Goal: Information Seeking & Learning: Check status

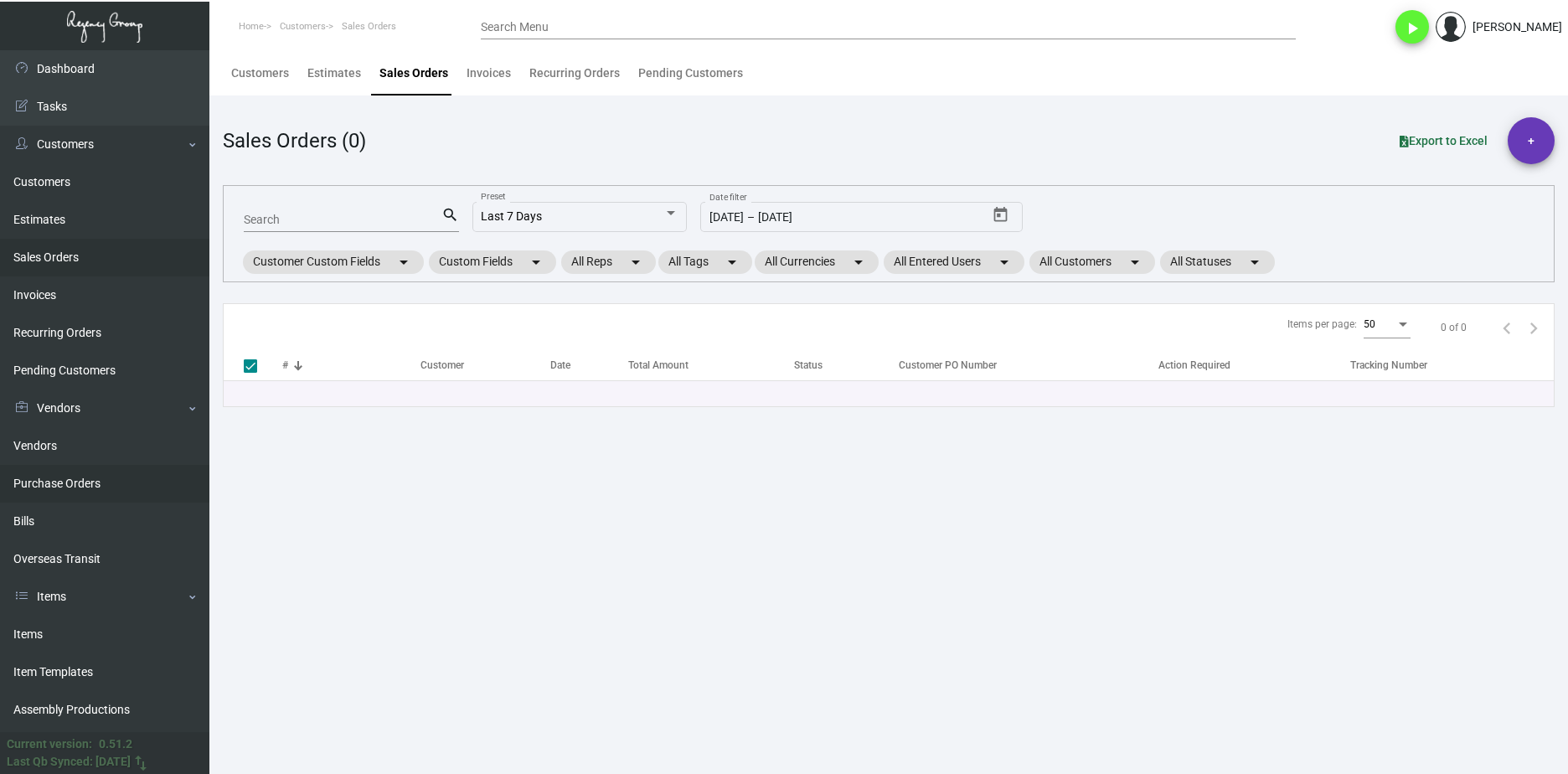
click at [123, 489] on link "Purchase Orders" at bounding box center [104, 483] width 209 height 38
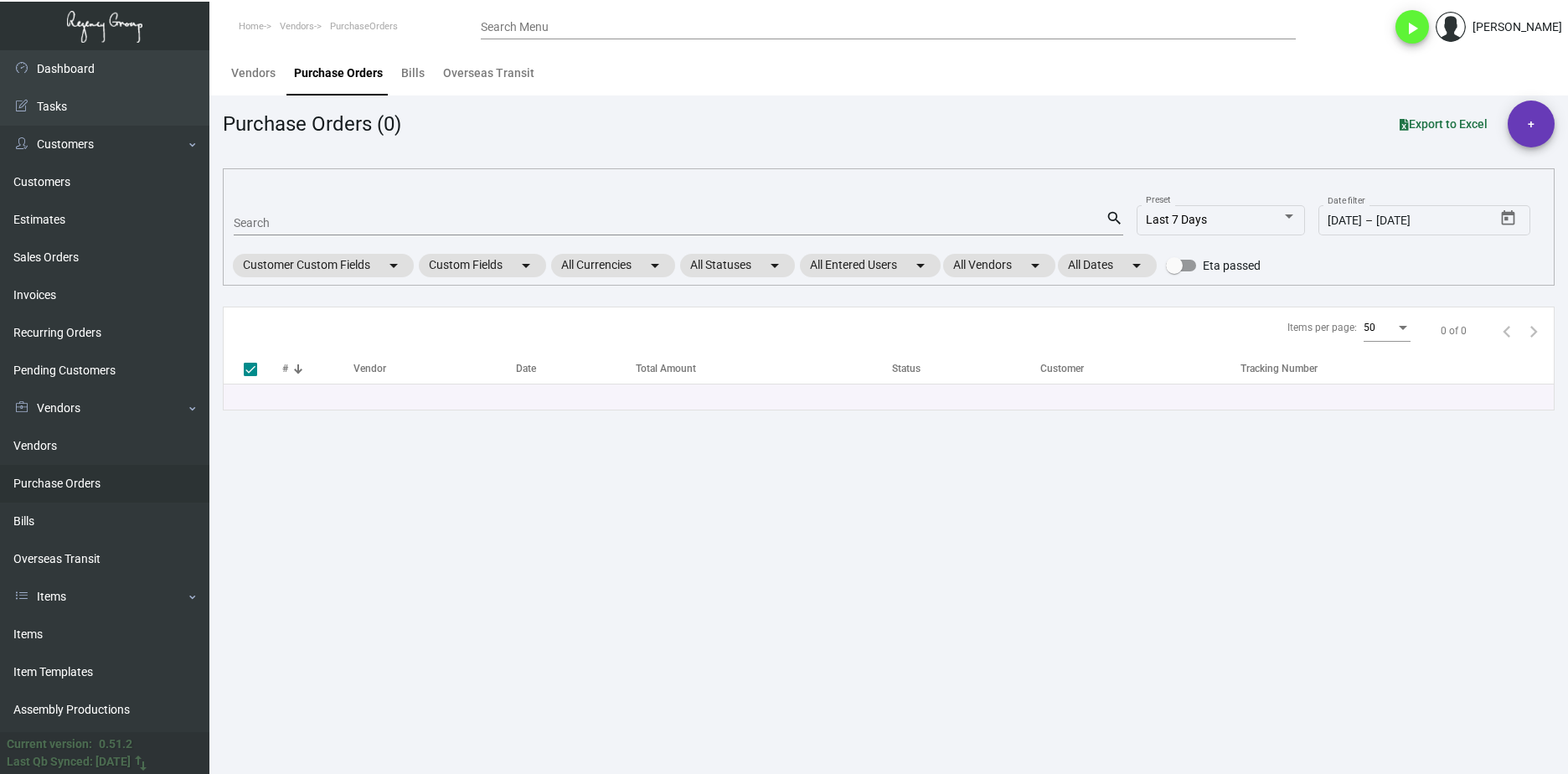
click at [314, 221] on input "Search" at bounding box center [669, 223] width 872 height 14
paste input "102344"
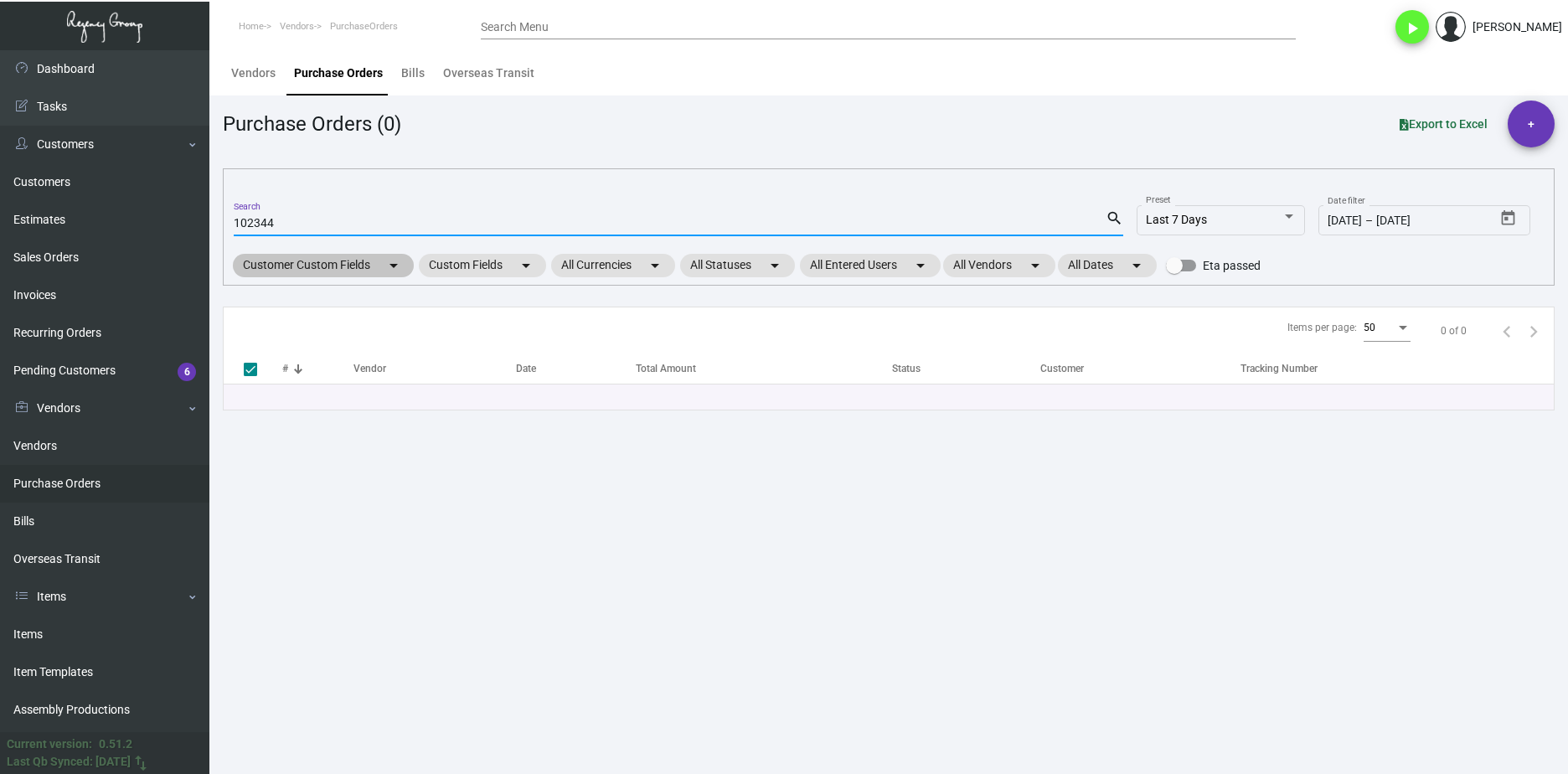
type input "102344"
checkbox input "false"
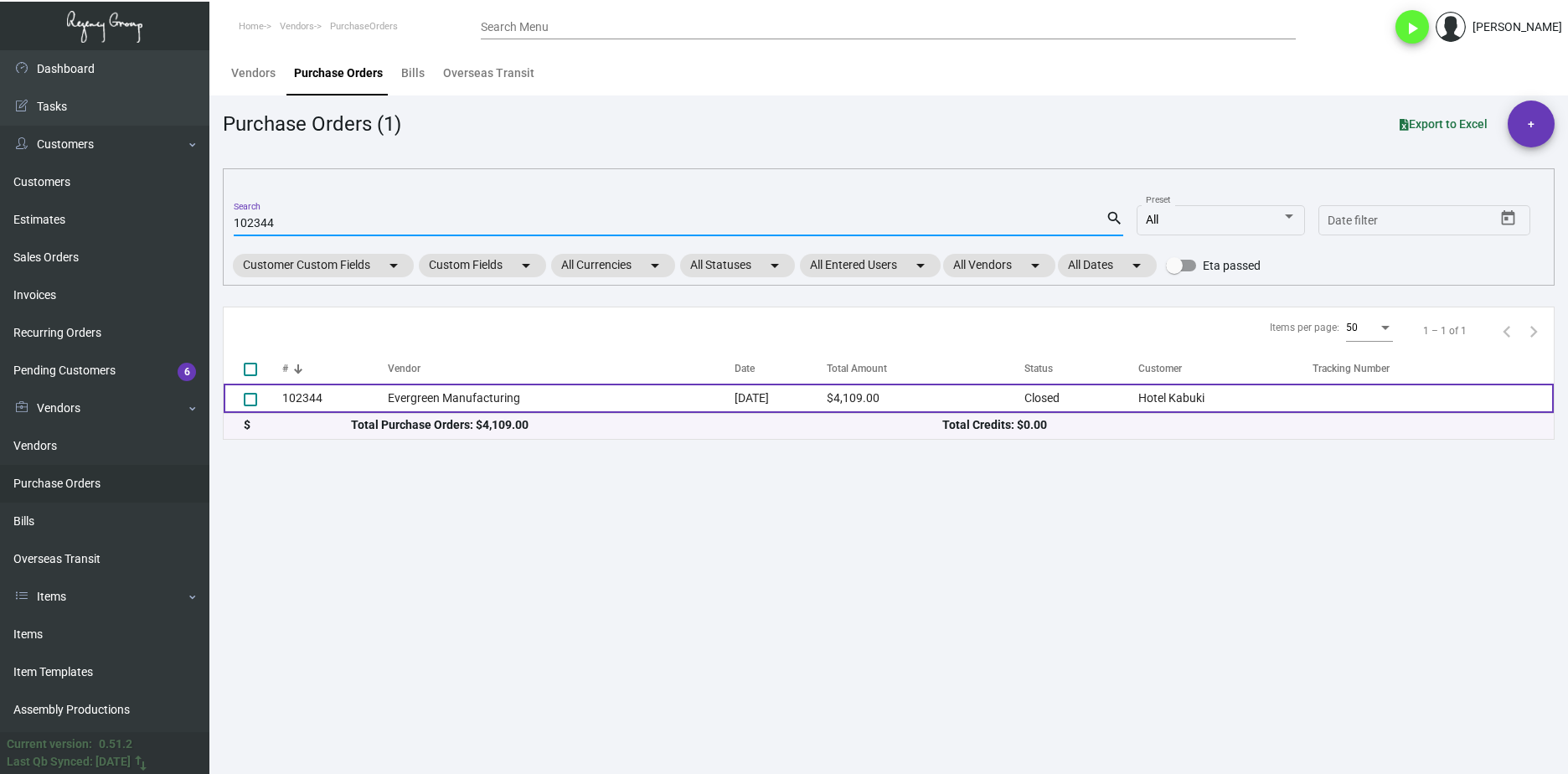
click at [388, 393] on td "Evergreen Manufacturing" at bounding box center [561, 398] width 347 height 29
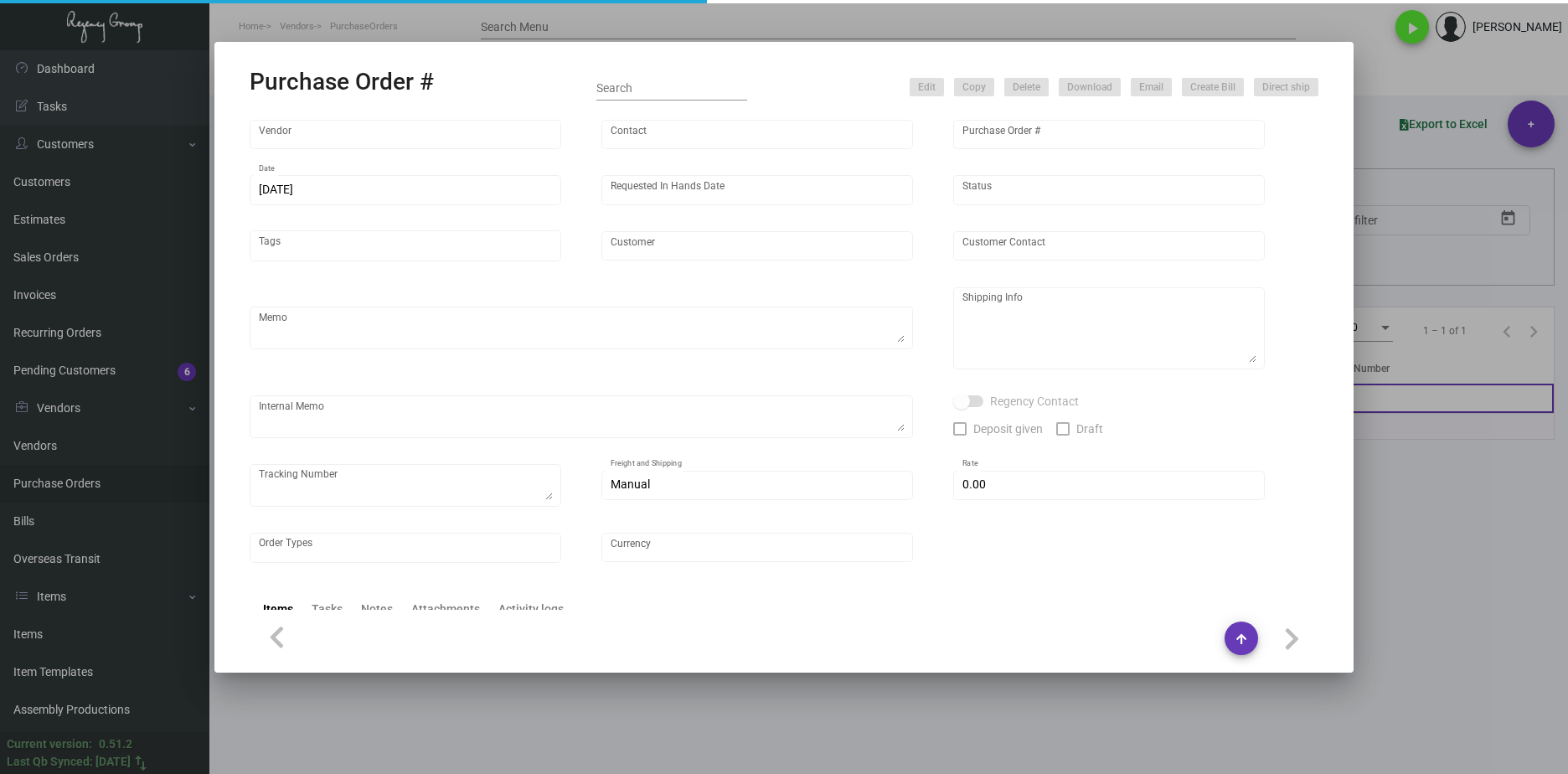
type input "Evergreen Manufacturing"
type input "Tori Loosen"
type input "102344"
type input "11/21/2023"
type input "12/21/2023"
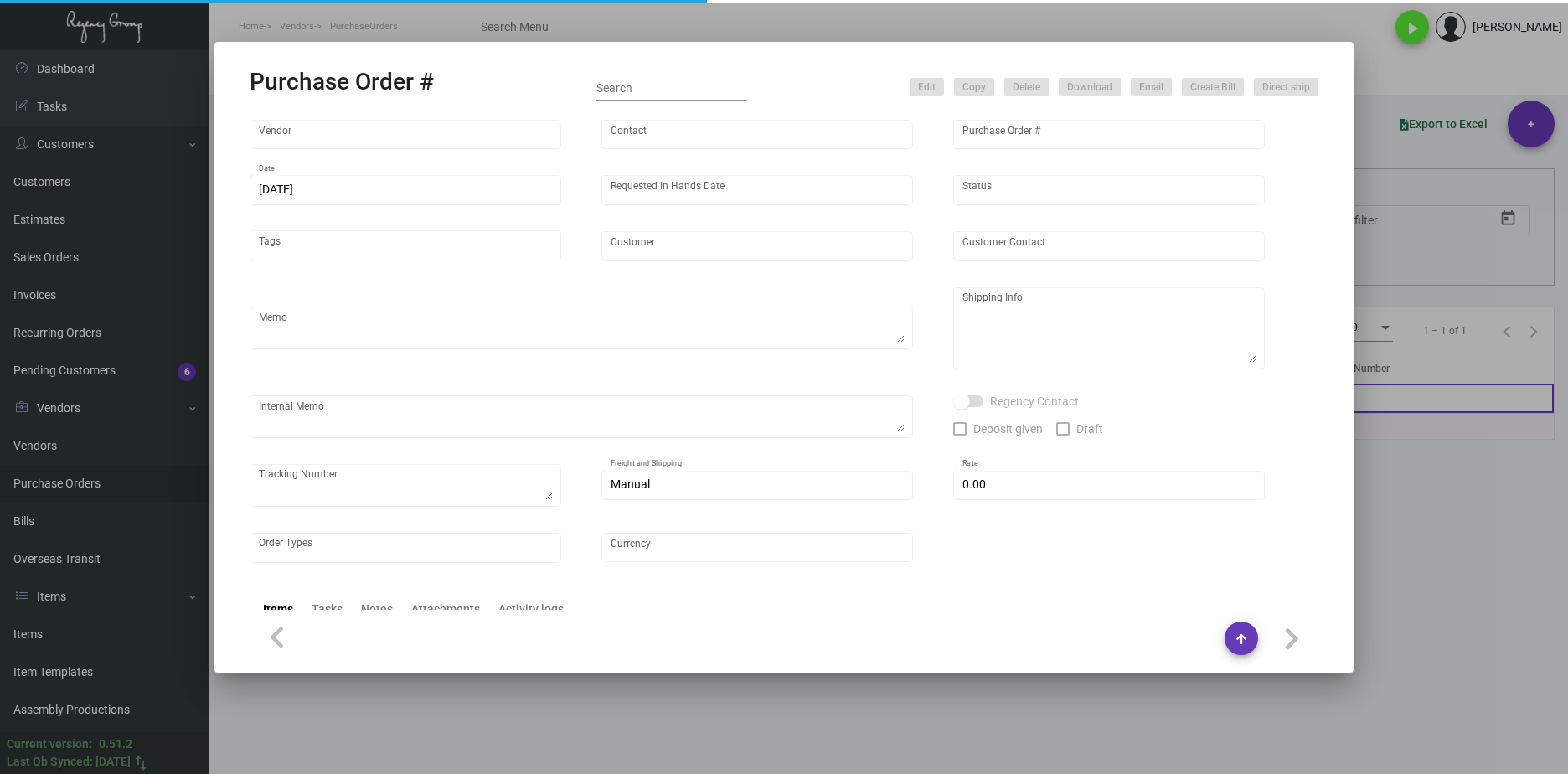
type input "Hotel Kabuki"
type input "Jason Guan"
type textarea "Quote0823-013-D"
type textarea "Hotel Kabuki - Kayla Ewing 1625 Post Street, San Francisco, CA, 94115 US"
type input "$ 0.00"
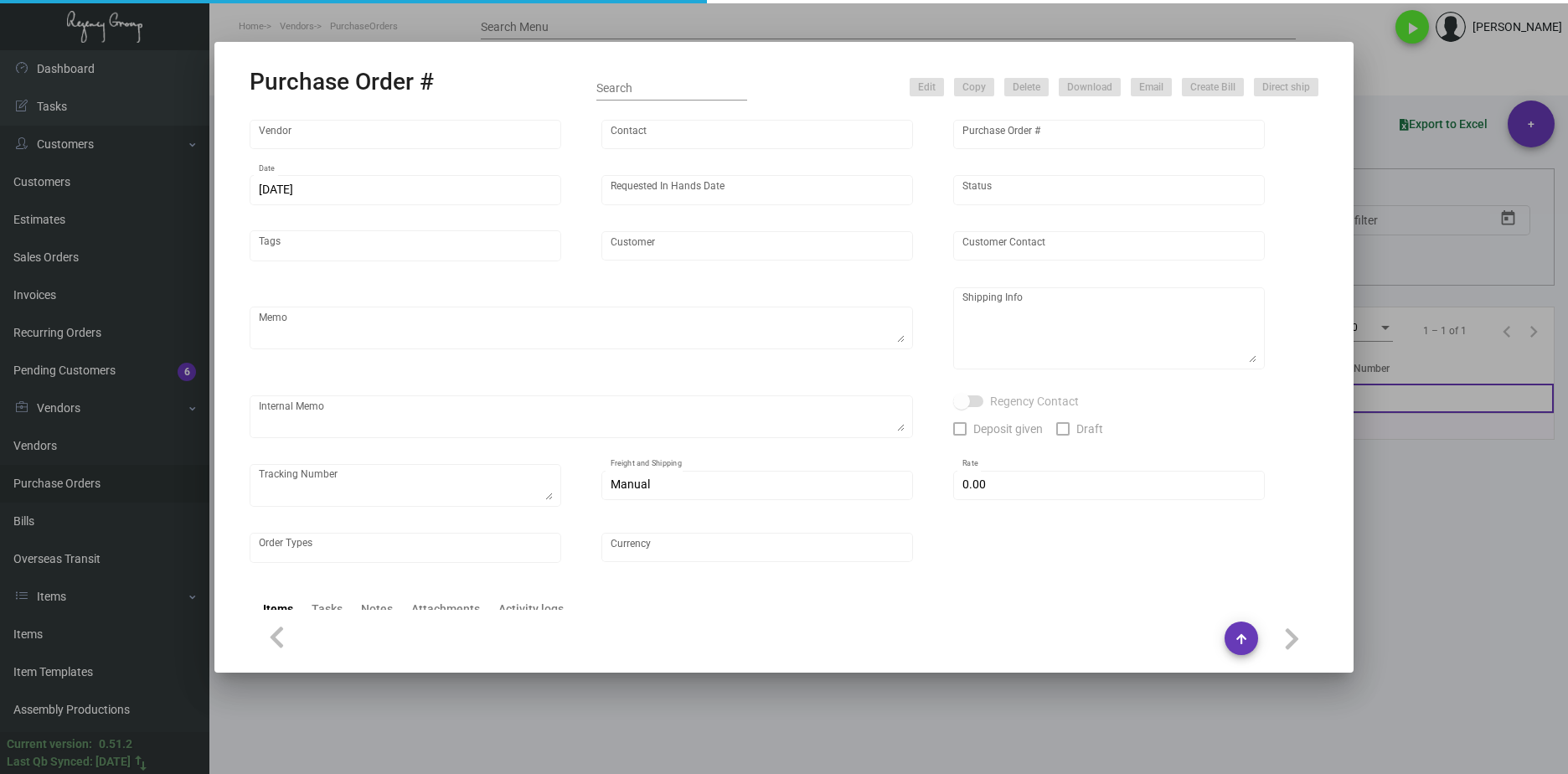
type input "United States Dollar $"
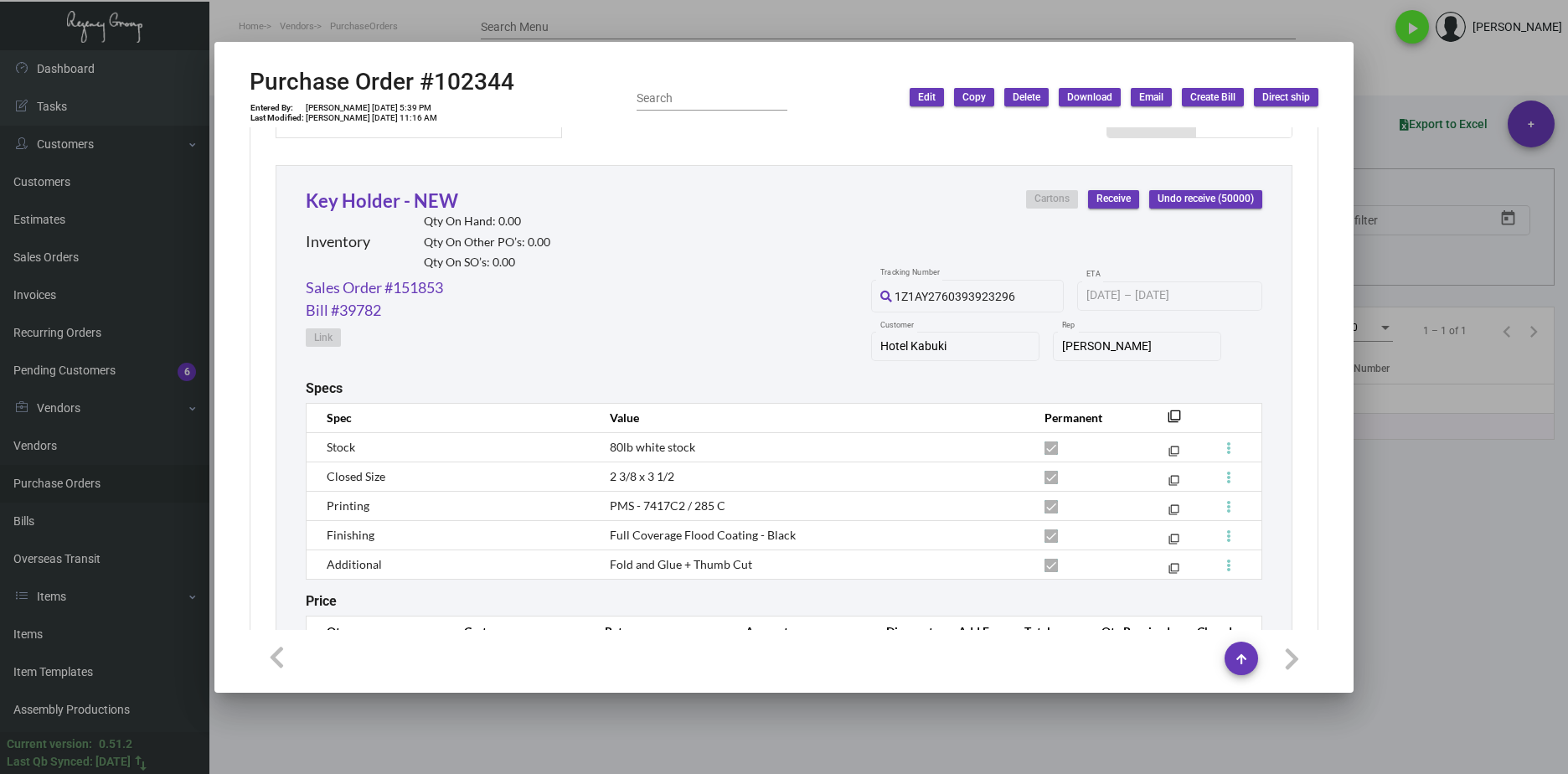
scroll to position [847, 0]
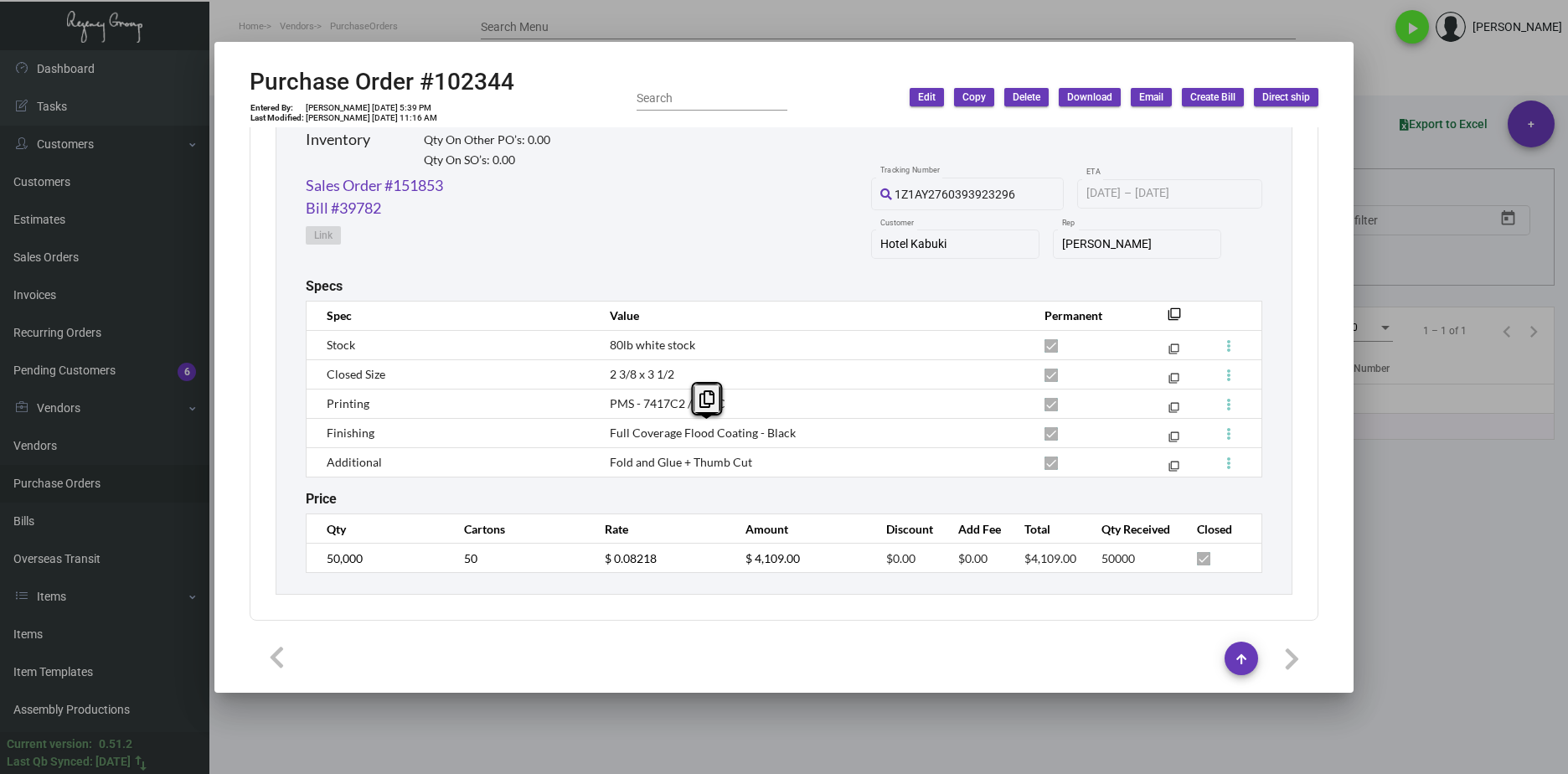
drag, startPoint x: 817, startPoint y: 443, endPoint x: 625, endPoint y: 430, distance: 192.4
click at [625, 430] on td "Full Coverage Flood Coating - Black" at bounding box center [810, 433] width 435 height 29
drag, startPoint x: 625, startPoint y: 430, endPoint x: 756, endPoint y: 425, distance: 131.1
click at [756, 425] on span "Full Coverage Flood Coating - Black" at bounding box center [703, 433] width 186 height 15
click at [790, 431] on td "Full Coverage Flood Coating - Black" at bounding box center [810, 433] width 435 height 29
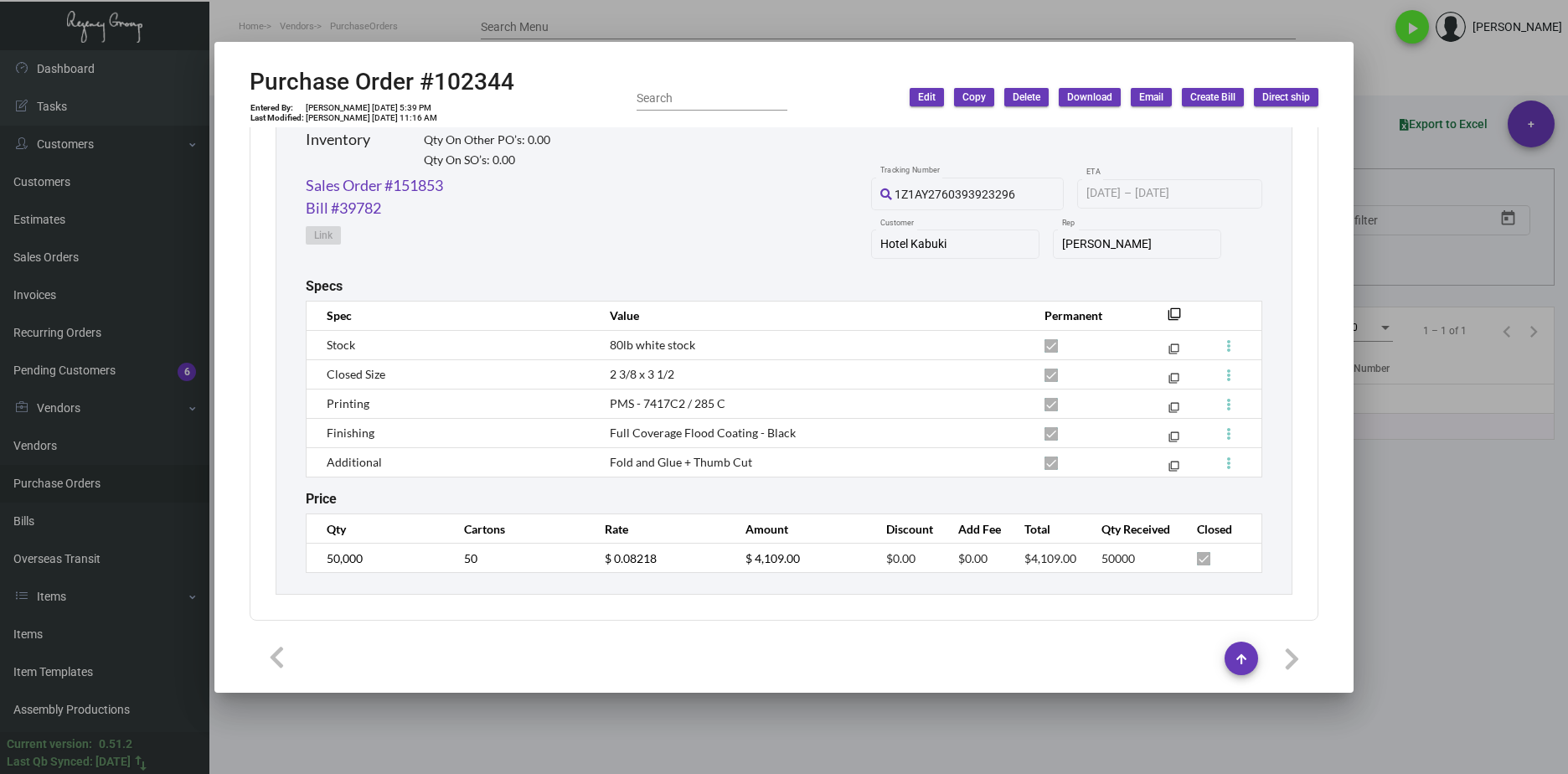
click at [1449, 463] on div at bounding box center [784, 387] width 1568 height 774
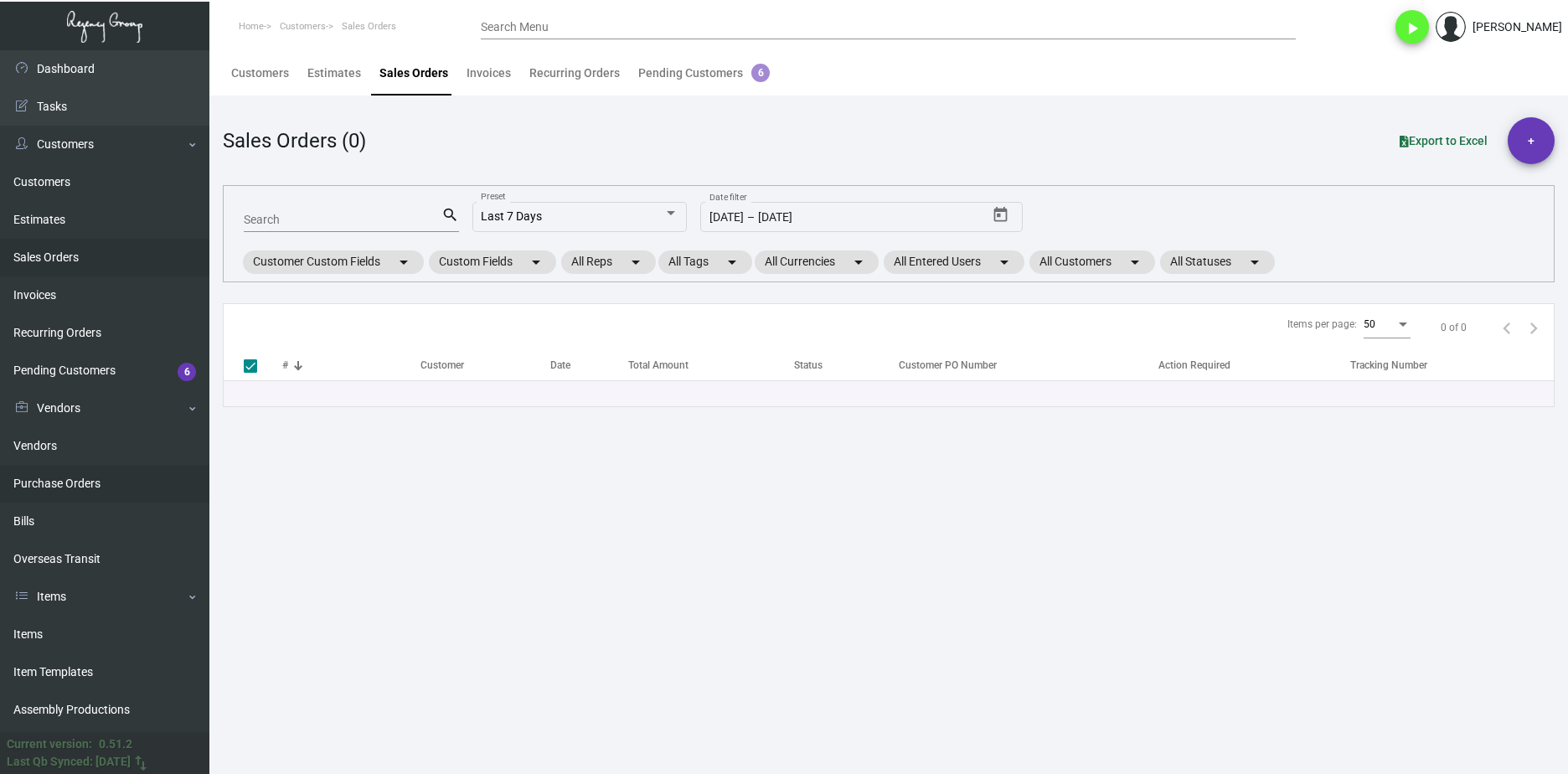
click at [93, 502] on link "Bills" at bounding box center [104, 521] width 209 height 38
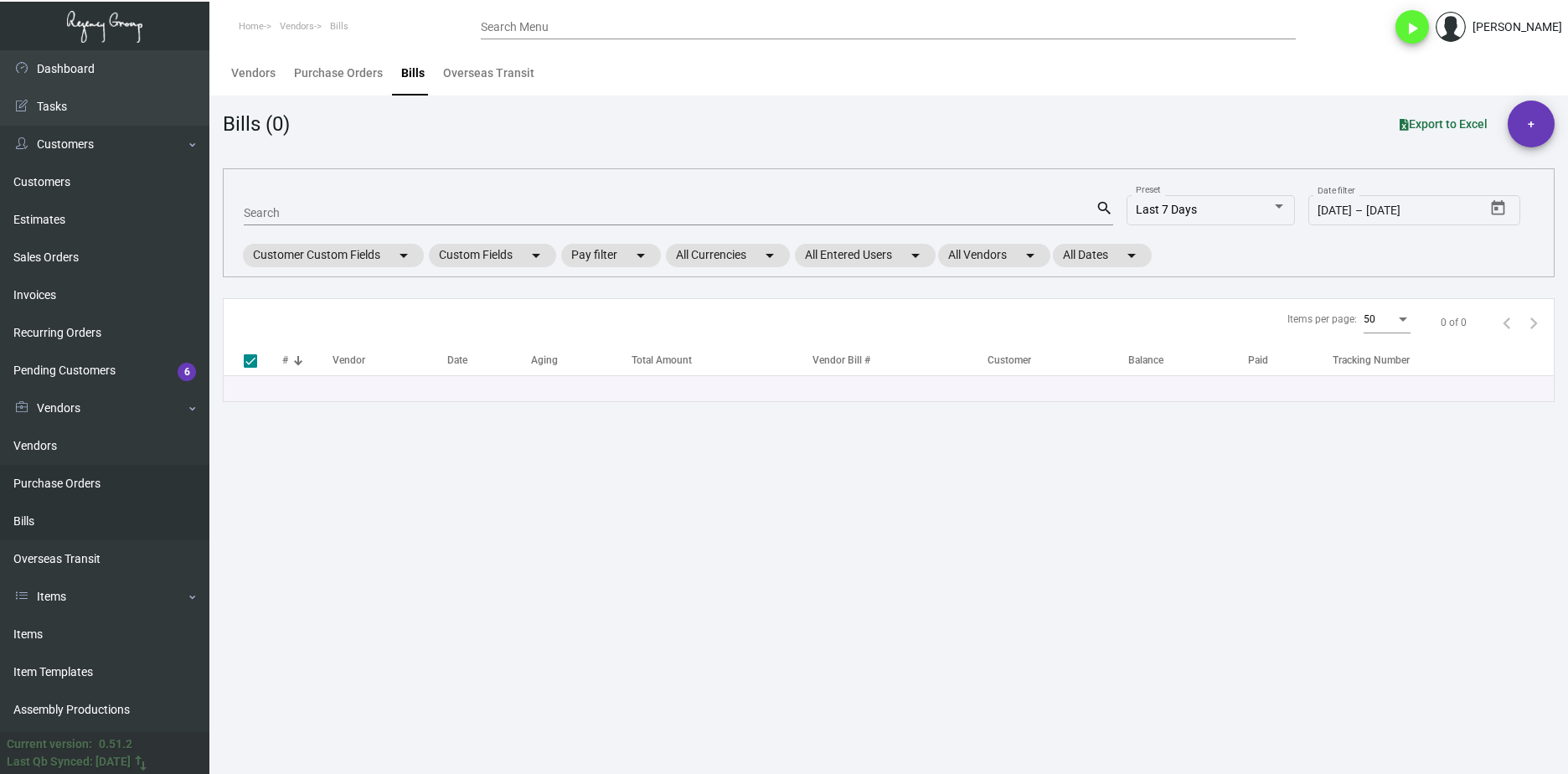
click at [96, 488] on link "Purchase Orders" at bounding box center [104, 483] width 209 height 38
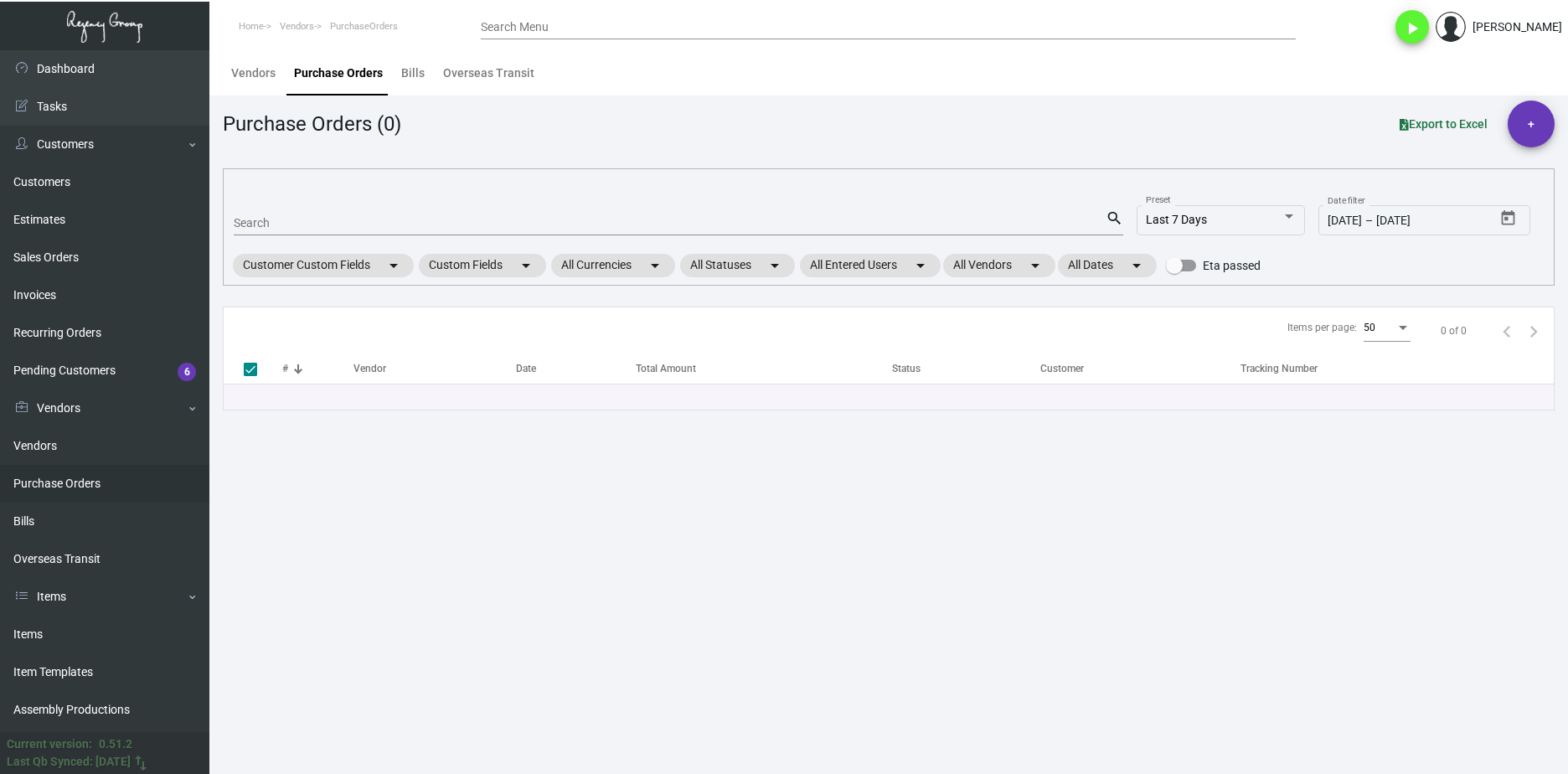
click at [308, 222] on input "Search" at bounding box center [669, 223] width 872 height 14
paste input "106059"
type input "106059"
checkbox input "false"
type input "106059"
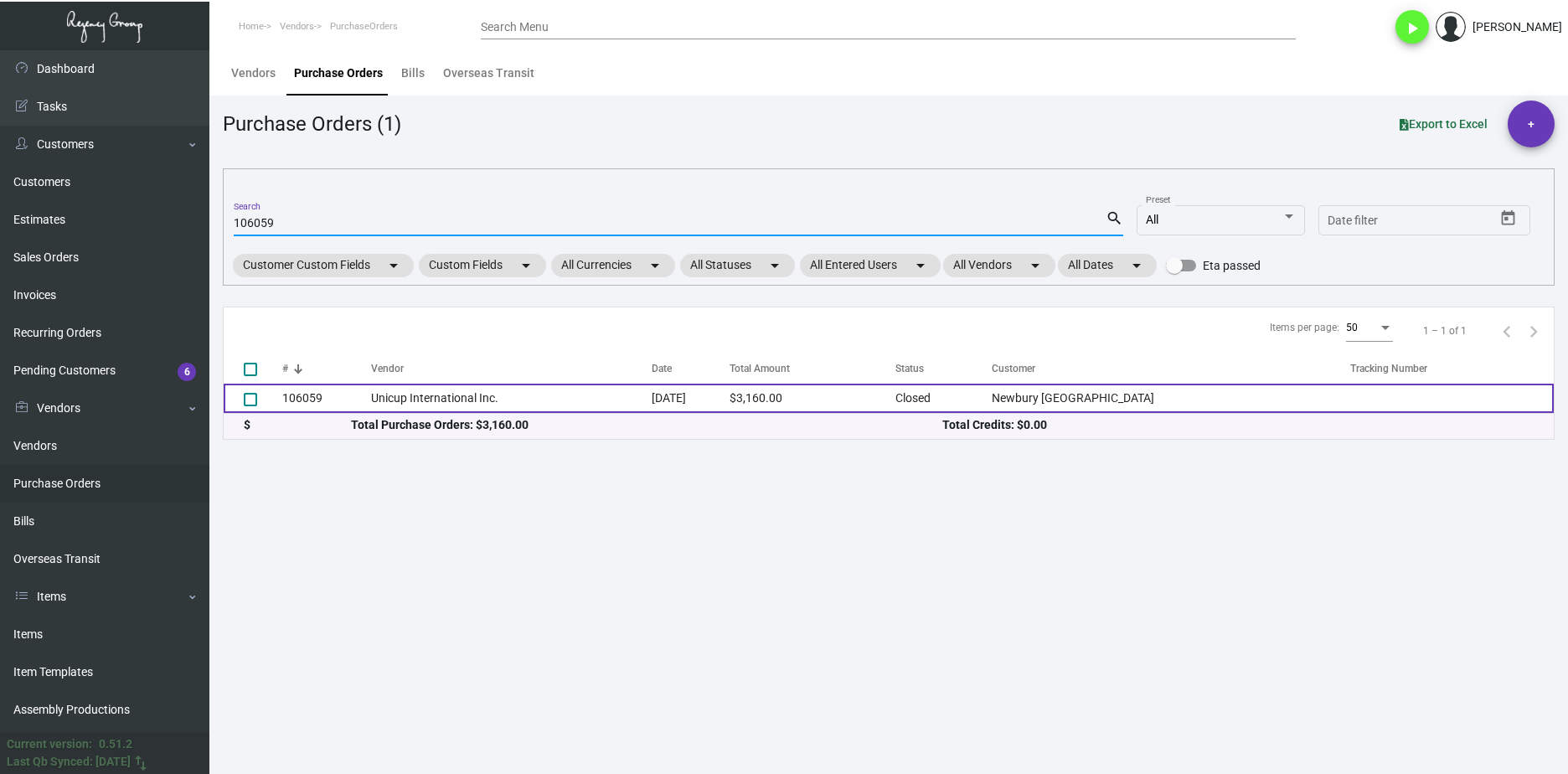
click at [336, 390] on td "106059" at bounding box center [327, 398] width 89 height 29
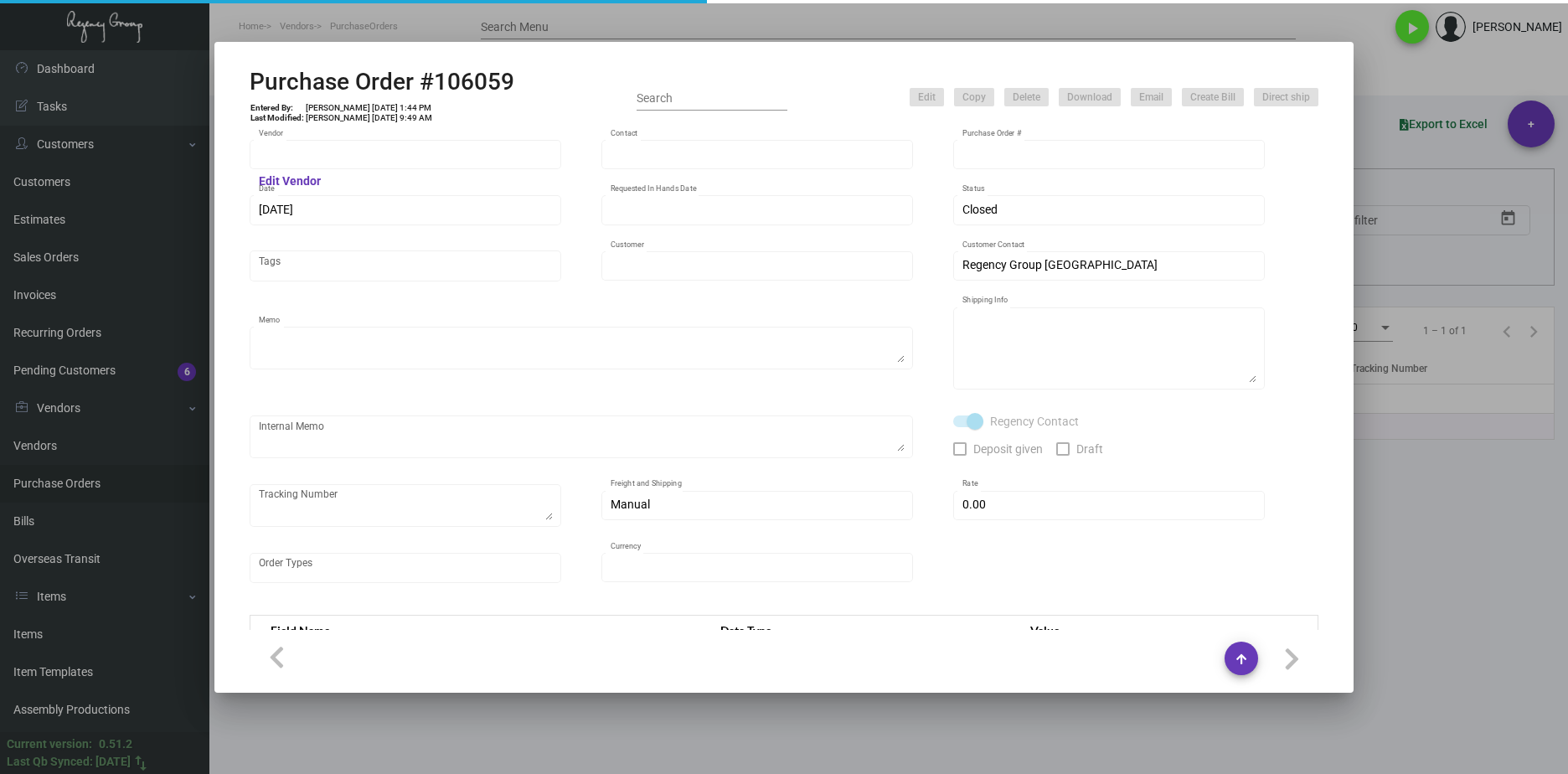
type input "Unicup International Inc."
type input "Frank Jia"
type input "106059"
type input "6/24/2024"
type input "7/12/2024"
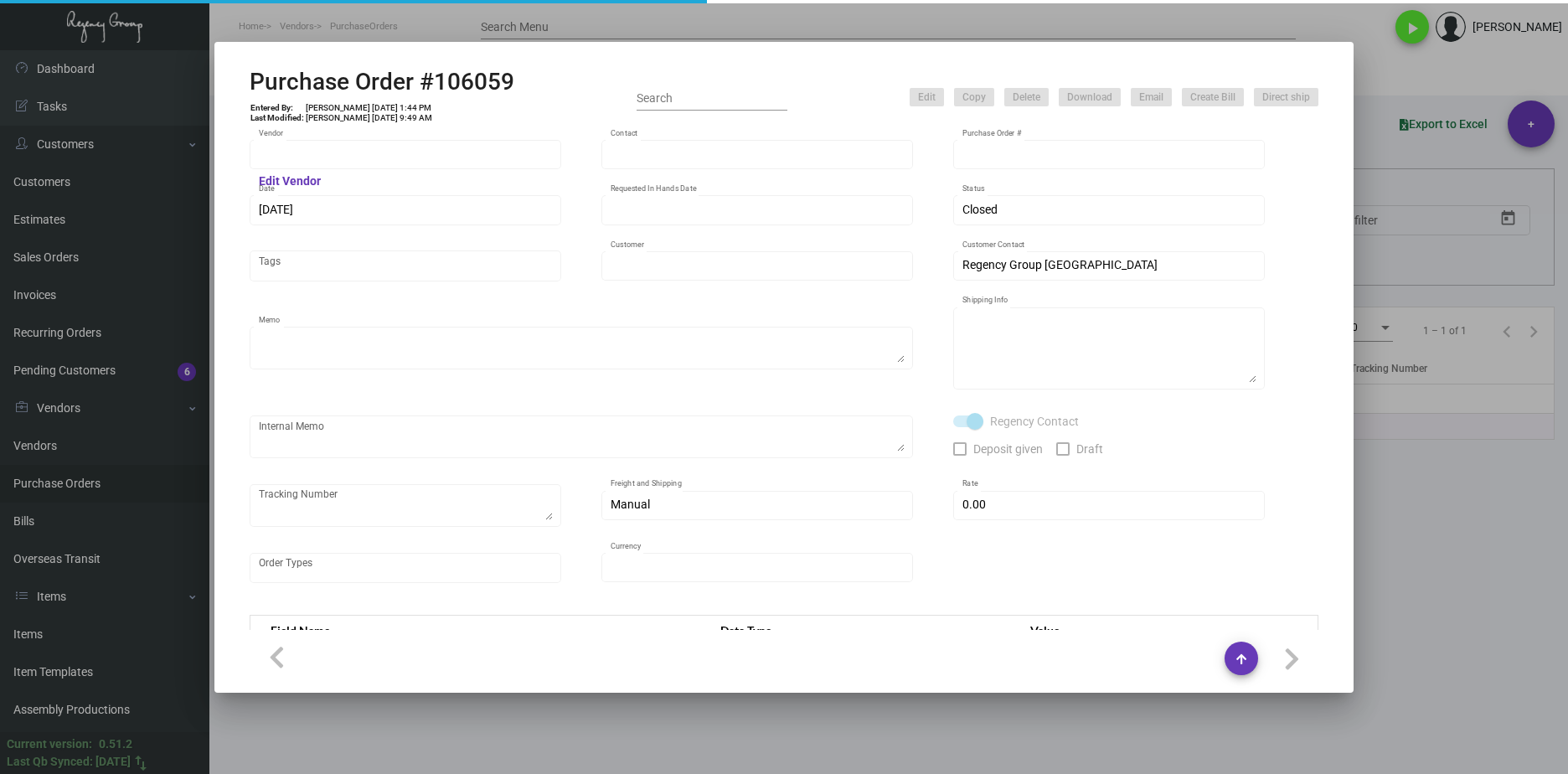
type input "Newbury Boston"
type textarea "COATED Cup."
type textarea "Regency Group NJ - Alex Penate 22 Belgrove Dr. Kearny, NJ, 07032 US"
checkbox input "true"
type input "$ 0.00"
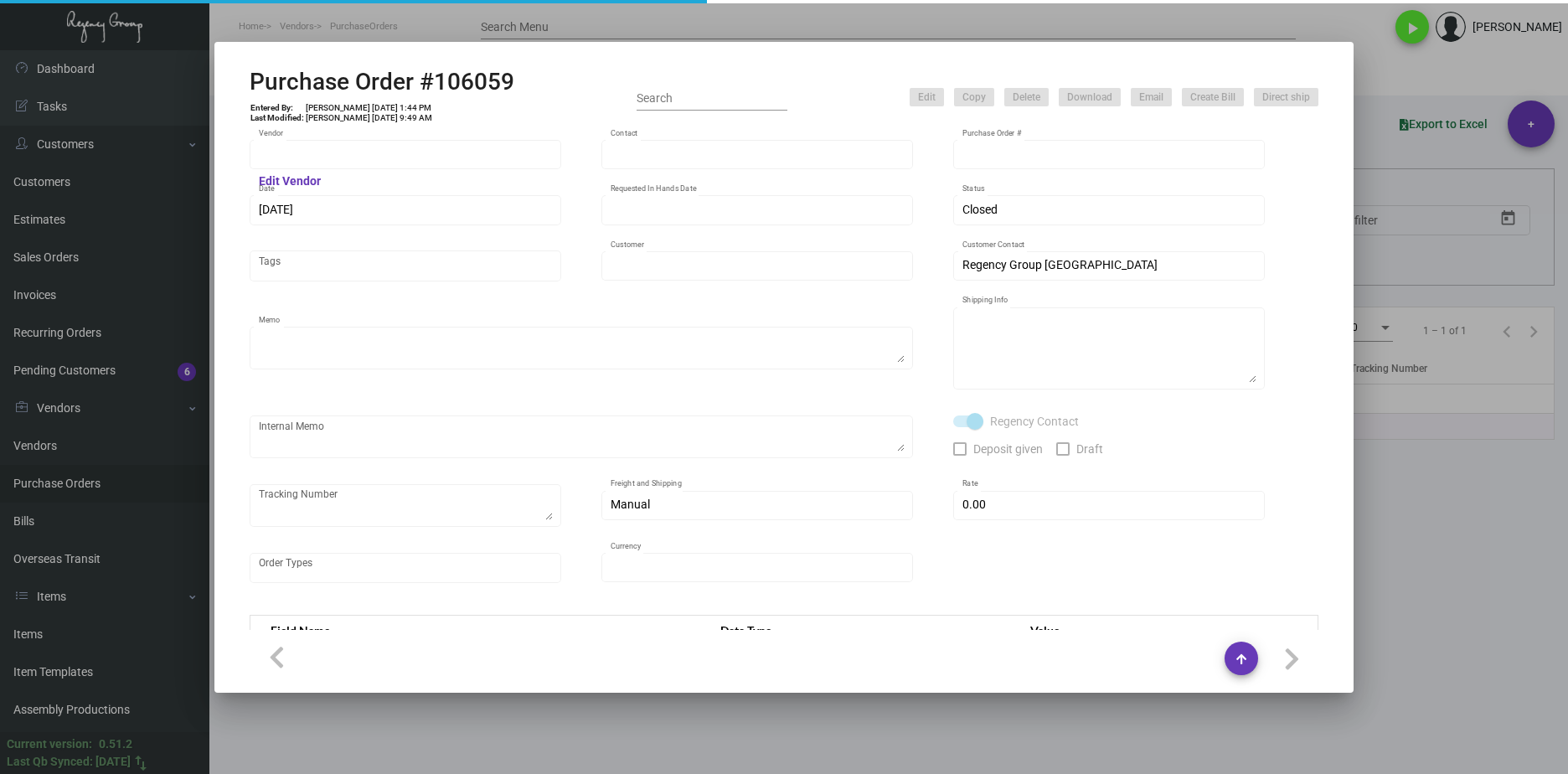
type input "United States Dollar $"
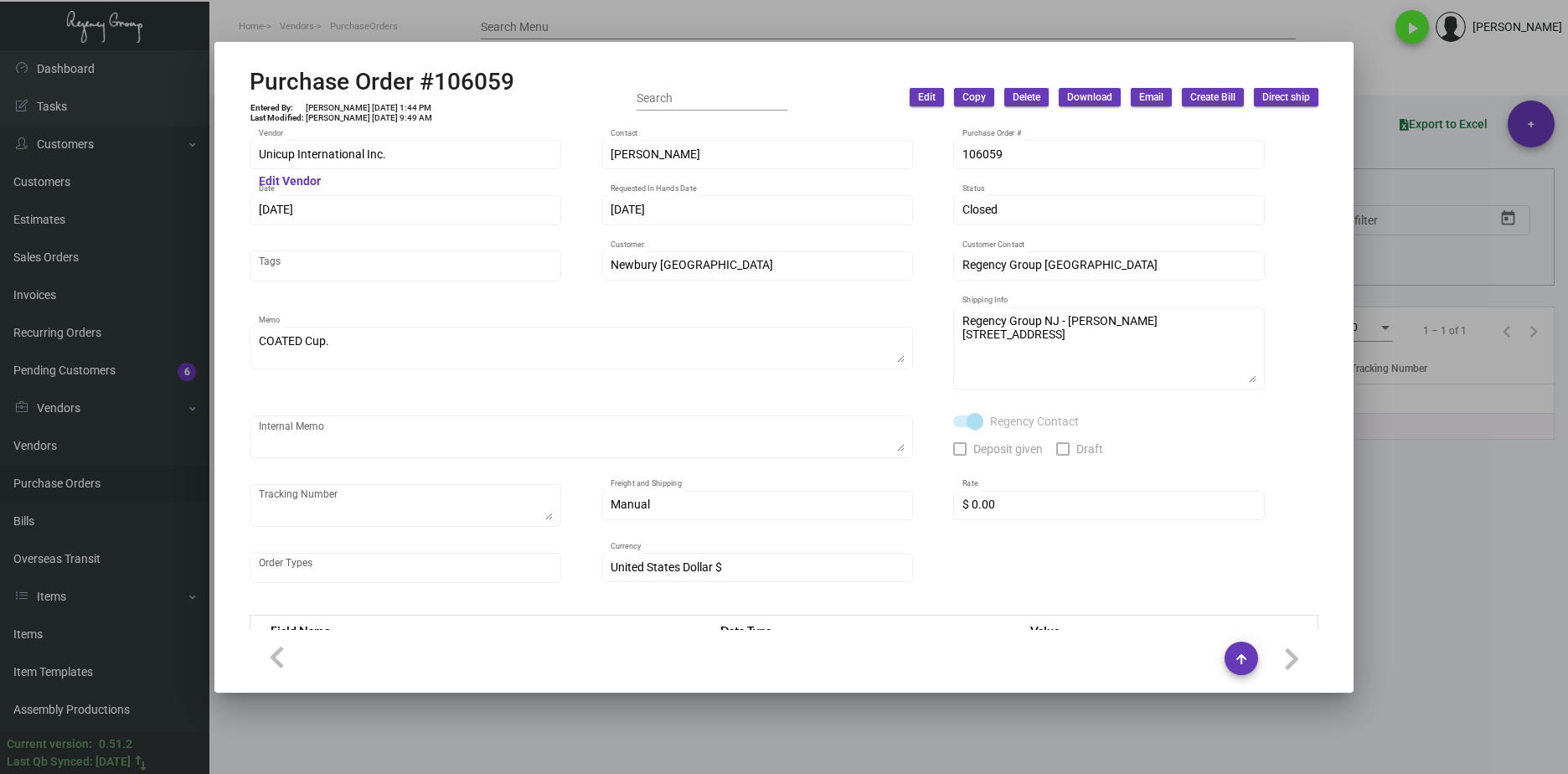
click at [759, 748] on div at bounding box center [784, 387] width 1568 height 774
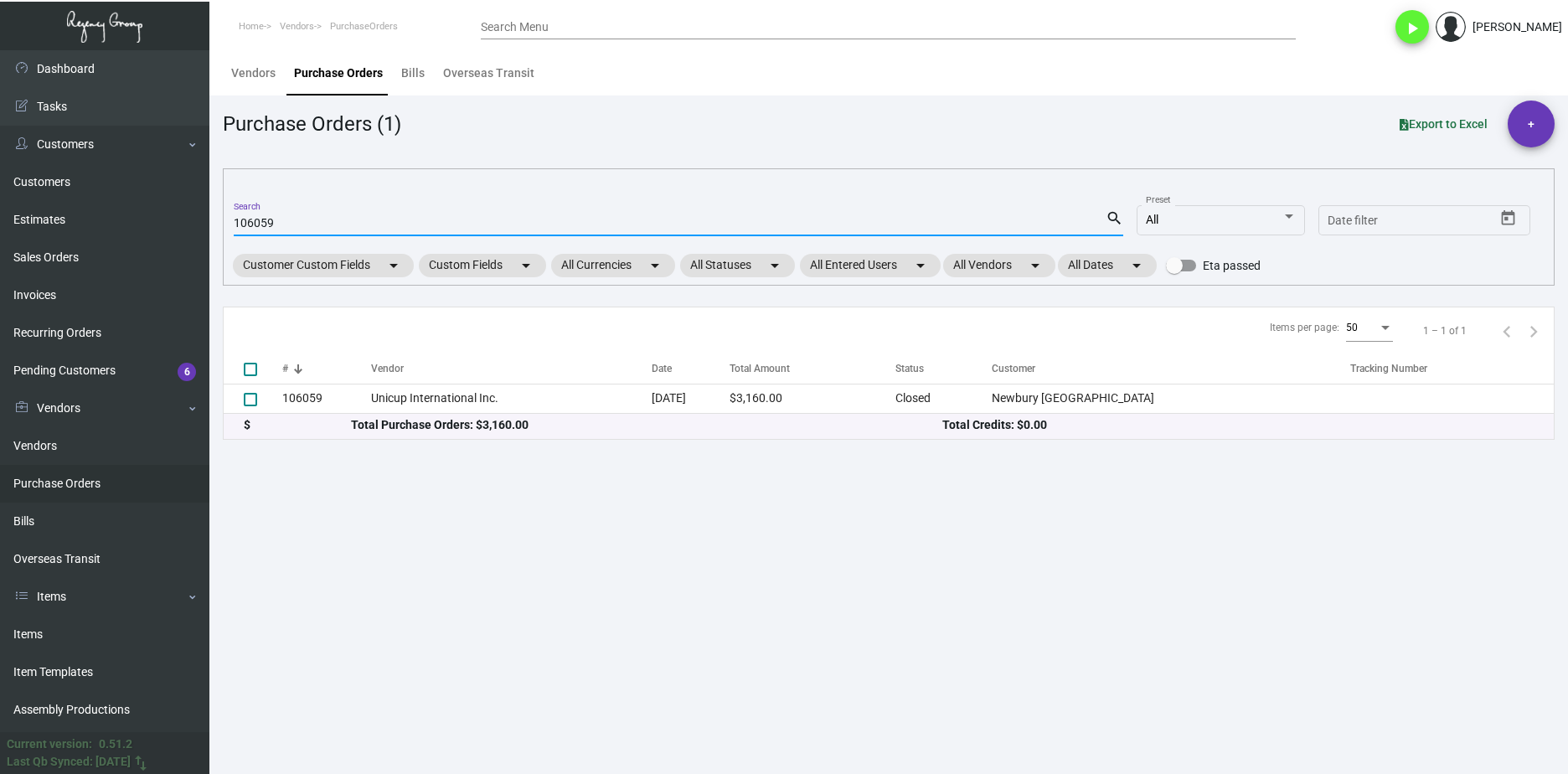
click at [254, 222] on input "106059" at bounding box center [669, 223] width 872 height 14
paste input "3464"
type input "103464"
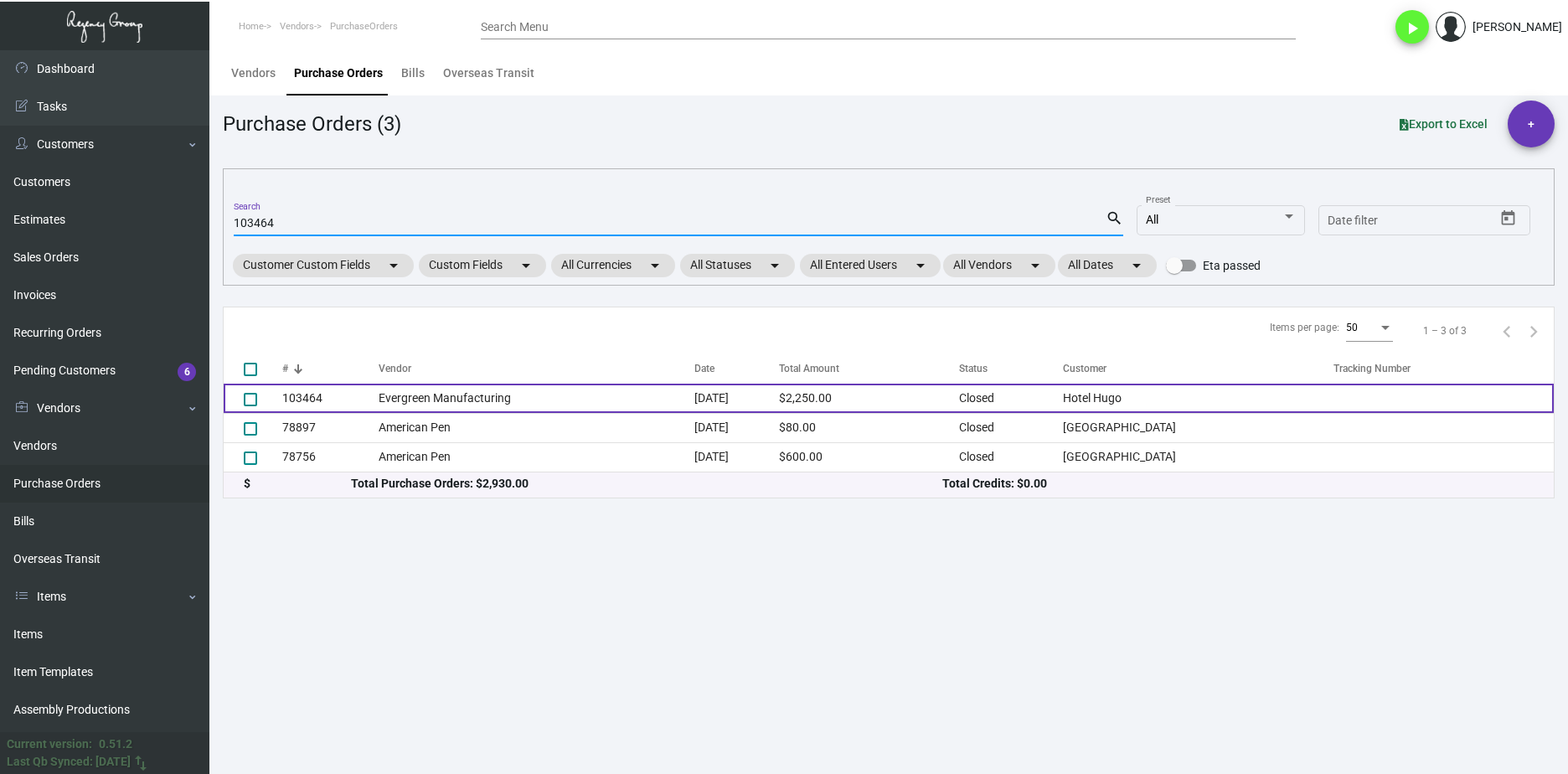
click at [412, 402] on td "Evergreen Manufacturing" at bounding box center [537, 398] width 317 height 29
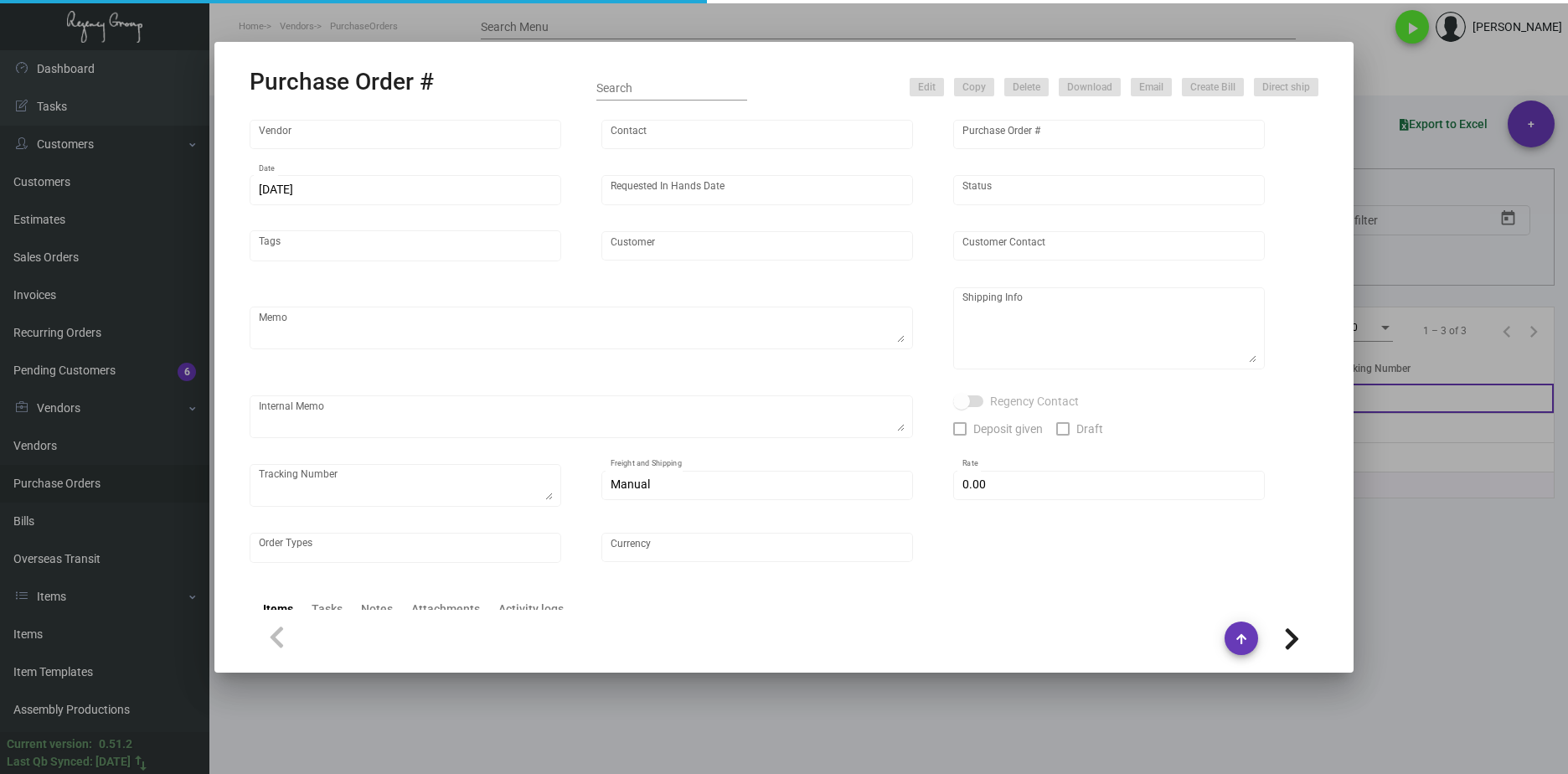
type input "Evergreen Manufacturing"
type input "Tori Loosen"
type input "103464"
type input "2/2/2024"
type input "3/8/2024"
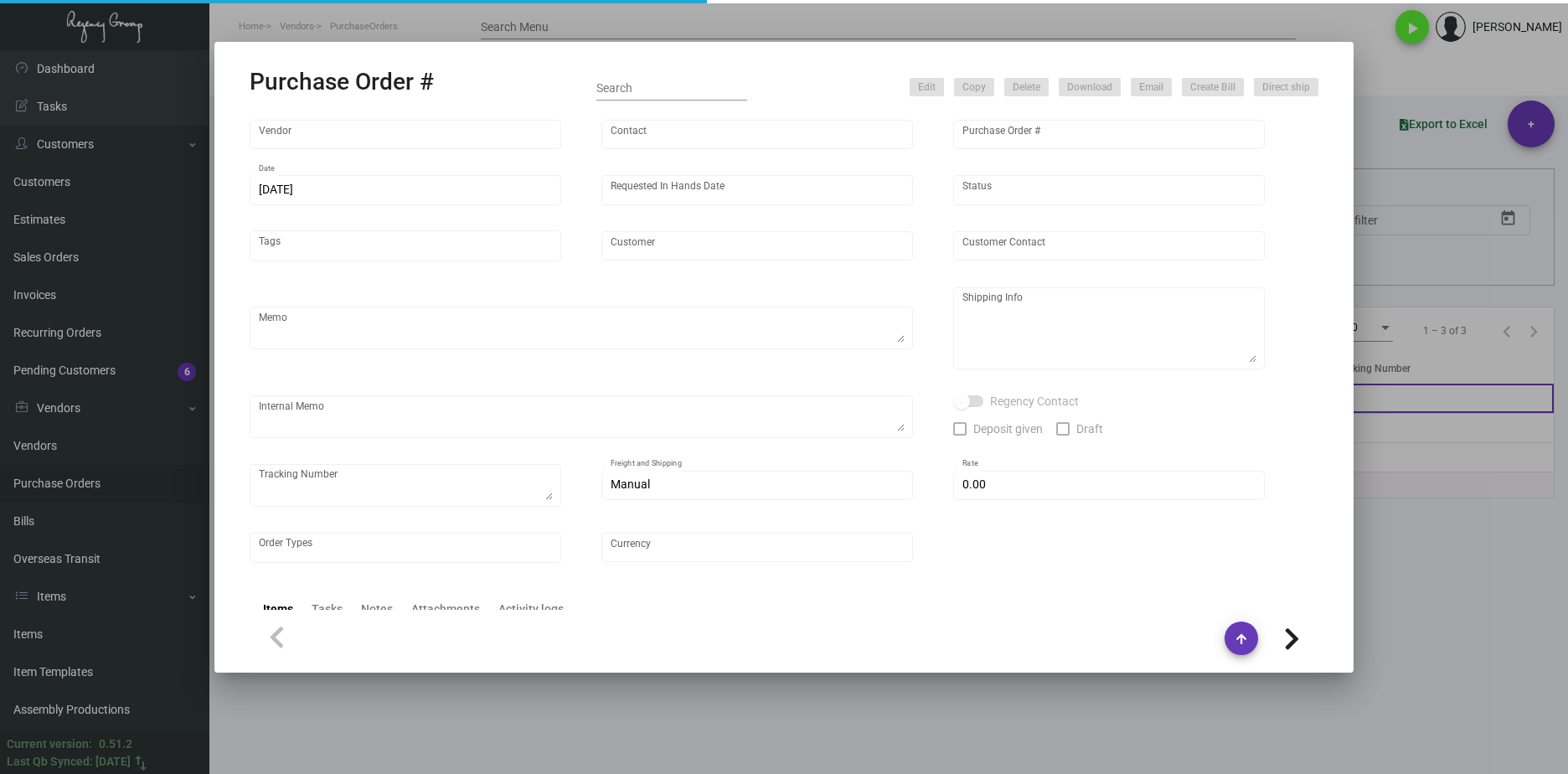
type input "Hotel Hugo"
type input "Christopher D. Freeman"
type textarea "Order # 33419, estimated finish date 3/8/24. Please send proof for approval to …"
type textarea "Hotel Hugo - Christopher D. Freeman 525 Greenwich Street New York, NY, 10013 US"
type input "$ 0.00"
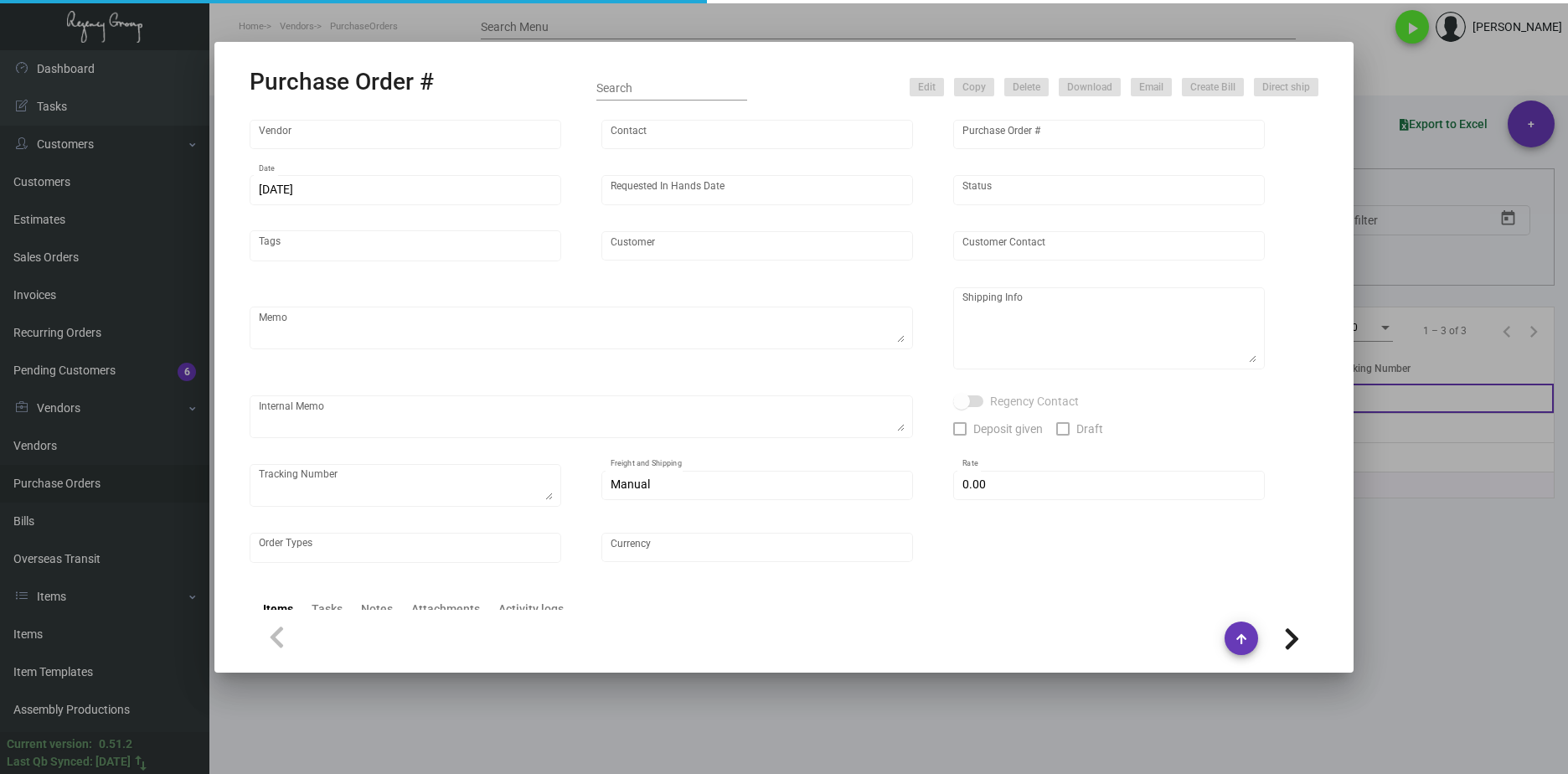
type input "United States Dollar $"
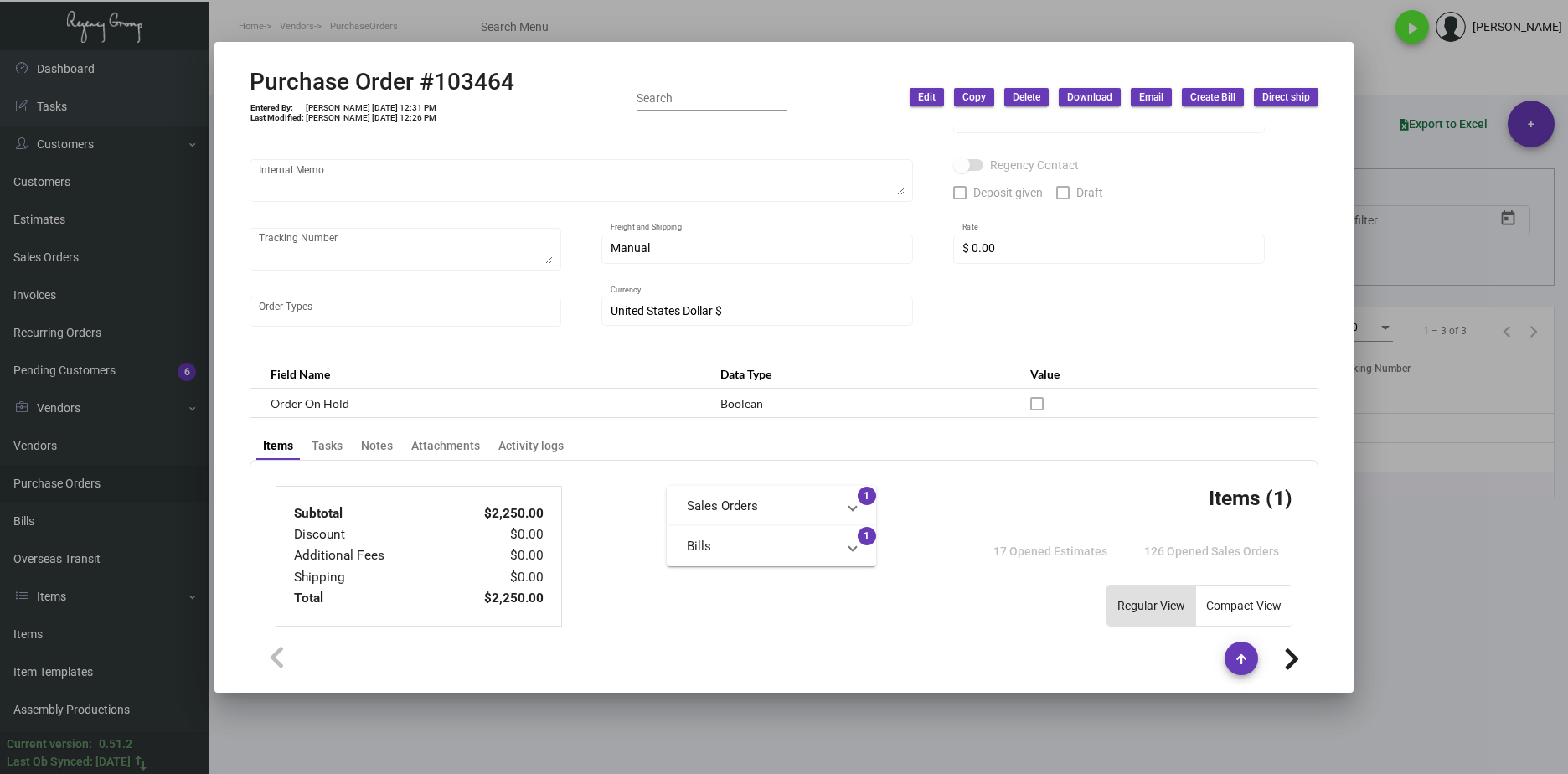
scroll to position [252, 0]
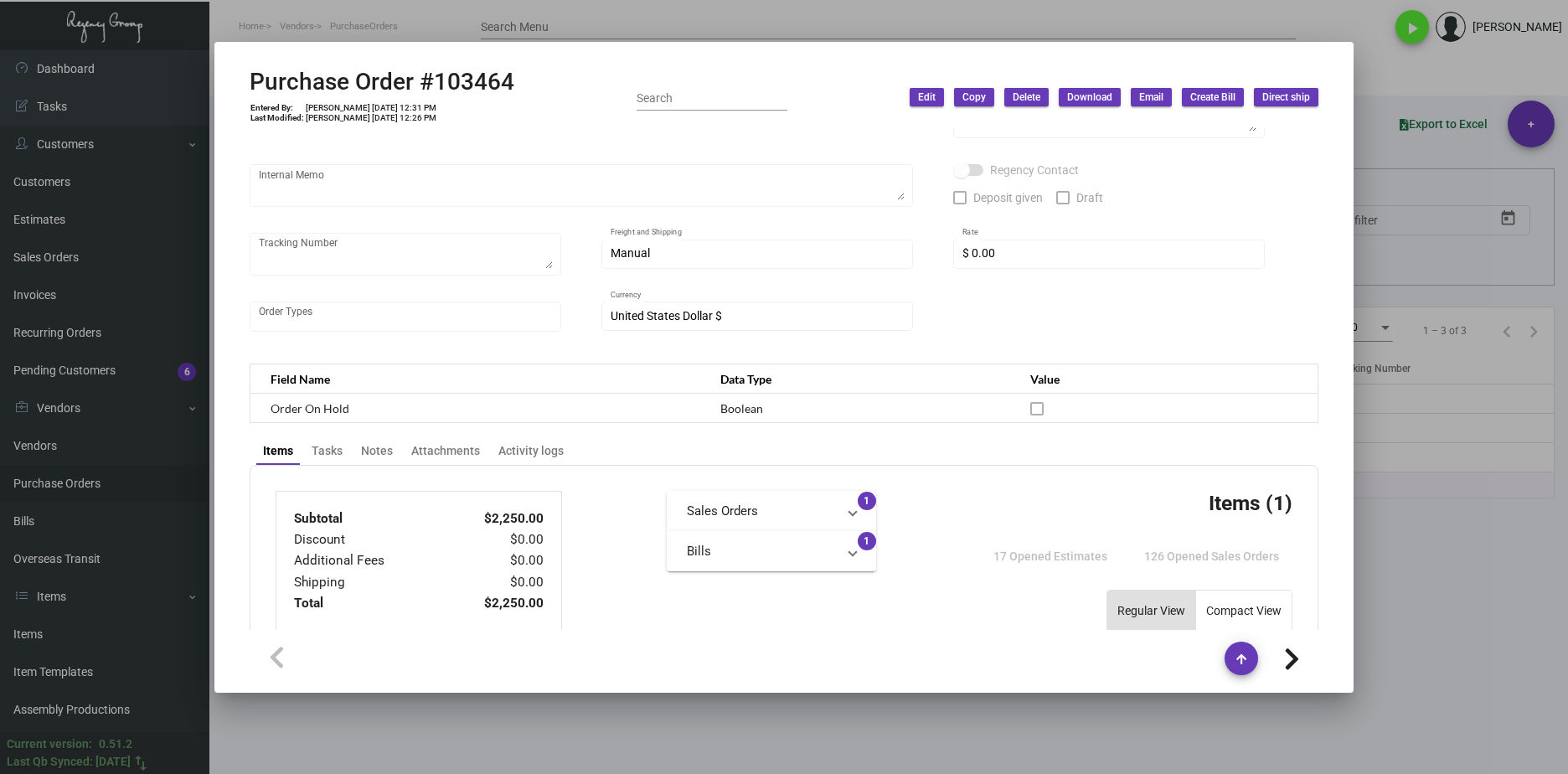
click at [1276, 719] on div at bounding box center [784, 387] width 1568 height 774
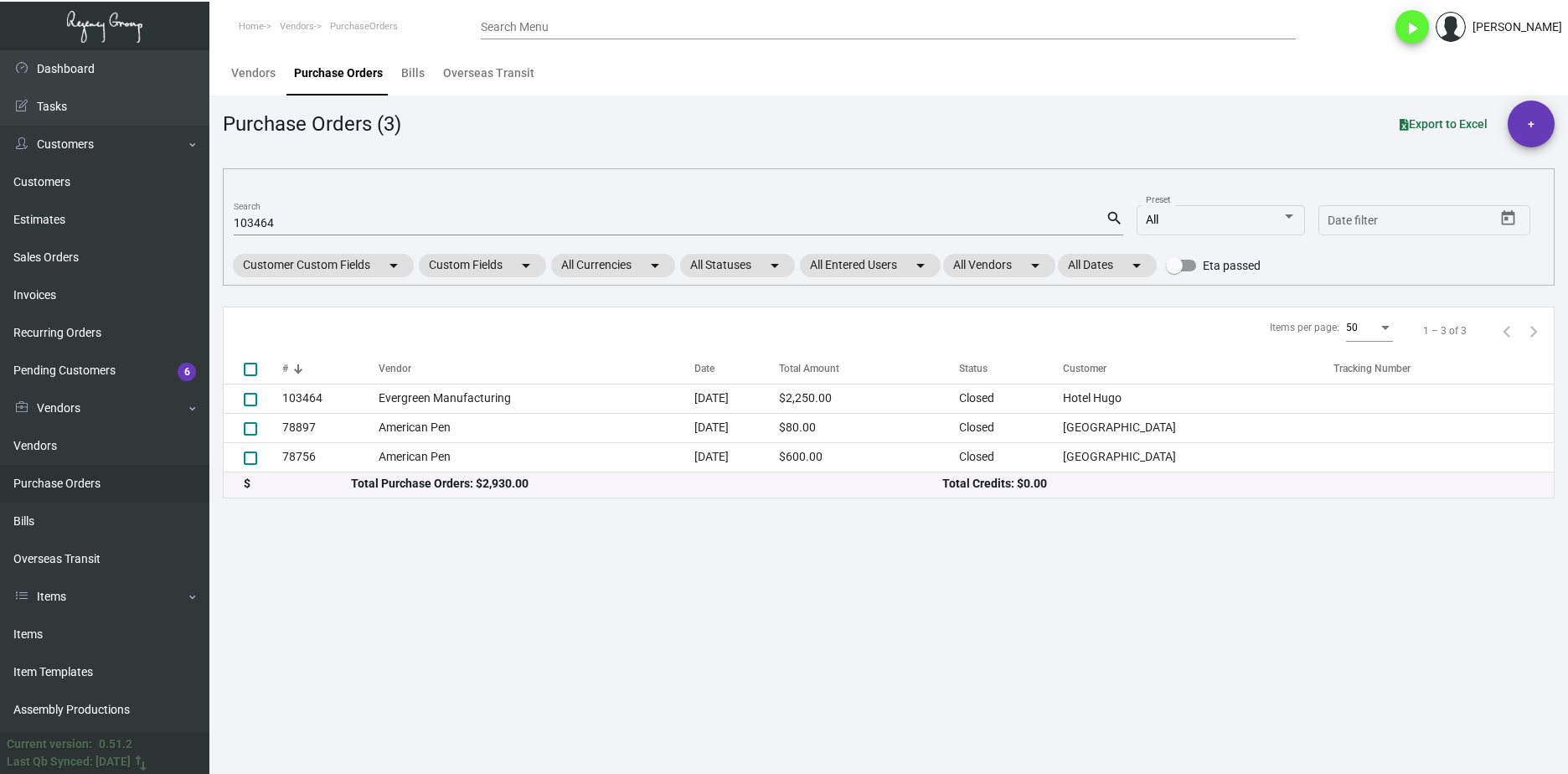
click at [260, 220] on input "103464" at bounding box center [669, 223] width 872 height 14
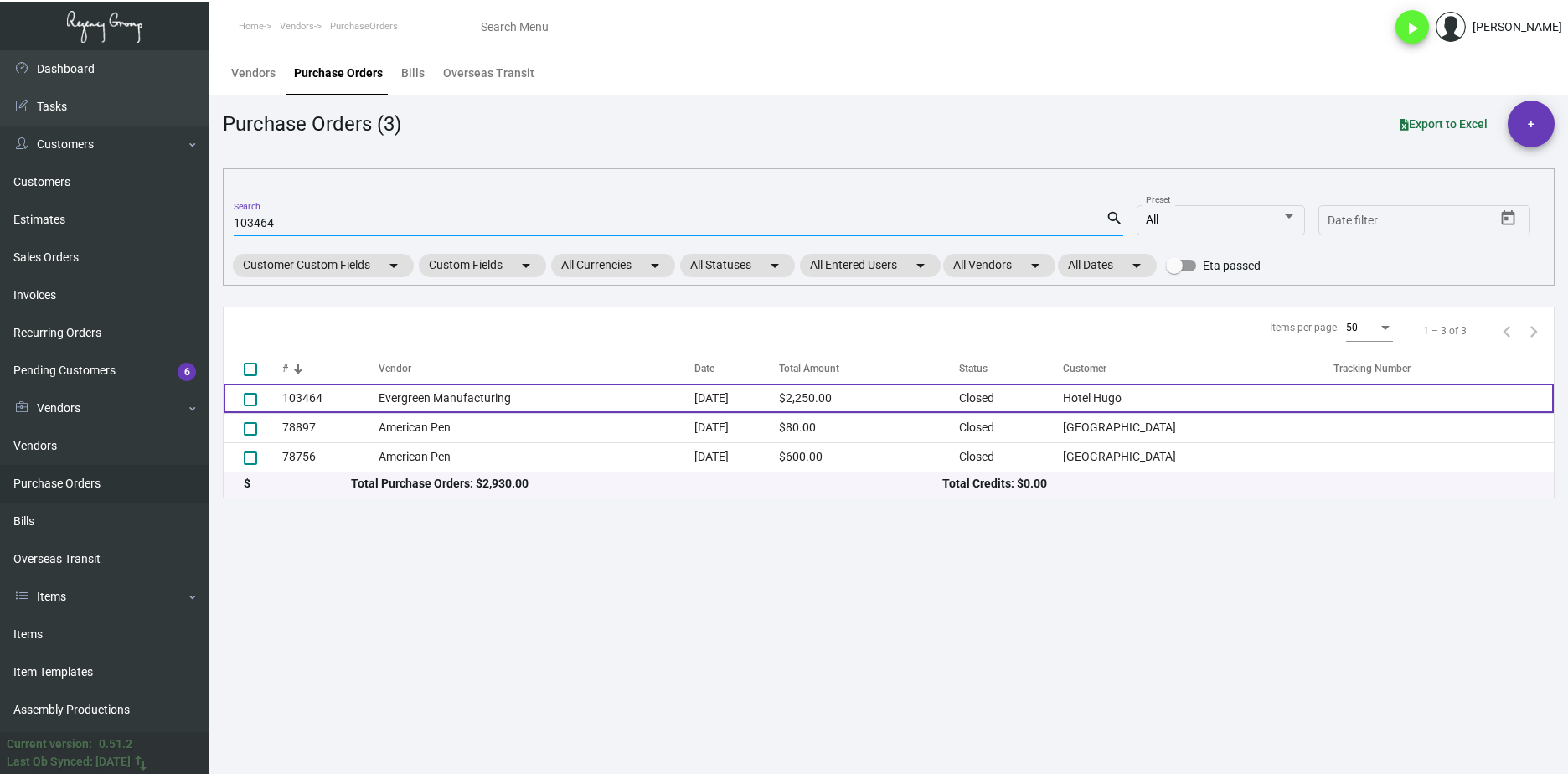
click at [338, 397] on td "103464" at bounding box center [330, 398] width 96 height 29
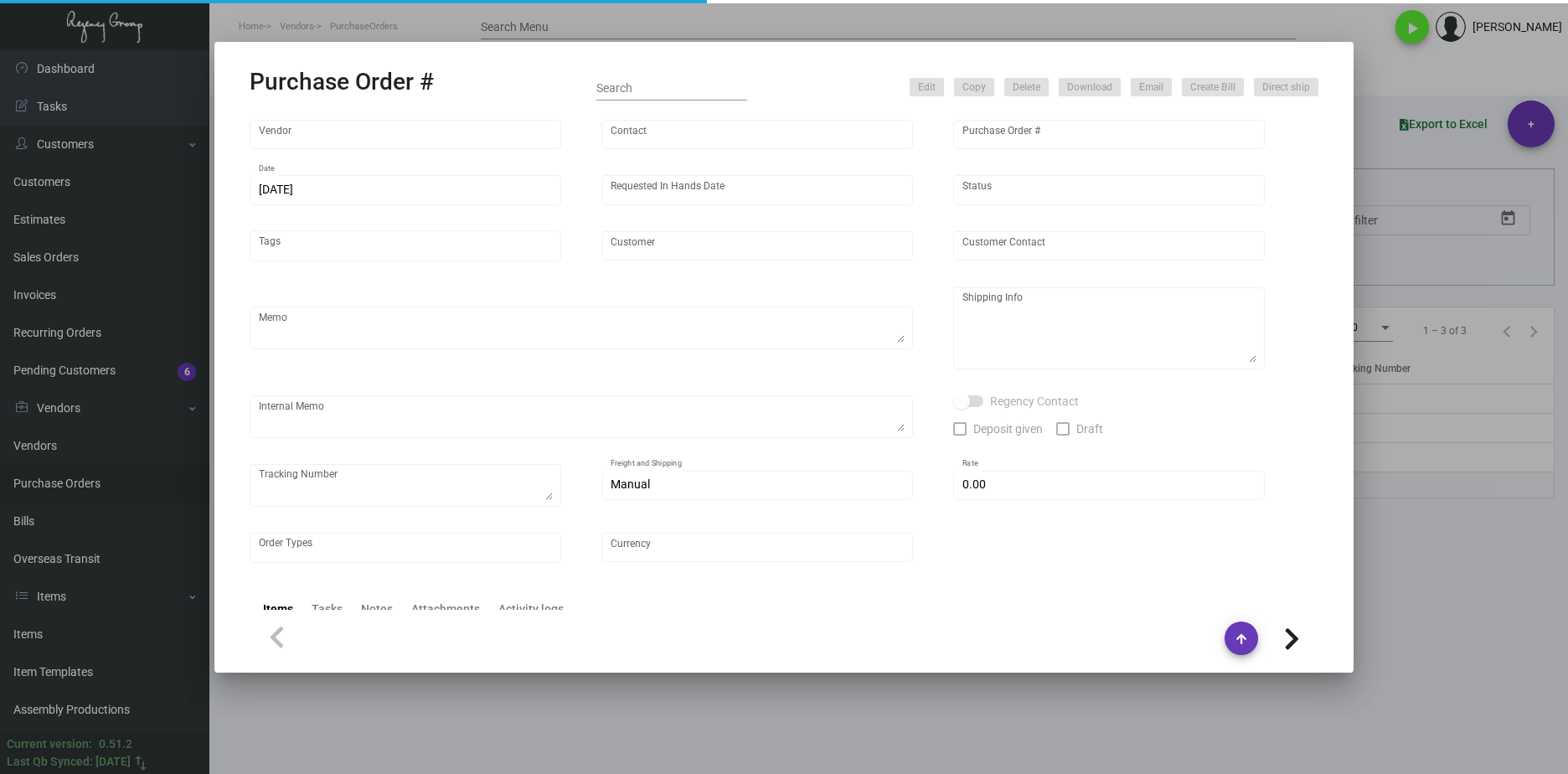
type input "Evergreen Manufacturing"
type input "[PERSON_NAME]"
type input "103464"
type input "2/2/2024"
type input "3/8/2024"
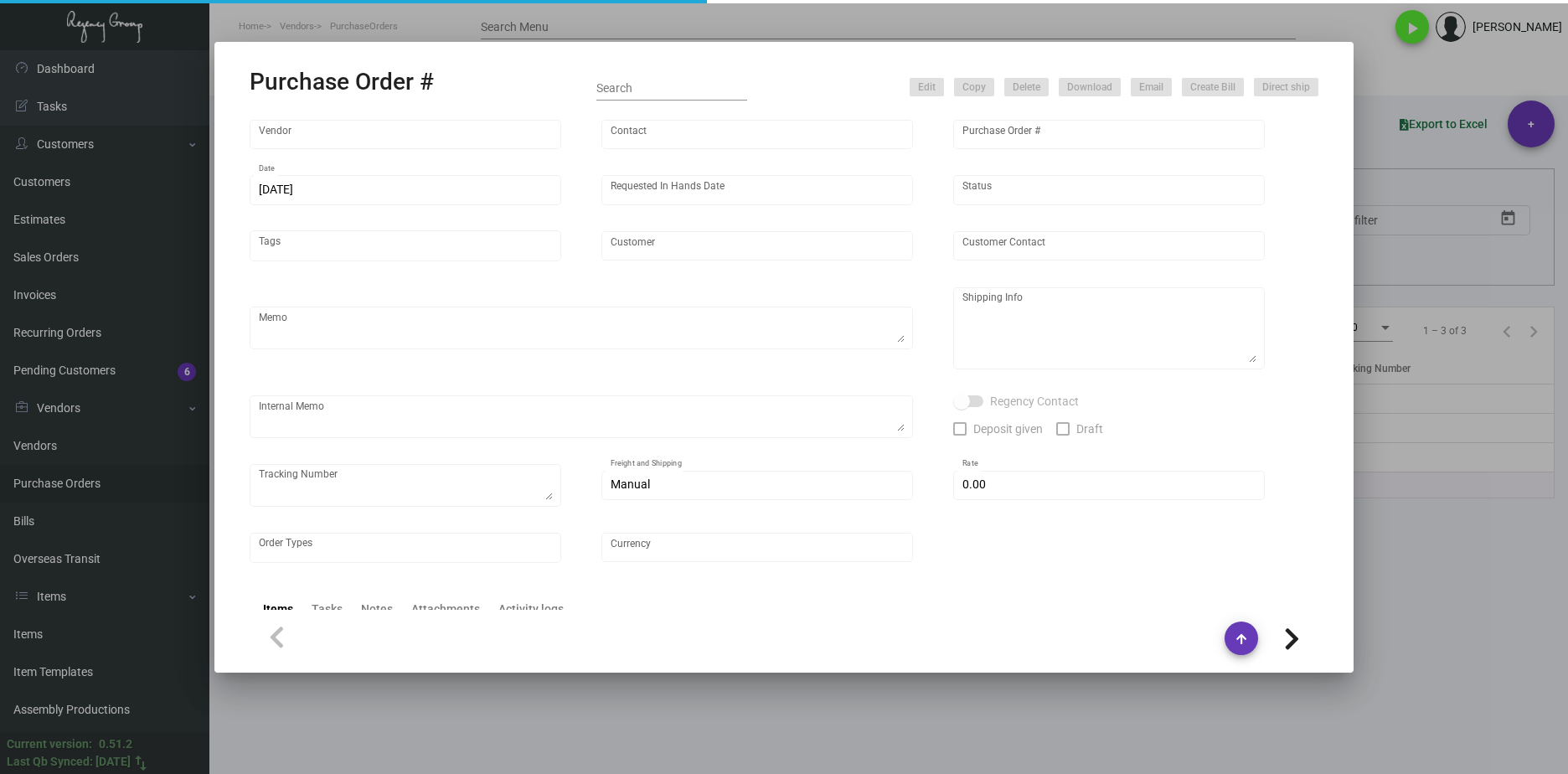
type input "Hotel Hugo"
type input "Christopher D. Freeman"
type textarea "Order # 33419, estimated finish date 3/8/24. Please send proof for approval to …"
type textarea "Hotel Hugo - Christopher D. Freeman 525 Greenwich Street New York, NY, 10013 US"
type input "$ 0.00"
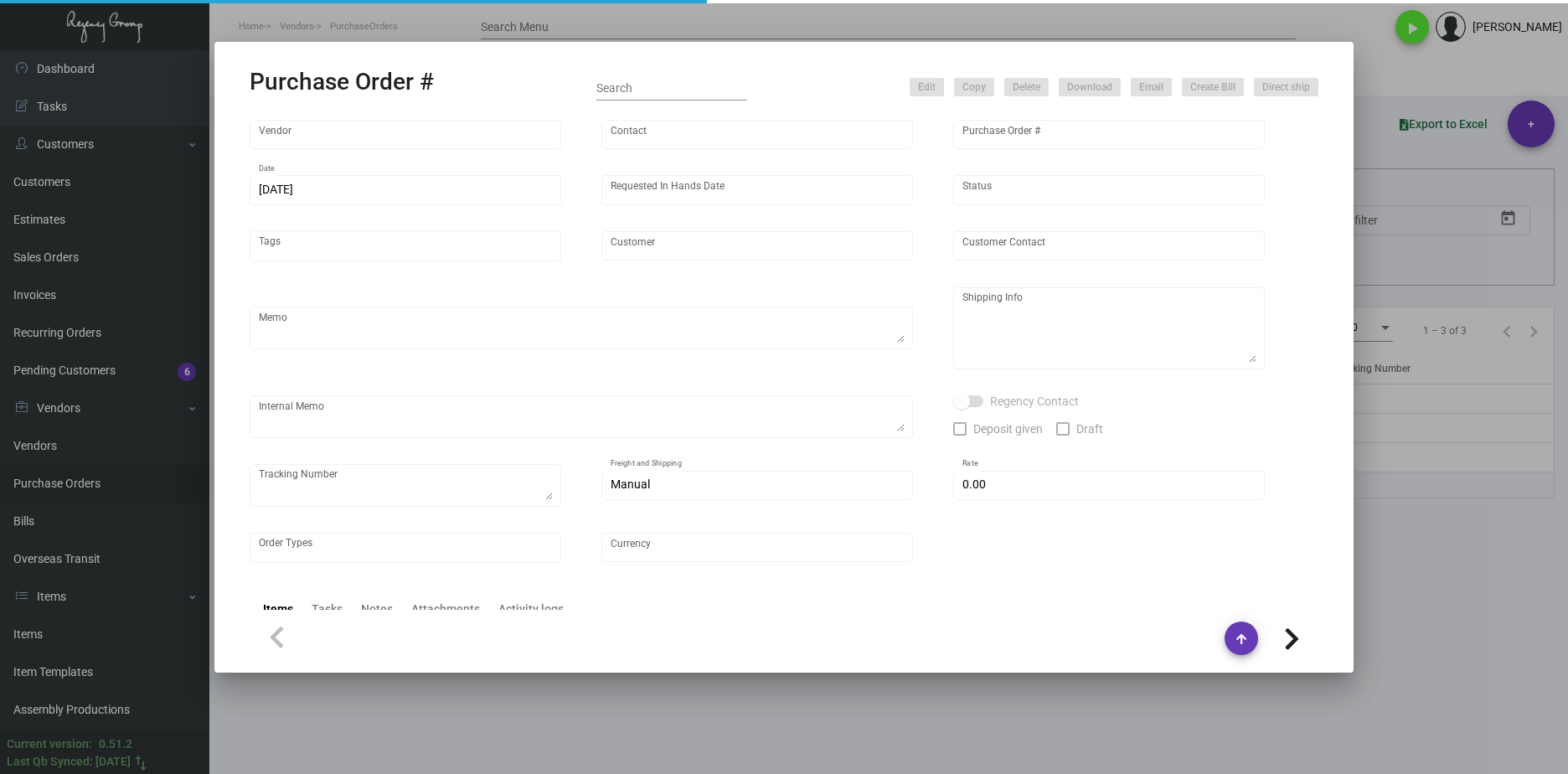
type input "United States Dollar $"
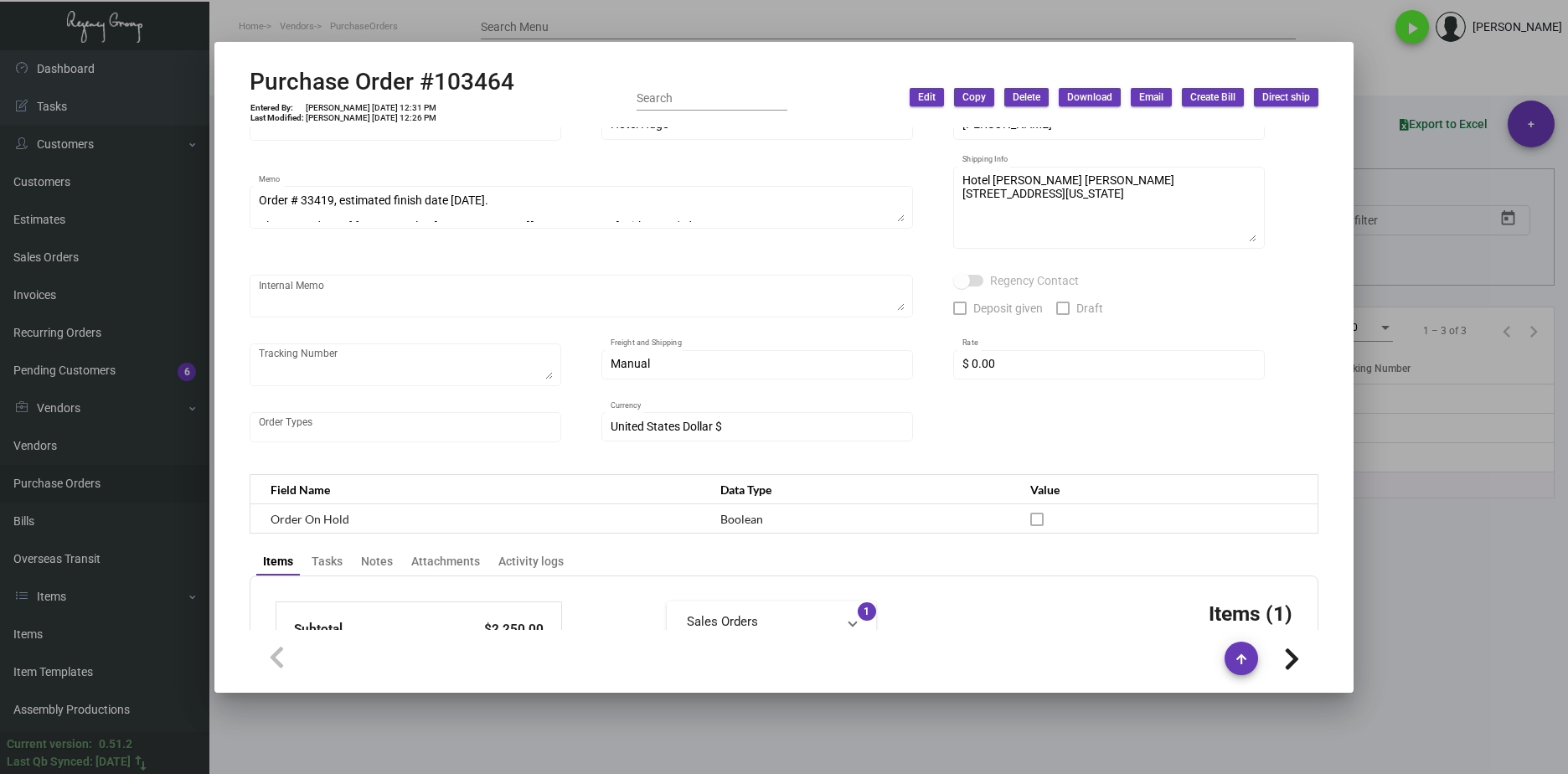
scroll to position [0, 0]
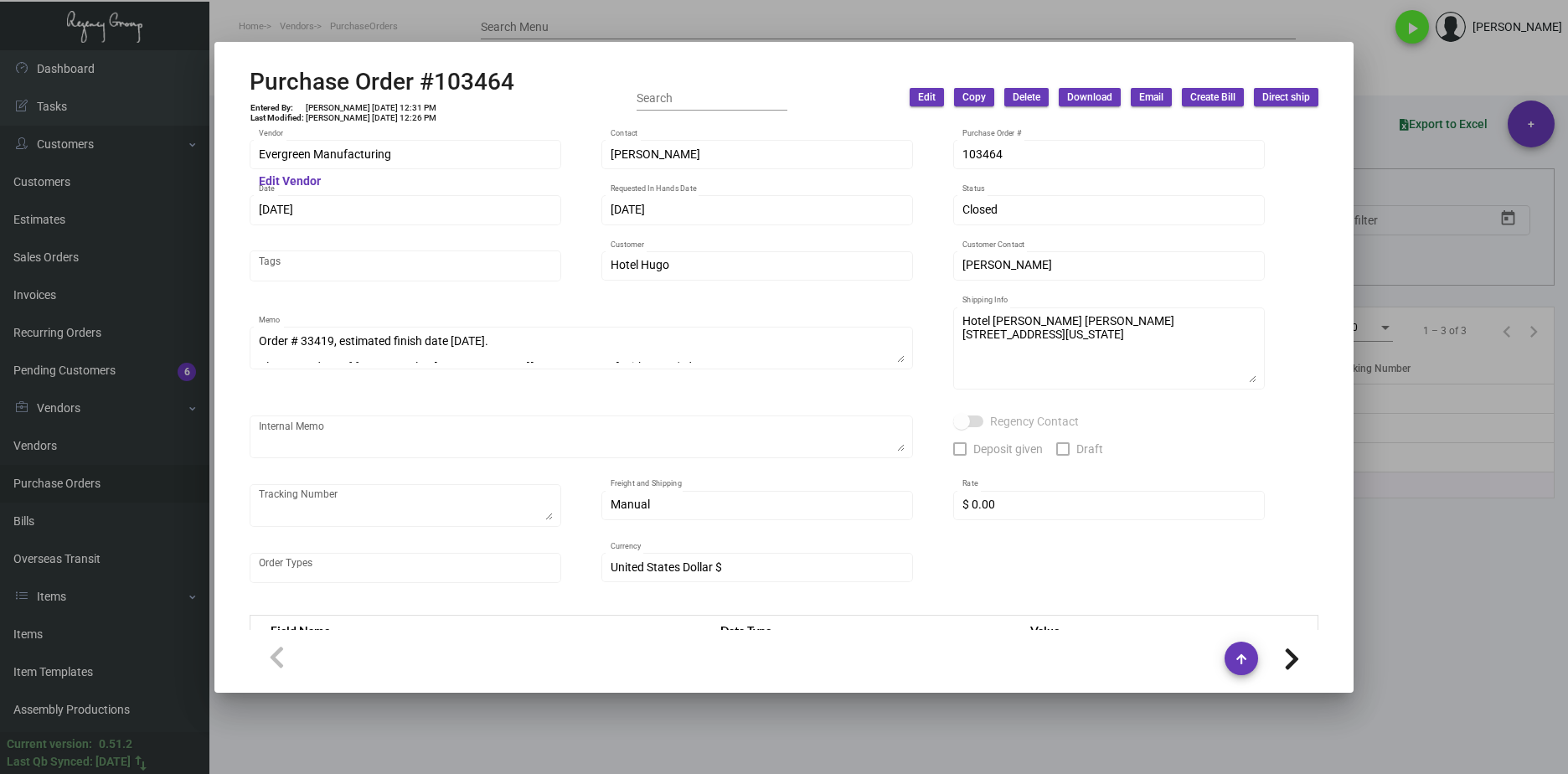
click at [697, 726] on div at bounding box center [784, 387] width 1568 height 774
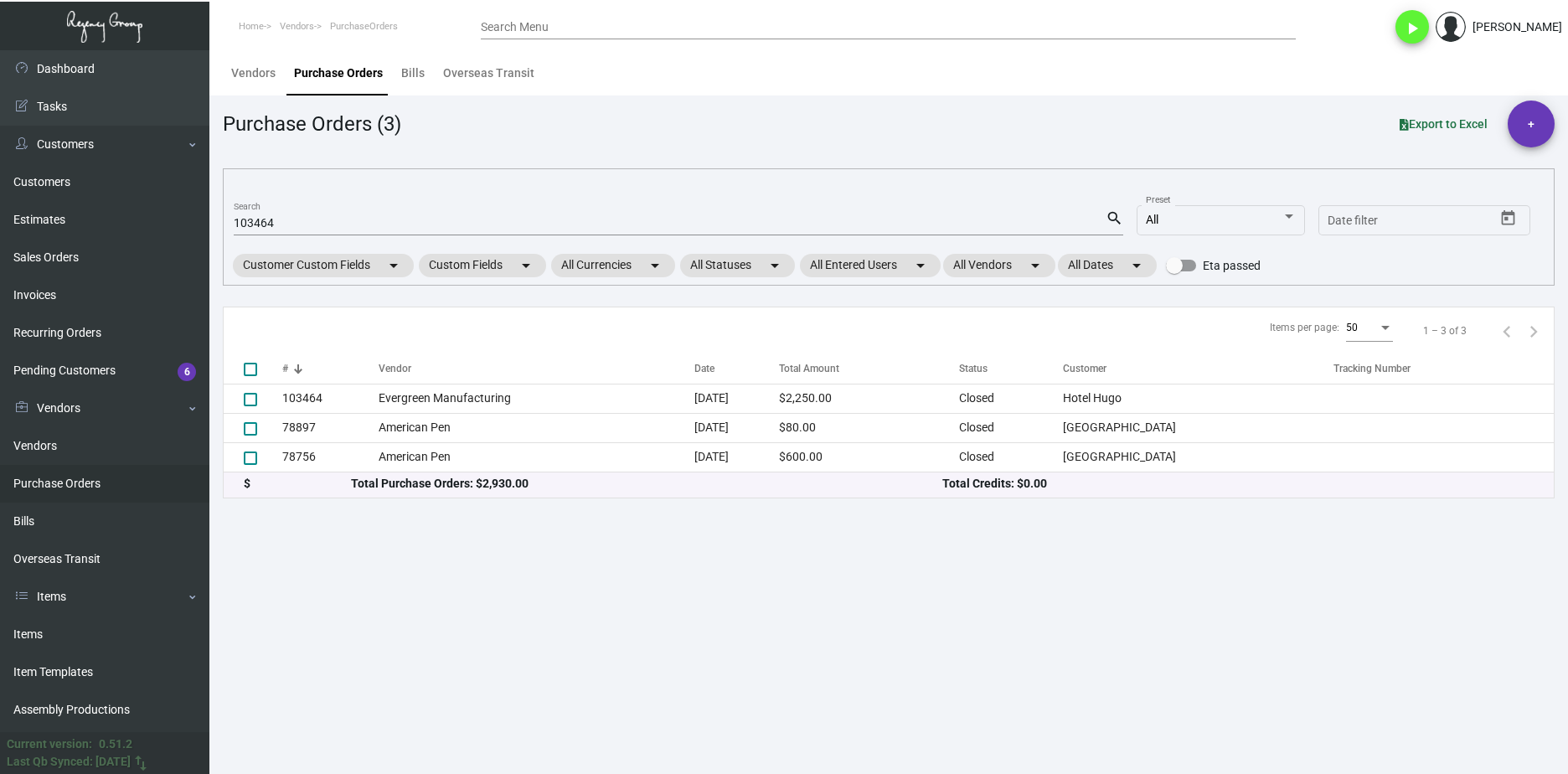
click at [265, 229] on input "103464" at bounding box center [669, 223] width 872 height 14
click at [265, 230] on input "103464" at bounding box center [669, 223] width 872 height 14
paste input "106849"
type input "10346106849 4"
click at [277, 227] on input "10346106849 4" at bounding box center [669, 223] width 872 height 14
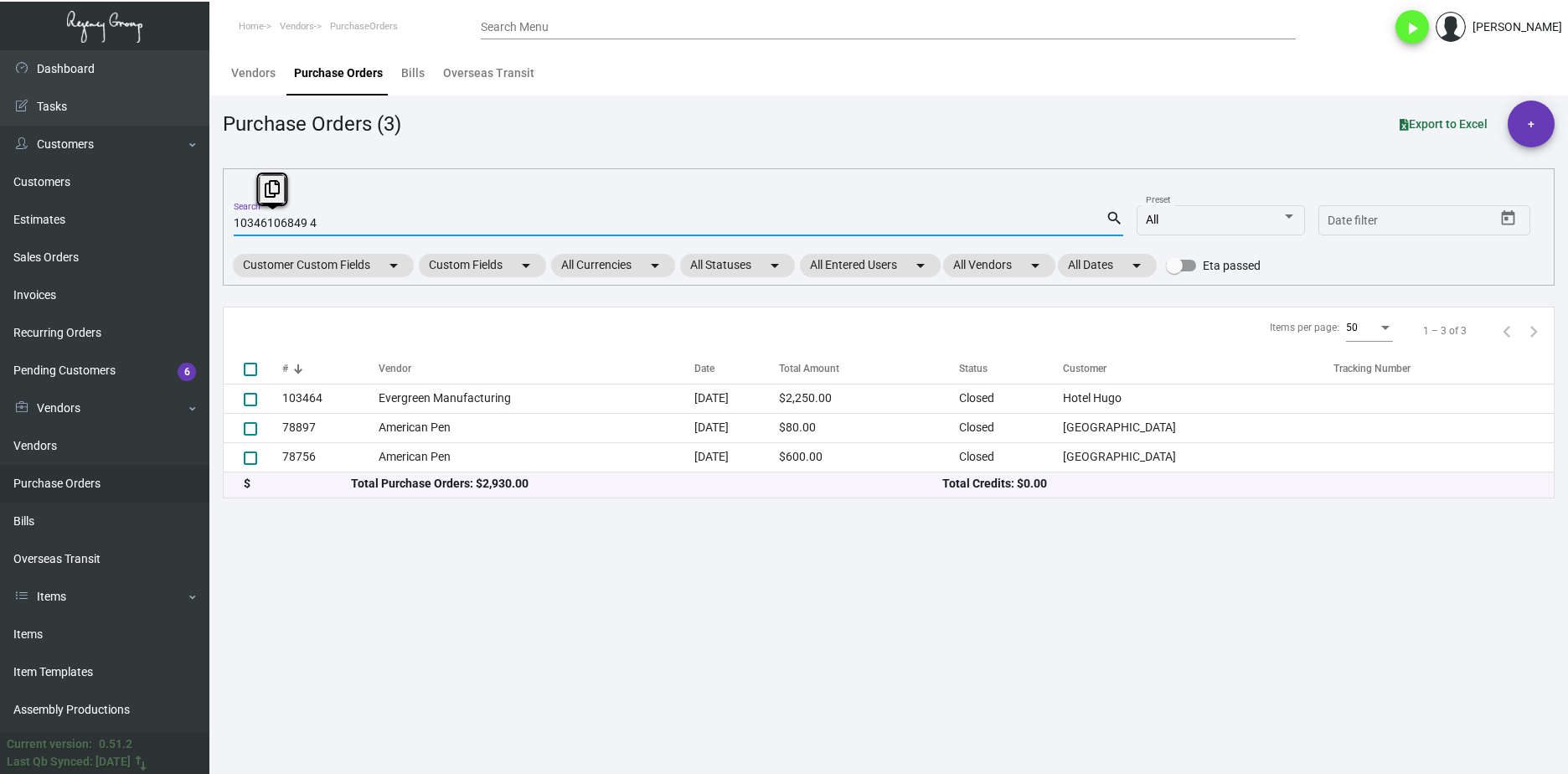
checkbox input "true"
click at [277, 227] on input "10346106849 4" at bounding box center [669, 223] width 872 height 14
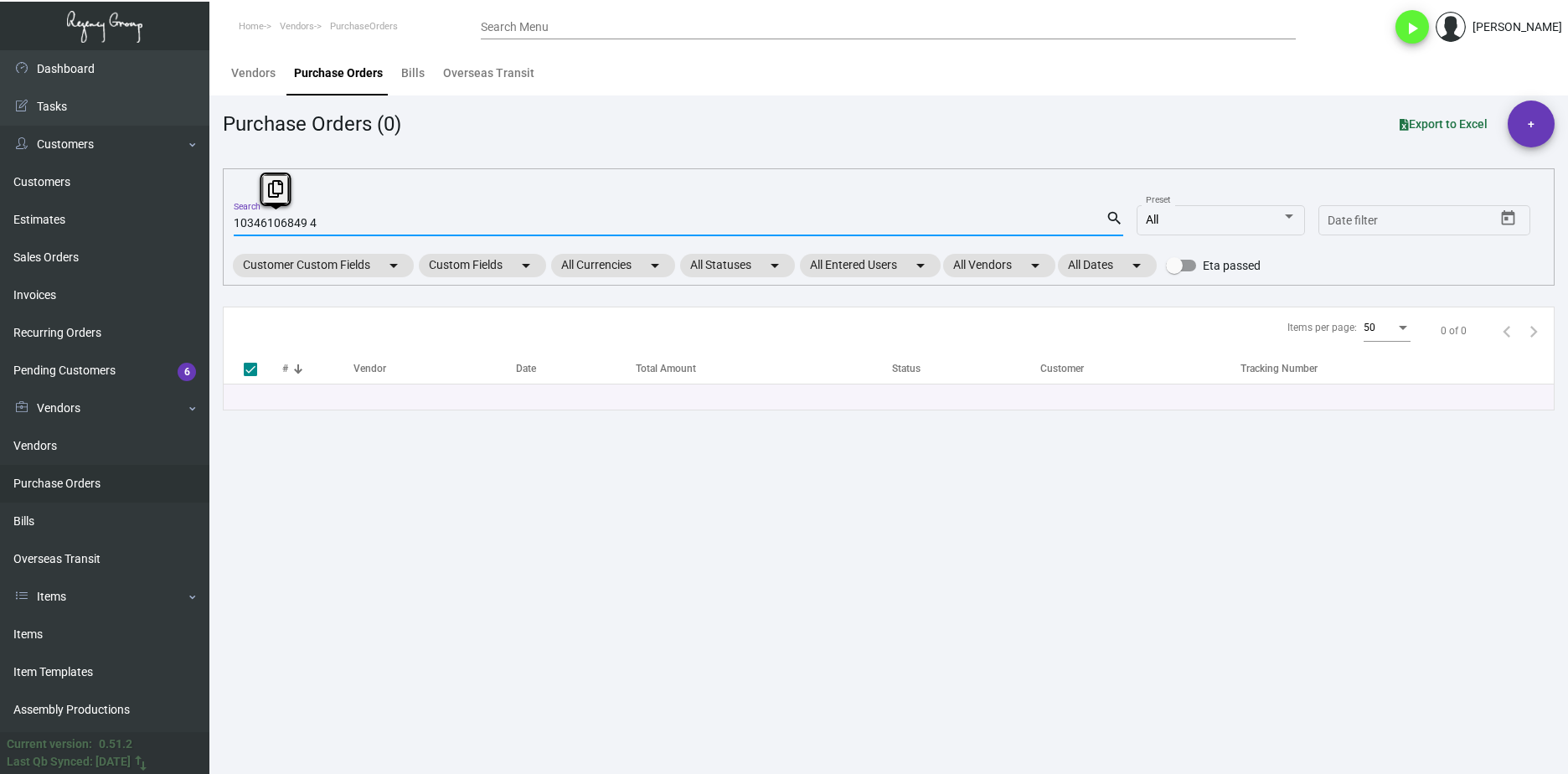
paste input "6849"
type input "106849"
checkbox input "false"
type input "106849"
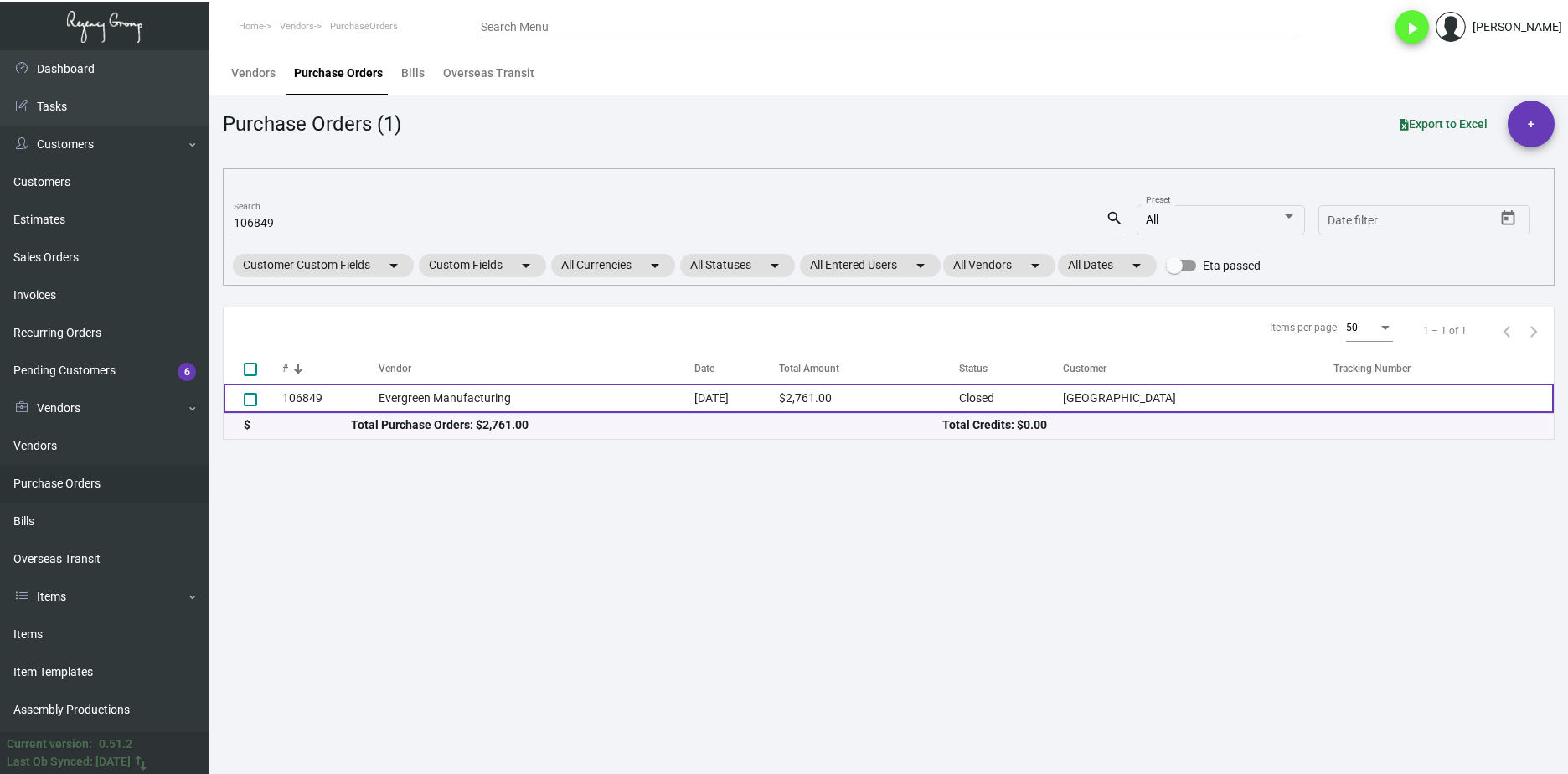
click at [333, 393] on td "106849" at bounding box center [330, 398] width 96 height 29
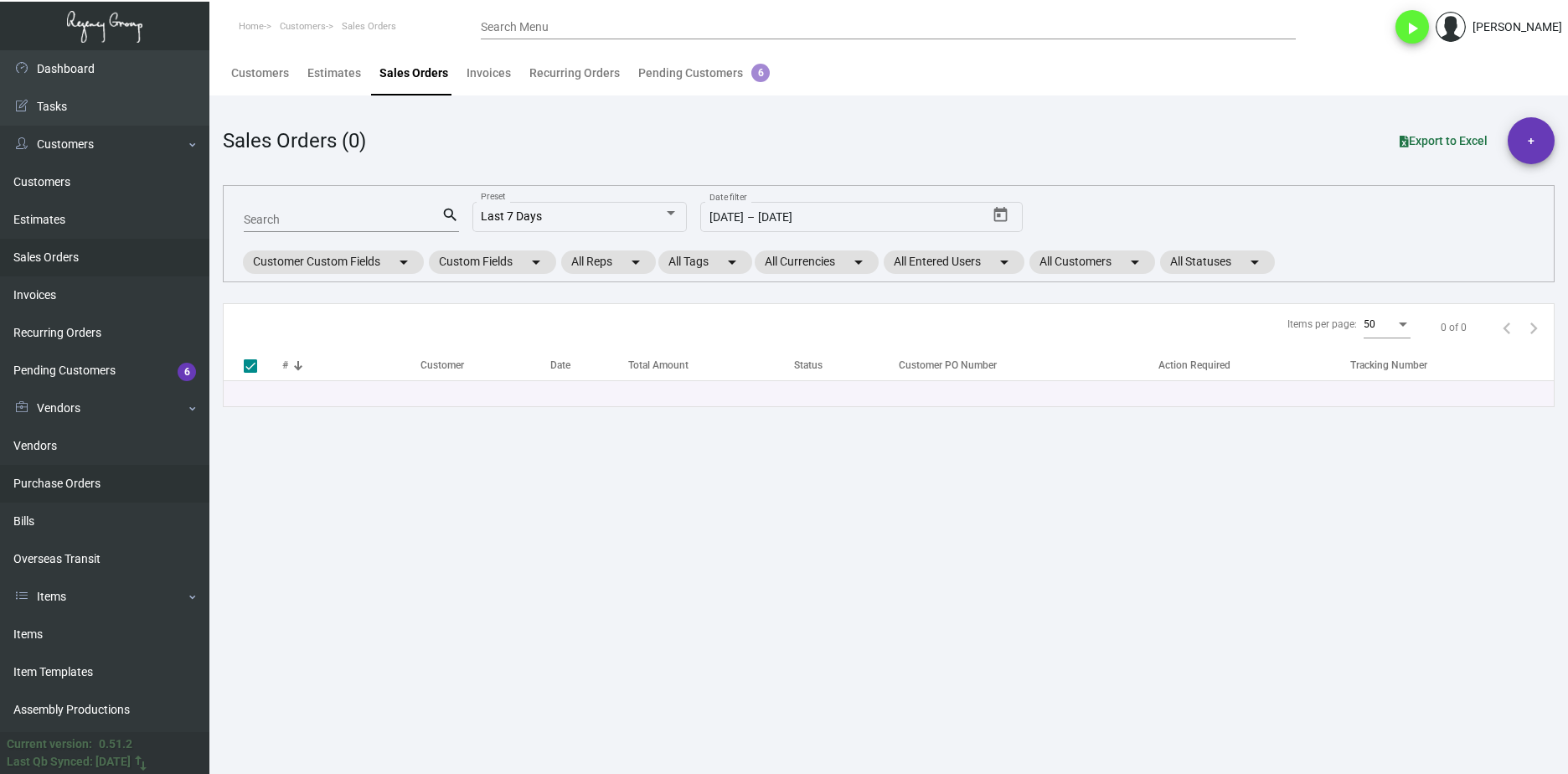
click at [106, 482] on link "Purchase Orders" at bounding box center [104, 483] width 209 height 38
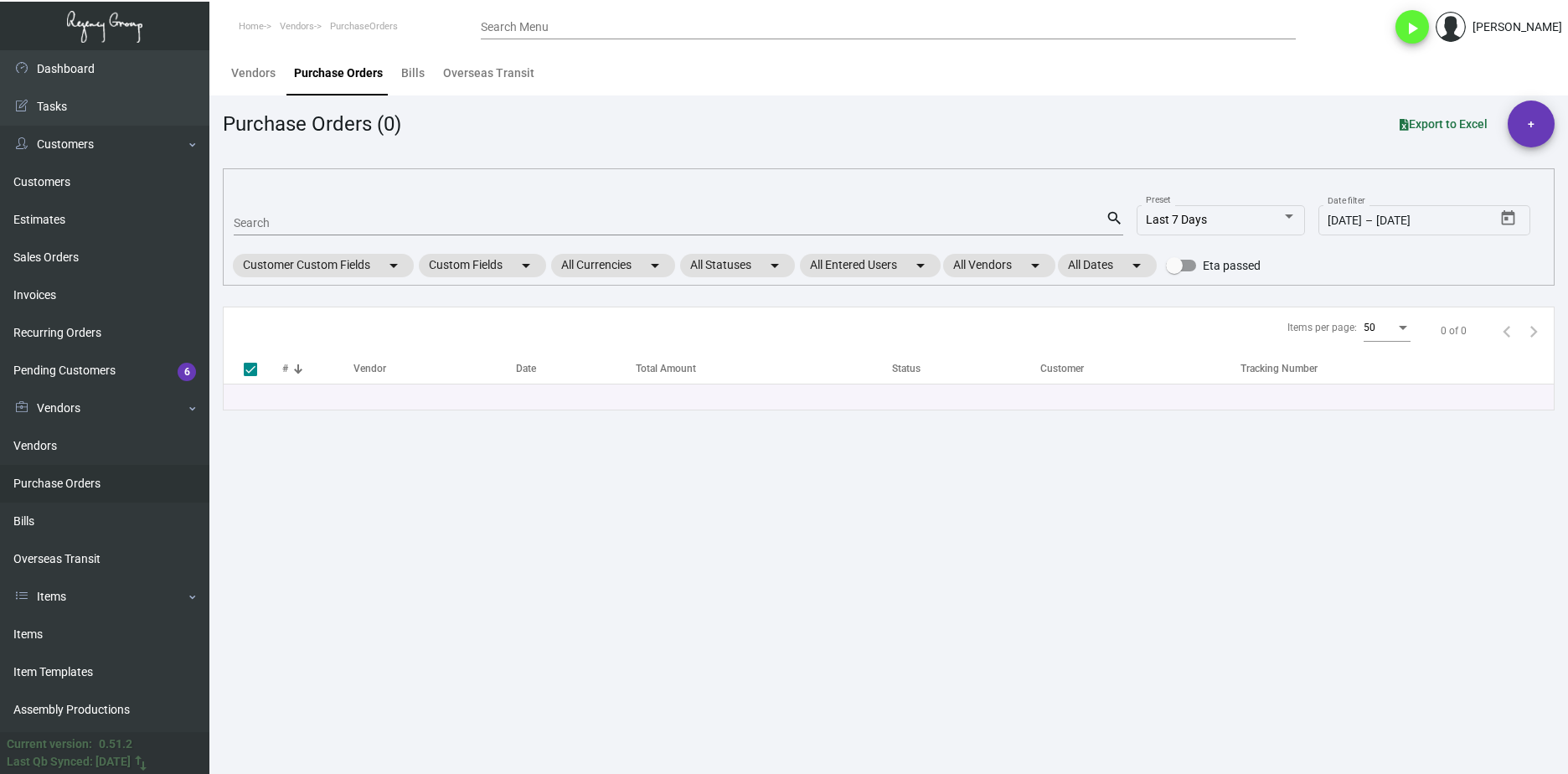
click at [335, 216] on div "Search" at bounding box center [669, 222] width 872 height 26
paste input "107050"
type input "107050"
checkbox input "false"
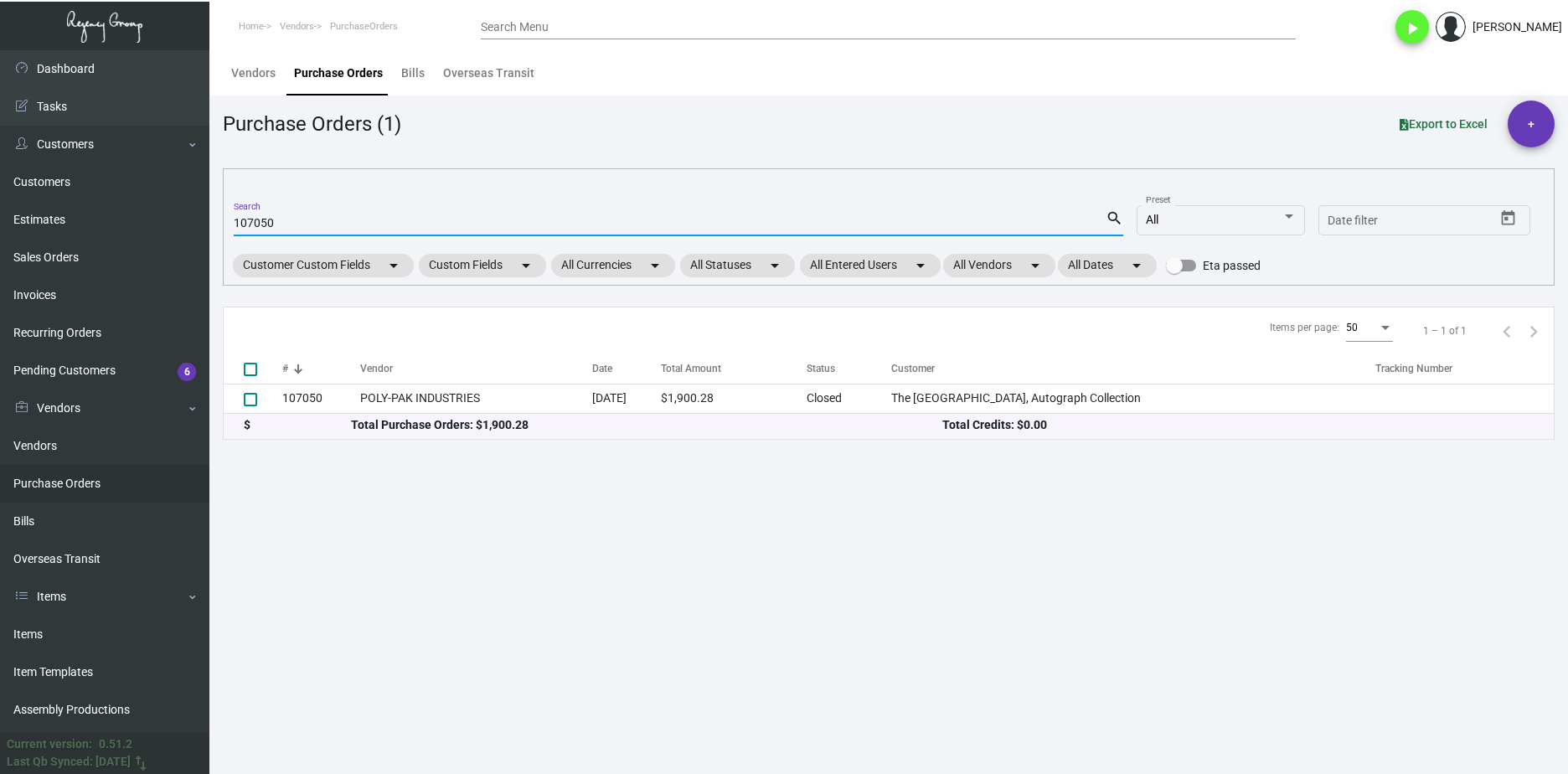
type input "107050"
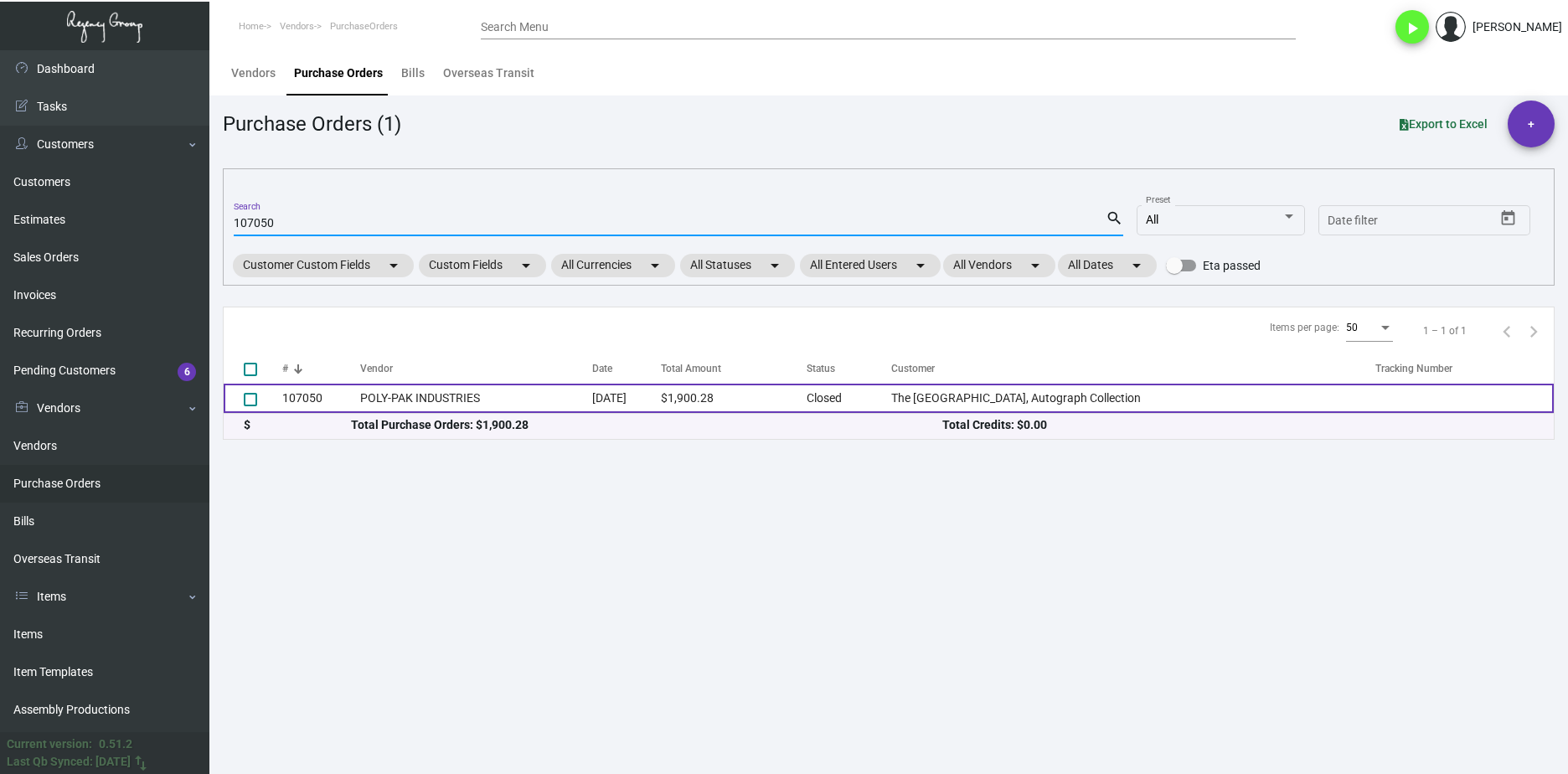
click at [424, 392] on td "POLY-PAK INDUSTRIES" at bounding box center [477, 398] width 232 height 29
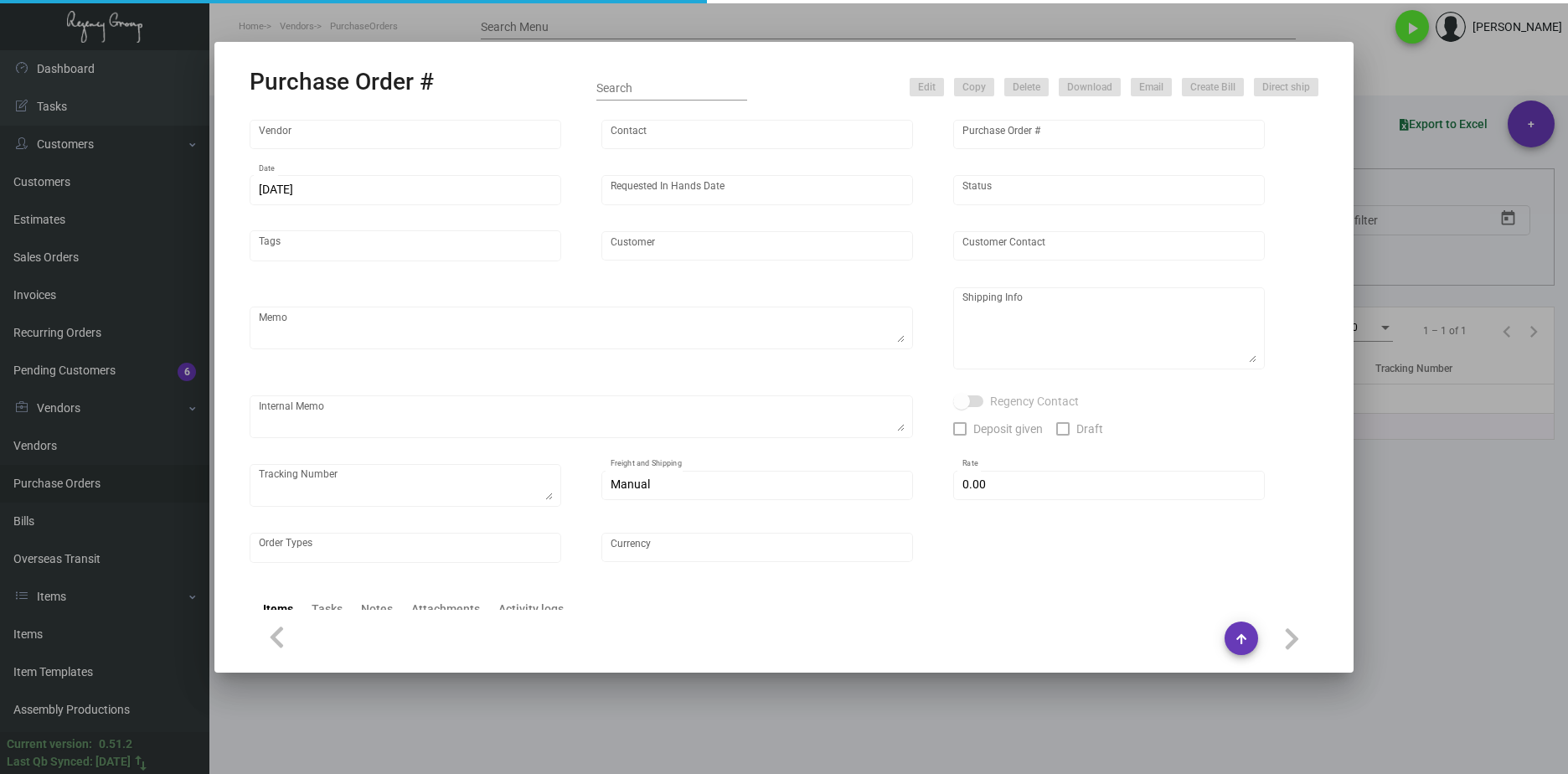
type input "POLY-PAK INDUSTRIES"
type input "[PERSON_NAME]"
type input "107050"
type input "[DATE]"
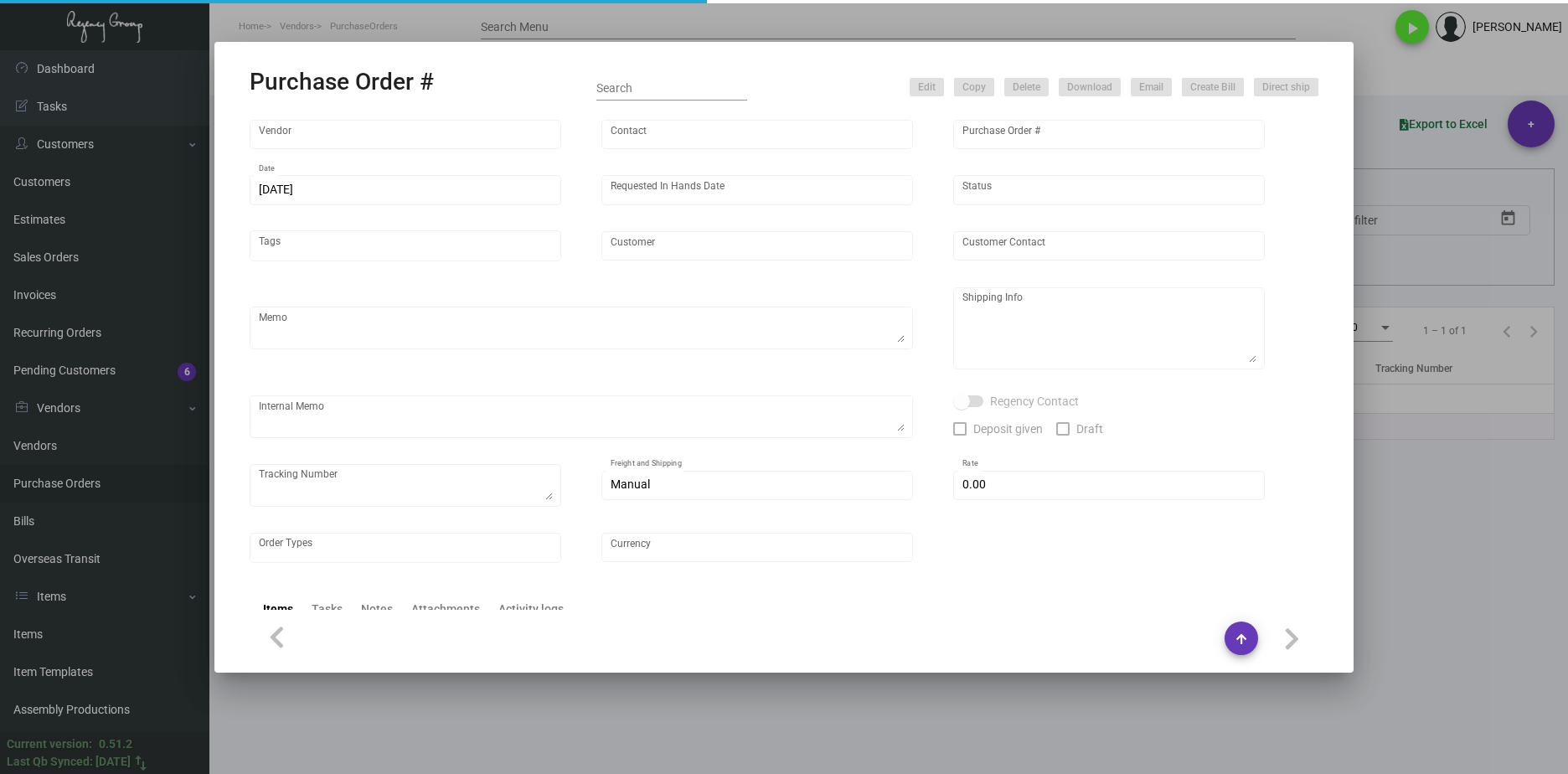
type input "The [GEOGRAPHIC_DATA], Autograph Collection"
type input "[PERSON_NAME]"
type textarea "Please pack 600/ctn.When ready to ship, contact: [EMAIL_ADDRESS][DOMAIN_NAME] f…"
type textarea "[PERSON_NAME] The [PERSON_NAME][GEOGRAPHIC_DATA] [STREET_ADDRESS]"
type input "$ 314.28"
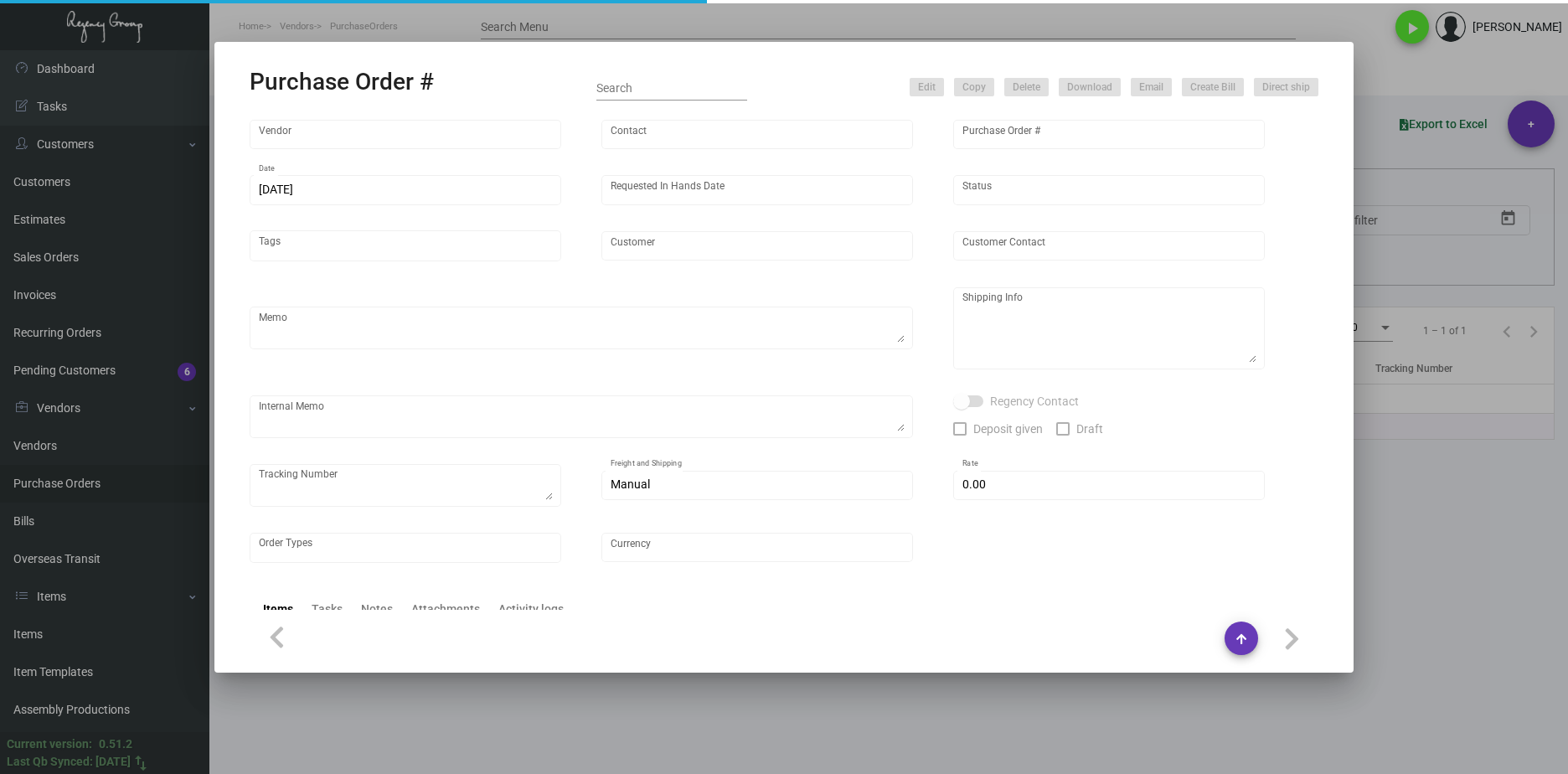
type input "United States Dollar $"
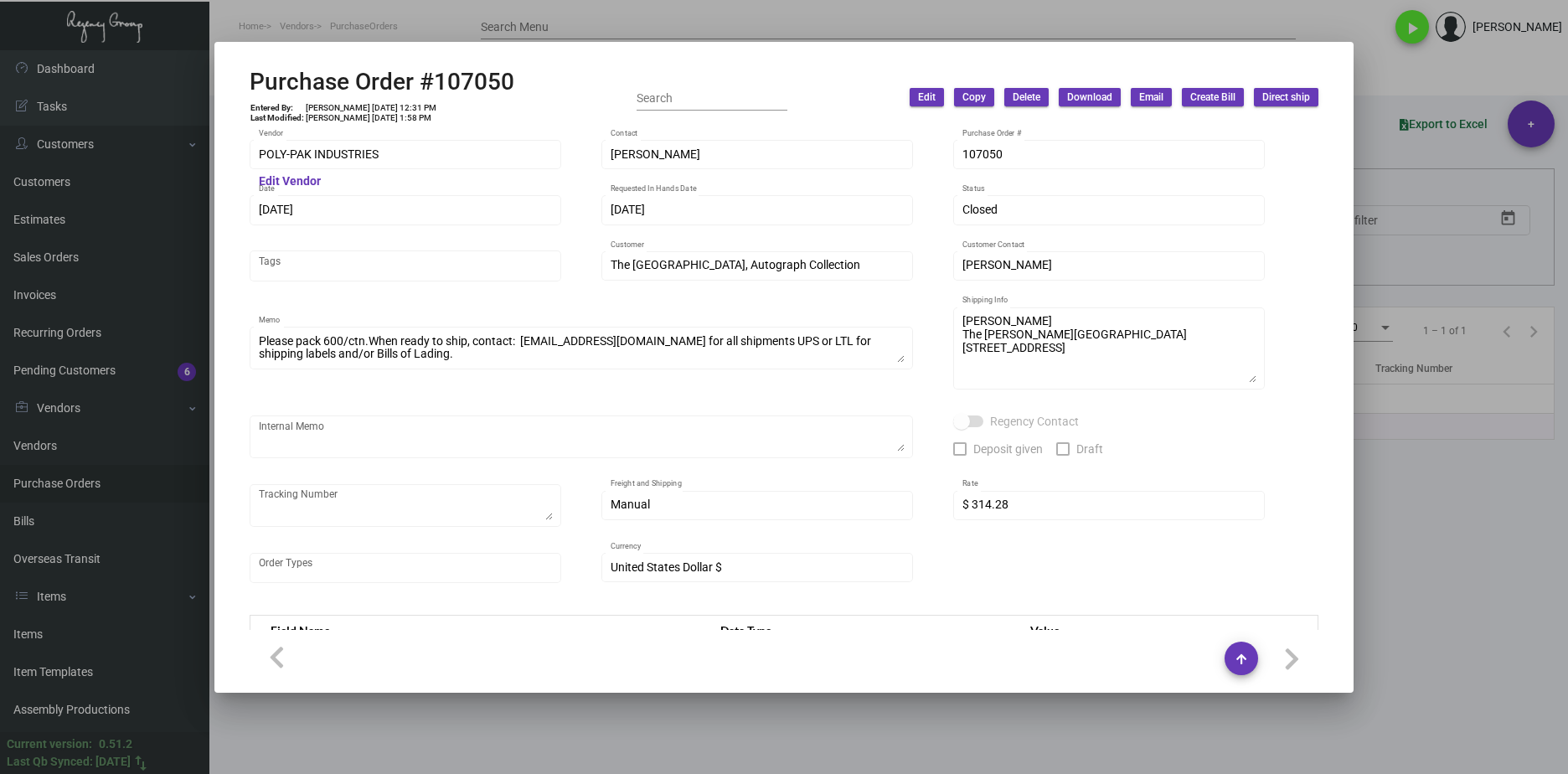
click at [351, 167] on div "POLY-PAK INDUSTRIES Vendor" at bounding box center [405, 154] width 294 height 33
click at [196, 171] on div "Purchase Order #107050 Entered By: [PERSON_NAME] [DATE] 12:31 PM Last Modified:…" at bounding box center [784, 387] width 1568 height 774
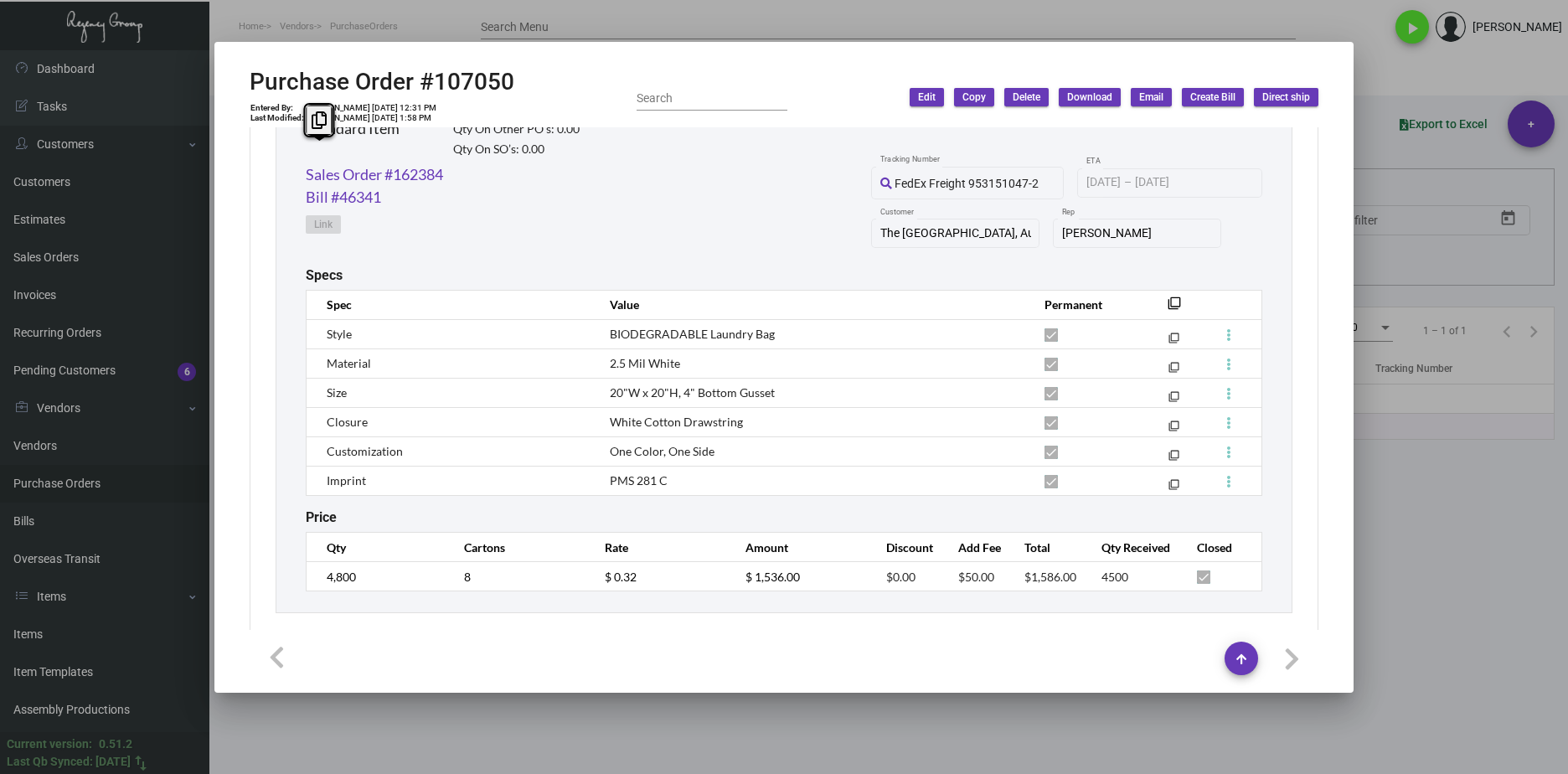
scroll to position [876, 0]
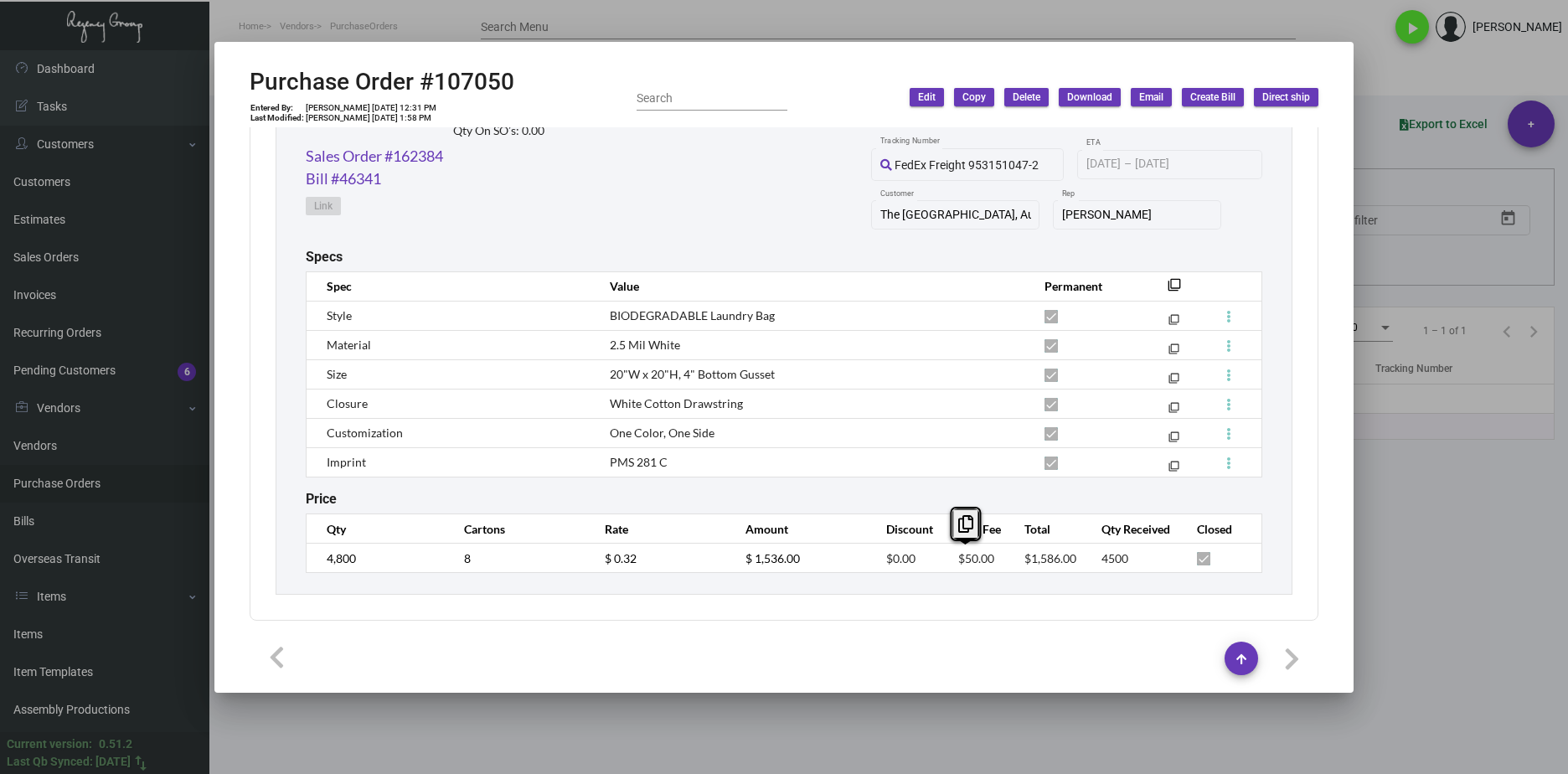
drag, startPoint x: 986, startPoint y: 560, endPoint x: 948, endPoint y: 563, distance: 38.1
click at [948, 563] on td "$50.00" at bounding box center [974, 558] width 67 height 29
copy span "$50.00"
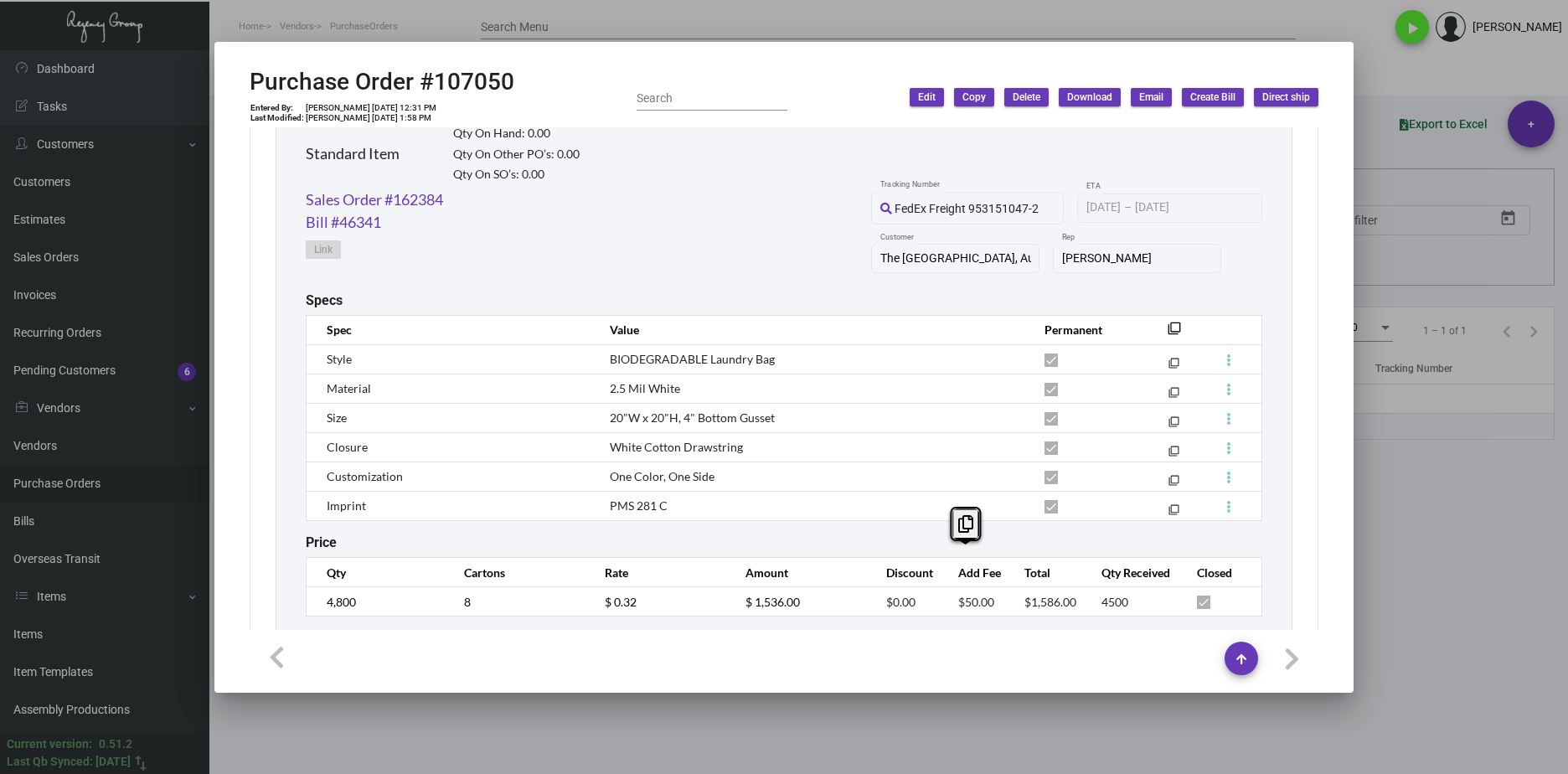
scroll to position [792, 0]
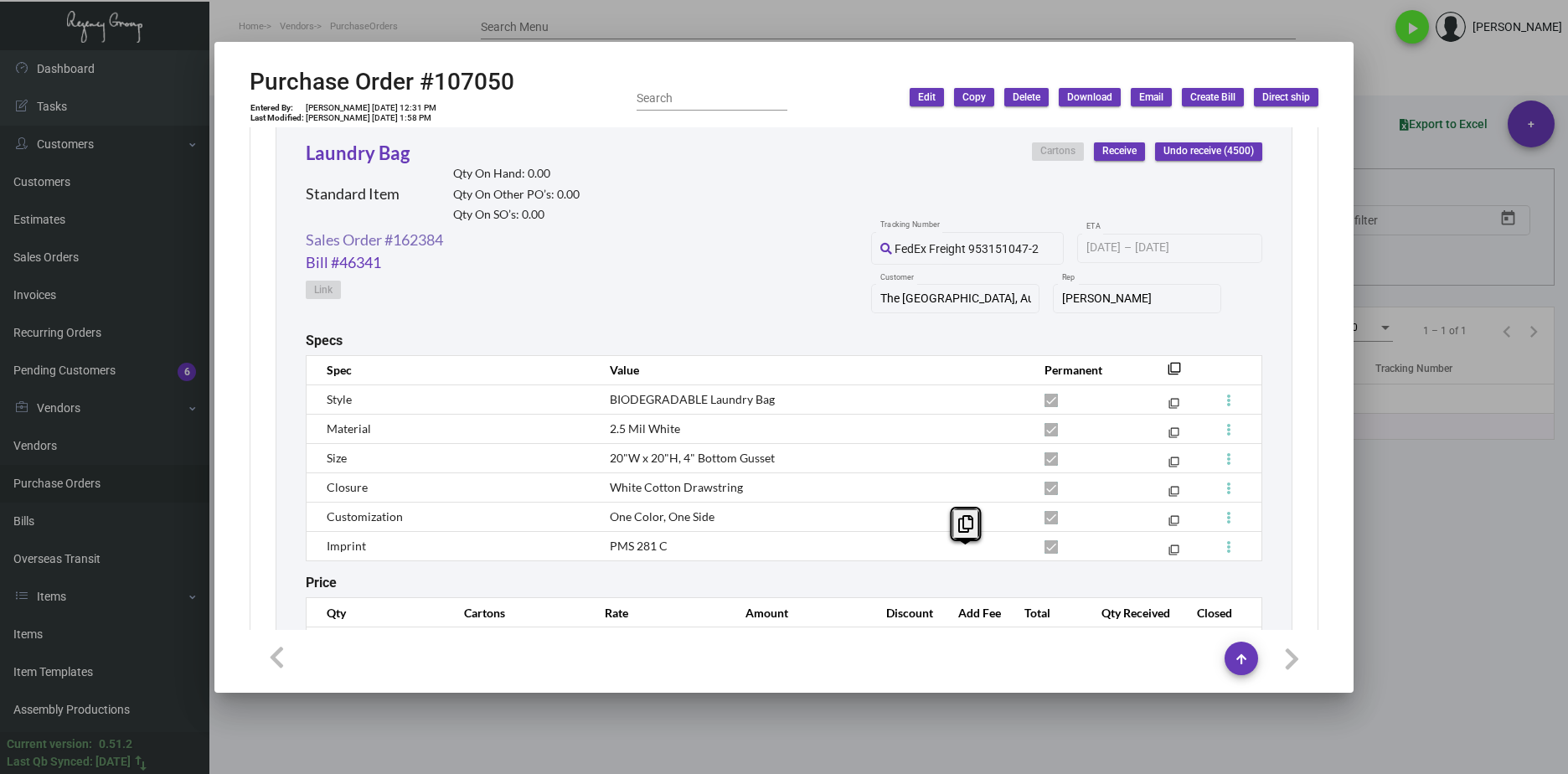
click at [427, 245] on link "Sales Order #162384" at bounding box center [374, 240] width 137 height 23
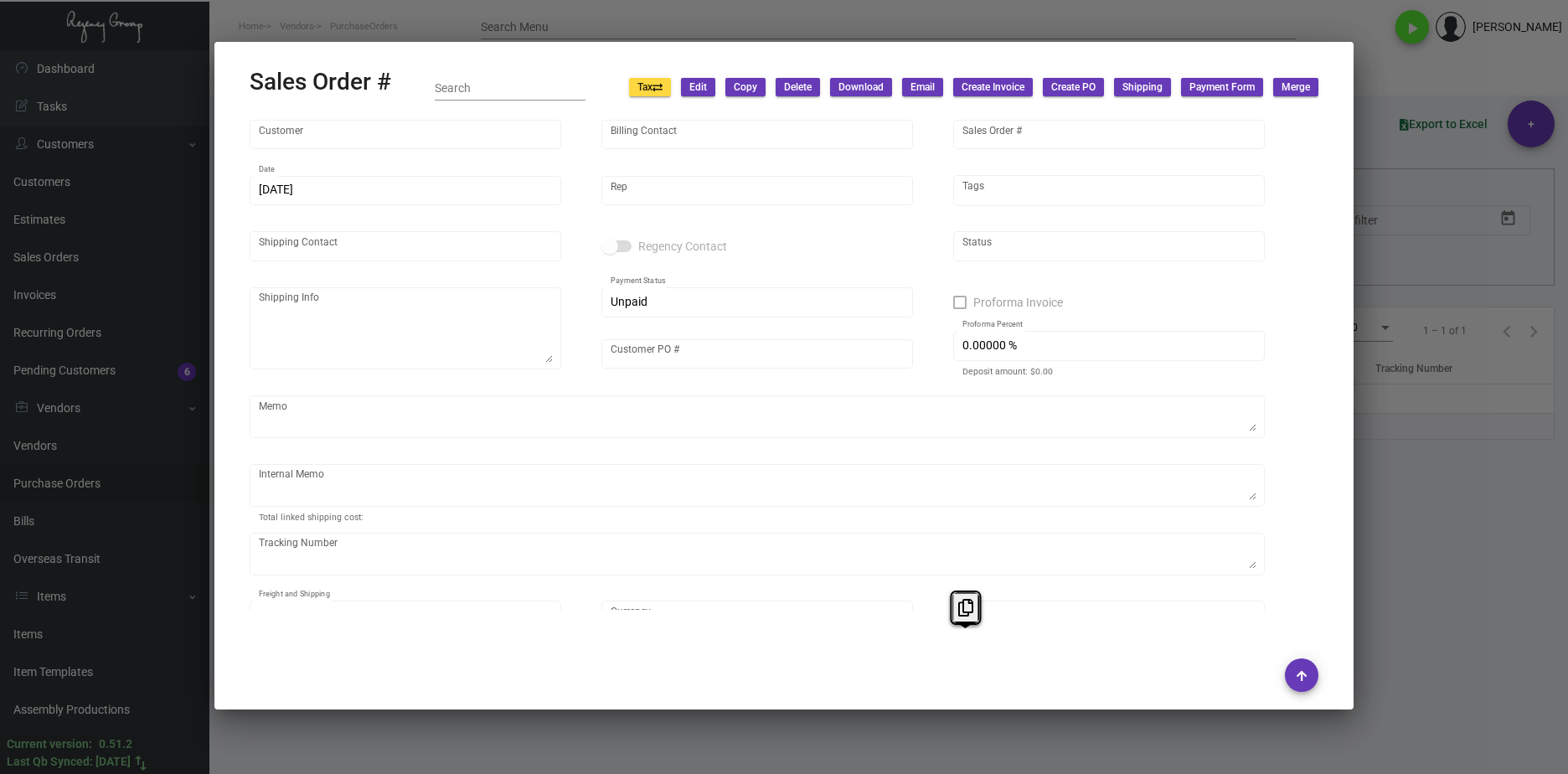
type input "The Farnam Hotel, Autograph Collection"
type input "Nicole King"
type input "162384"
type input "8/22/2024"
type input "[PERSON_NAME]"
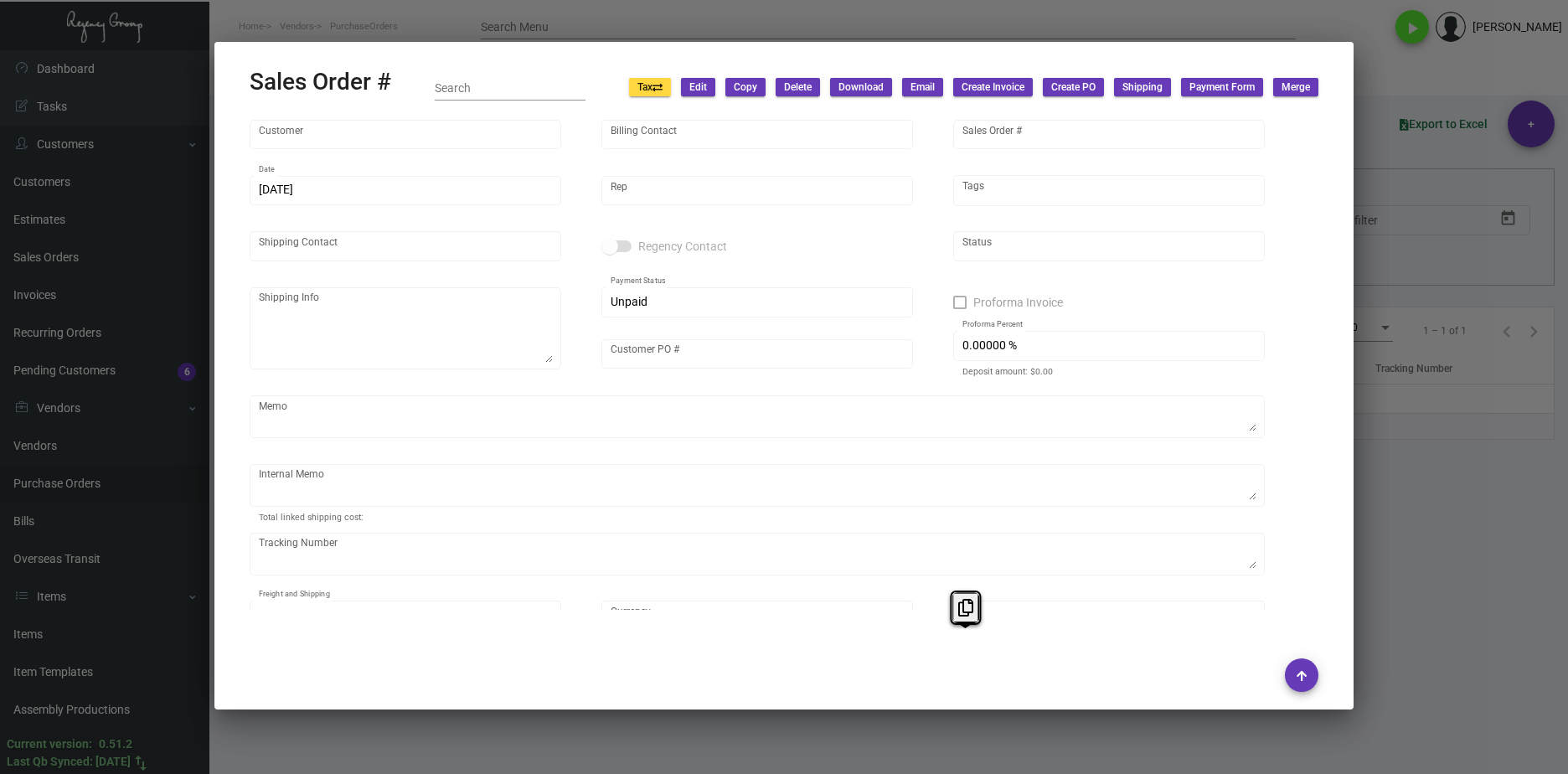
type input "Franz Wenzl"
type textarea "Franz Wenzl The Farnam Hotel 1299 Farnam Street Omaha, NE, 68102 US"
type input "1098357"
type input "United States Dollar $"
type input "$ 399.84"
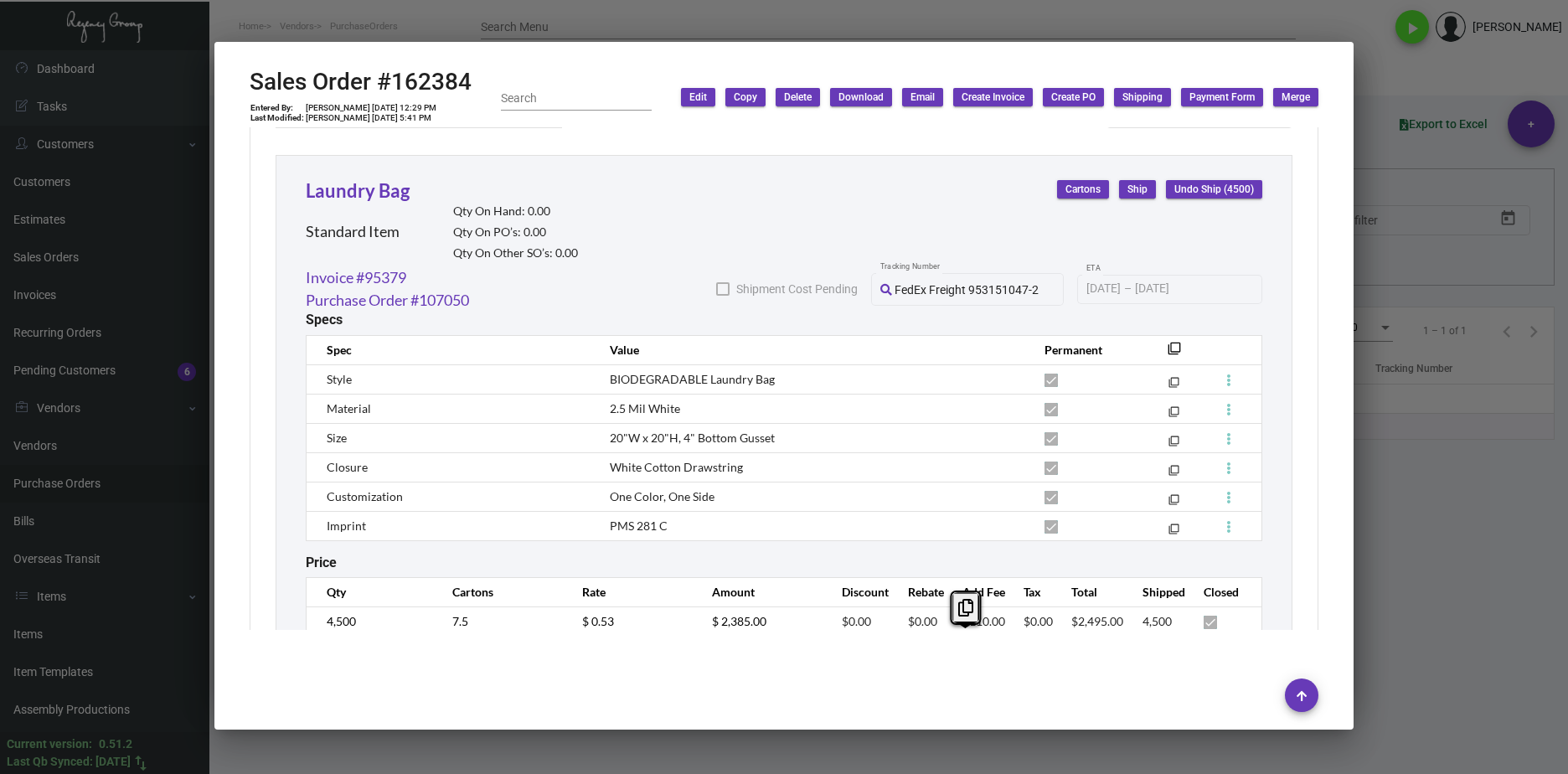
scroll to position [949, 0]
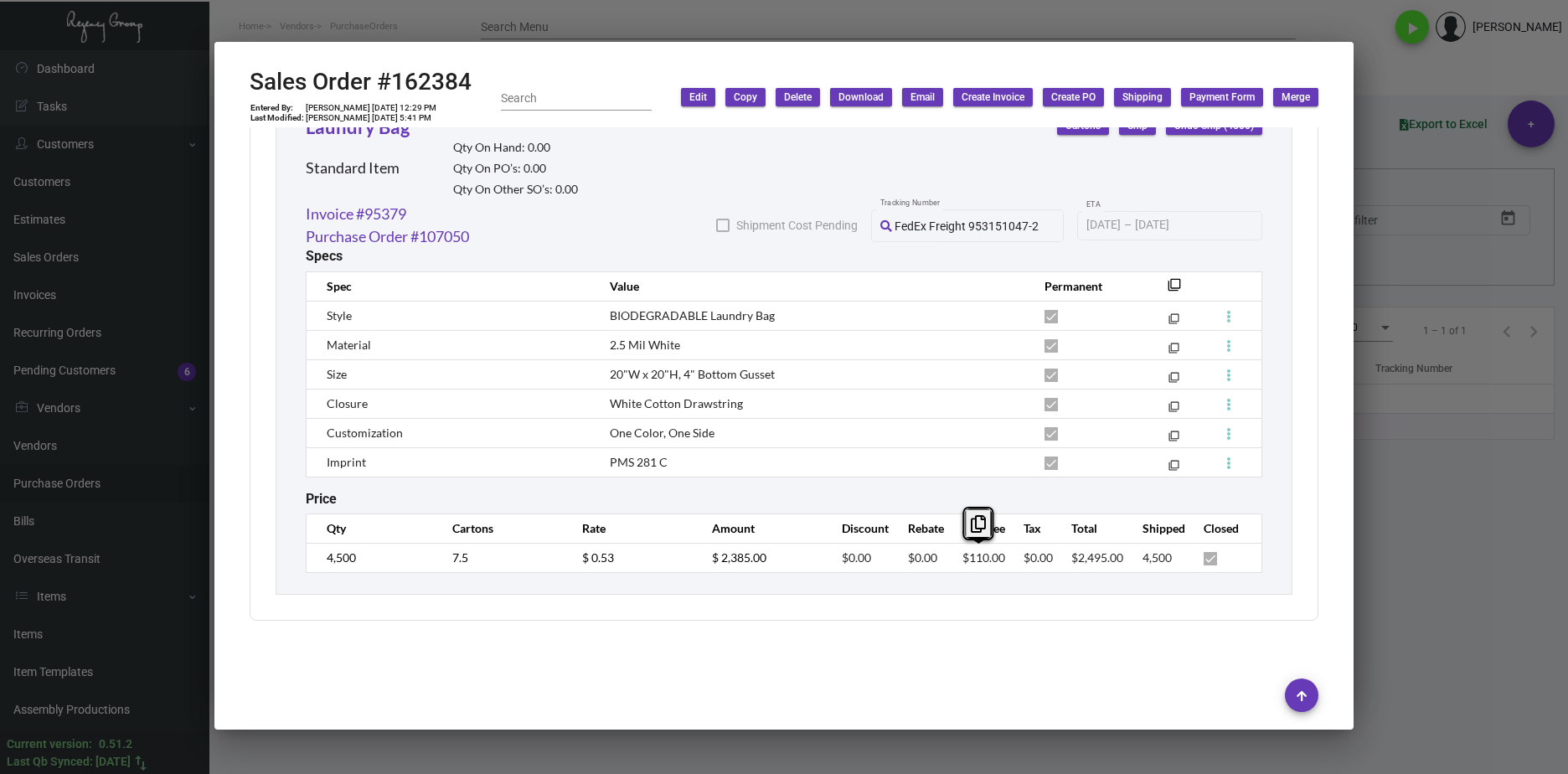
drag, startPoint x: 1002, startPoint y: 554, endPoint x: 947, endPoint y: 554, distance: 55.0
click at [947, 554] on tr "4,500 7.5 $ 0.53 $ 2,385.00 $0.00 $0.00 $110.00 $0.00 $2,495.00 4,500" at bounding box center [784, 557] width 956 height 29
copy span "$110.00"
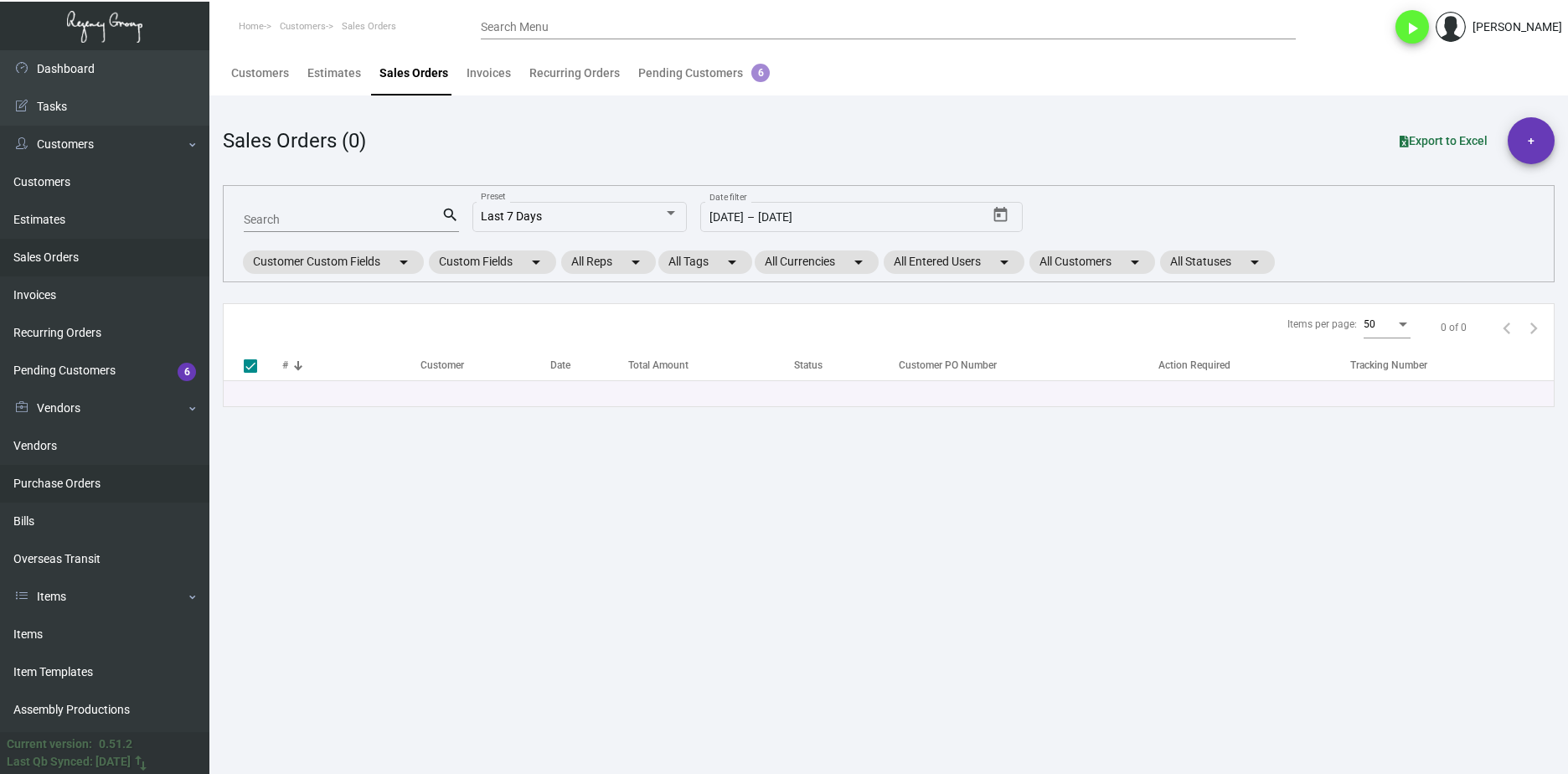
click at [110, 484] on link "Purchase Orders" at bounding box center [104, 483] width 209 height 38
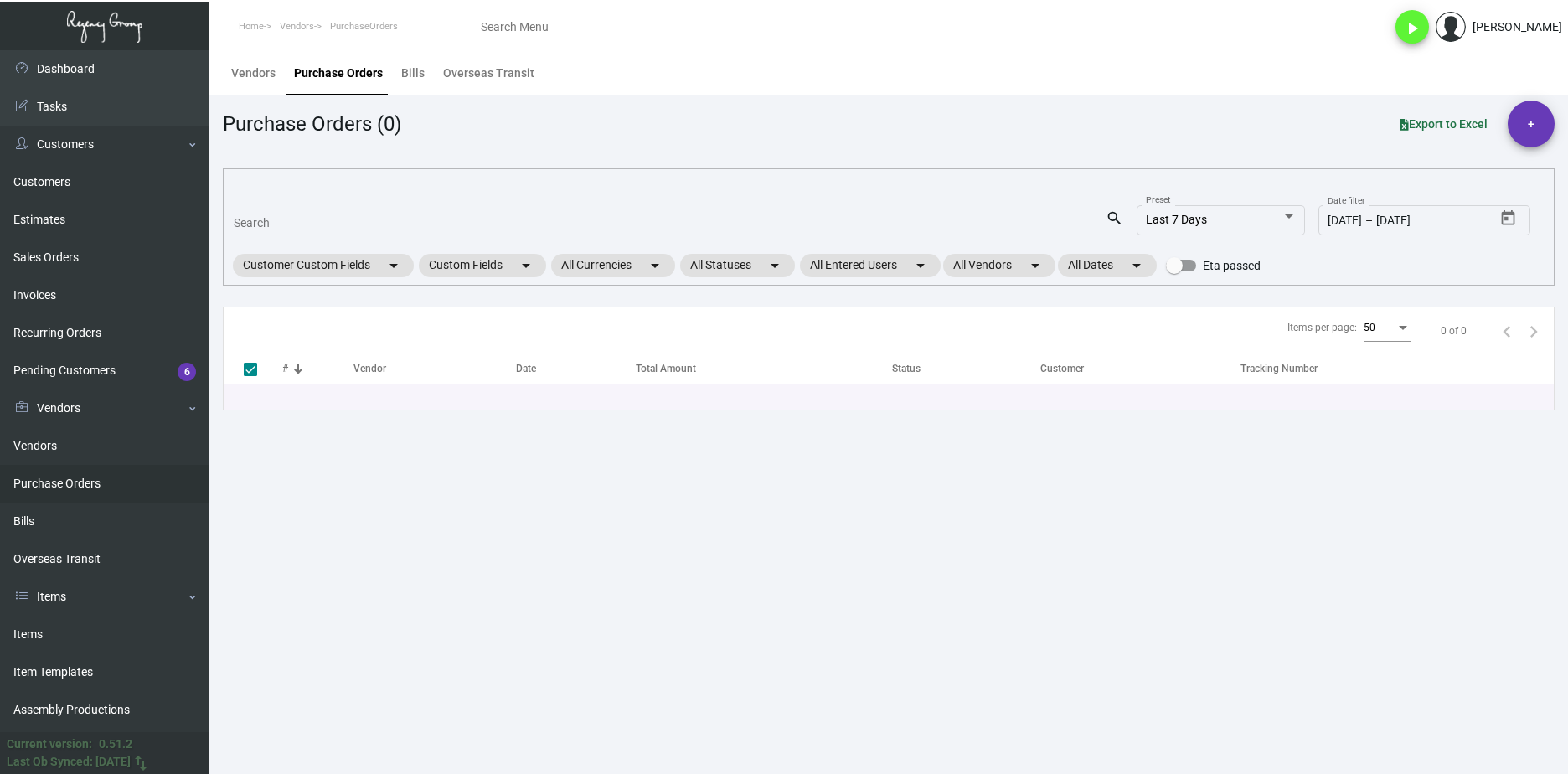
drag, startPoint x: 296, startPoint y: 242, endPoint x: 301, endPoint y: 231, distance: 12.1
click at [298, 240] on mat-form-field "Search search" at bounding box center [678, 221] width 889 height 52
click at [301, 228] on input "Search" at bounding box center [669, 223] width 872 height 14
paste input "106065"
type input "106065"
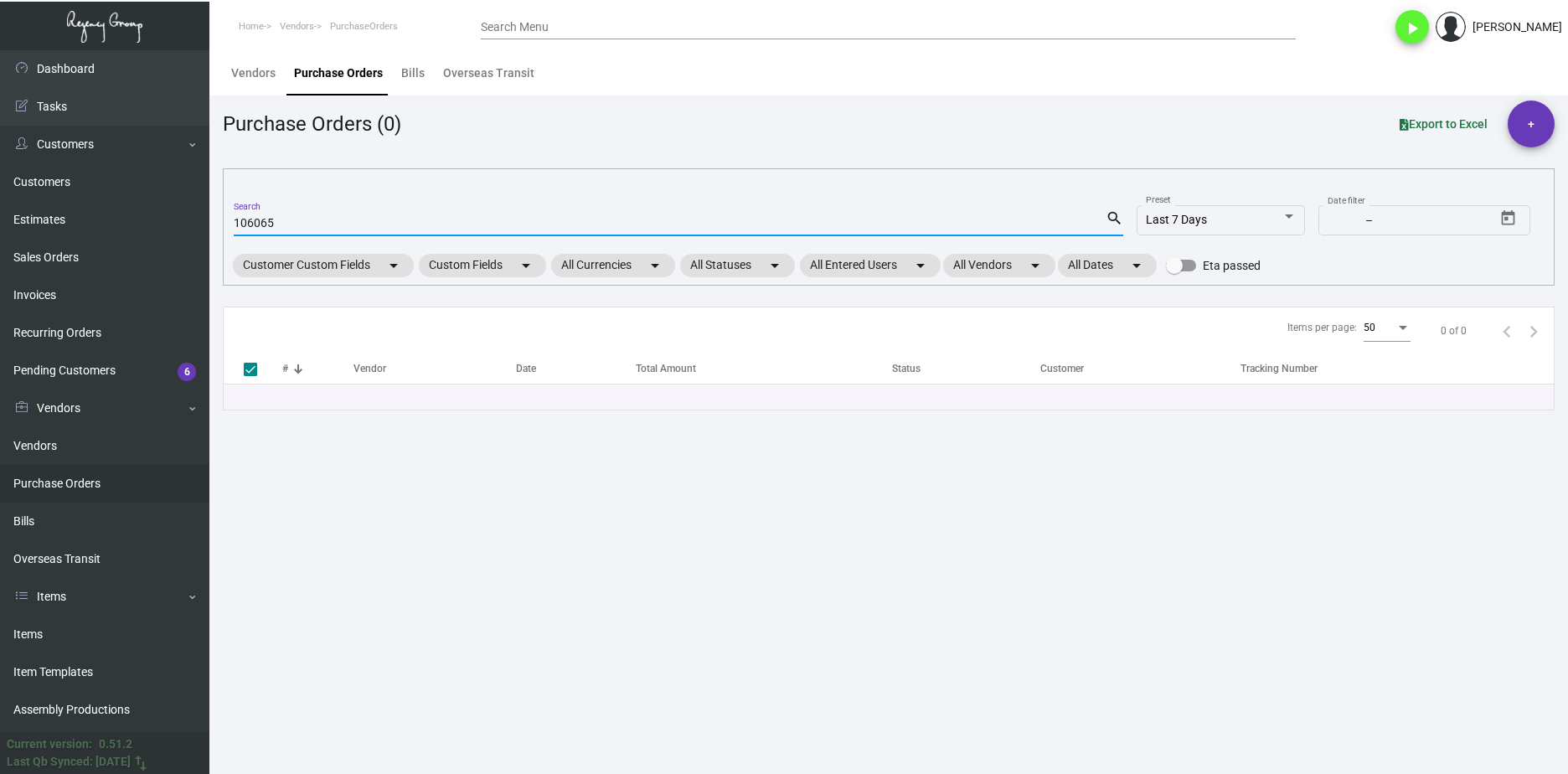
type input "106065"
checkbox input "false"
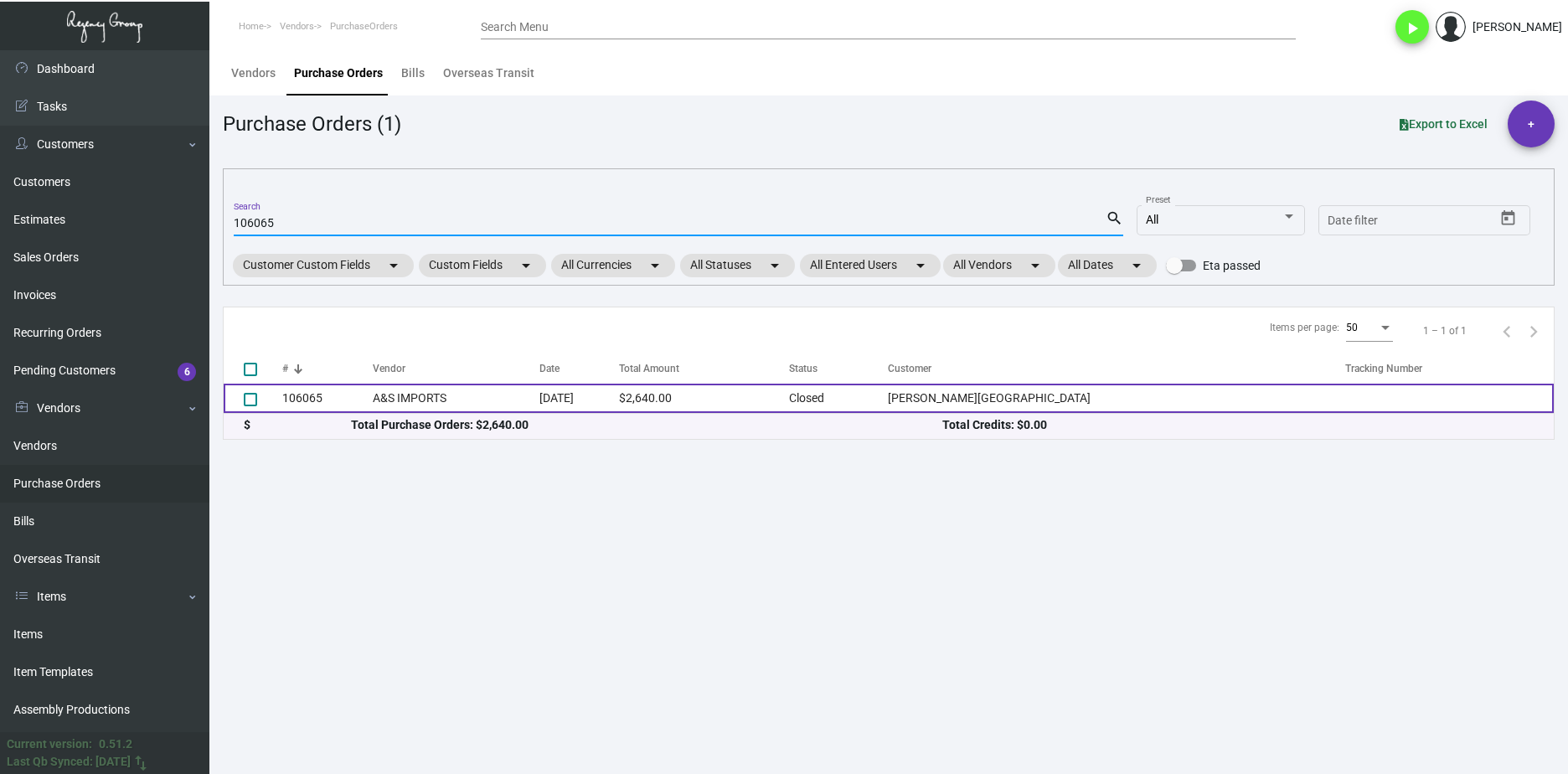
click at [372, 387] on td "106065" at bounding box center [328, 398] width 91 height 29
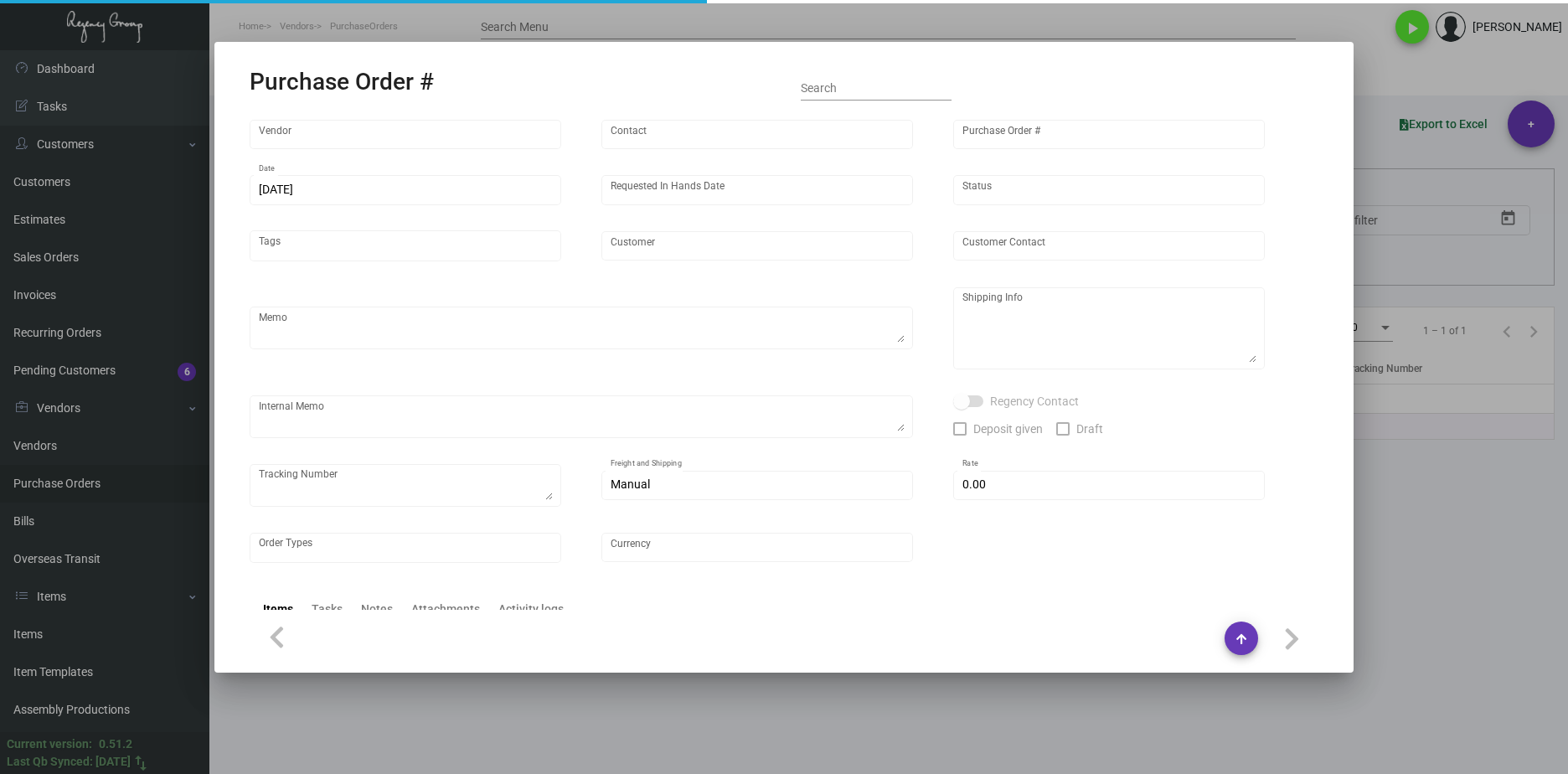
type input "A&S IMPORTS"
type input "JAIN SAUL"
type input "106065"
type input "6/24/2024"
type input "7/1/2024"
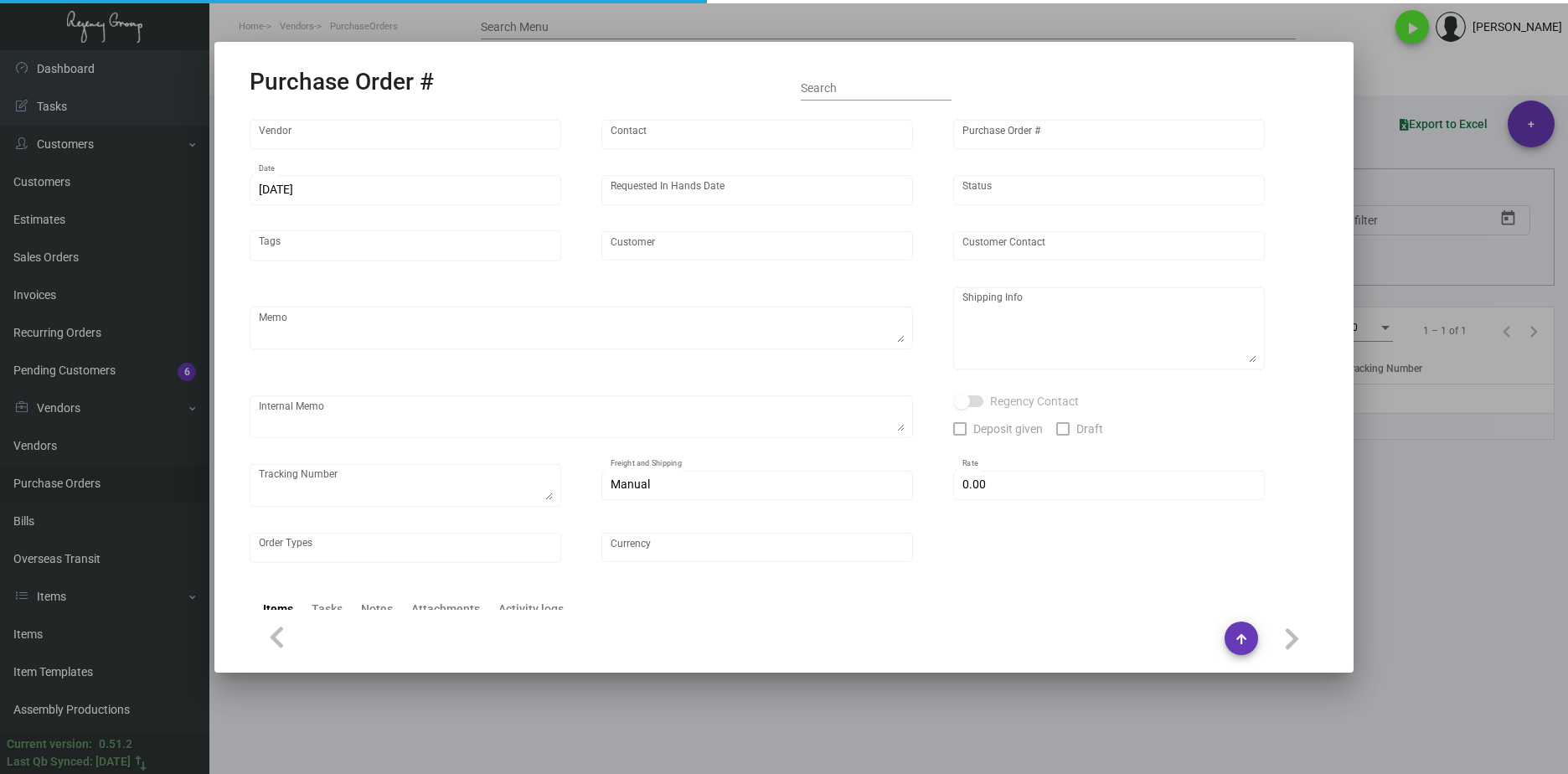
type input "Lowell Hotel"
type textarea "Repeat Previous PO 95049."
type textarea "Regency Group NJ - Alex Penate 22 Belgrove Dr. Kearny, NJ, 07032 US"
type textarea "NJ Warehouse. CC paid 6/28/2024 6205 TSW Paid balance of $305.00 7/29/2024 1246"
checkbox input "true"
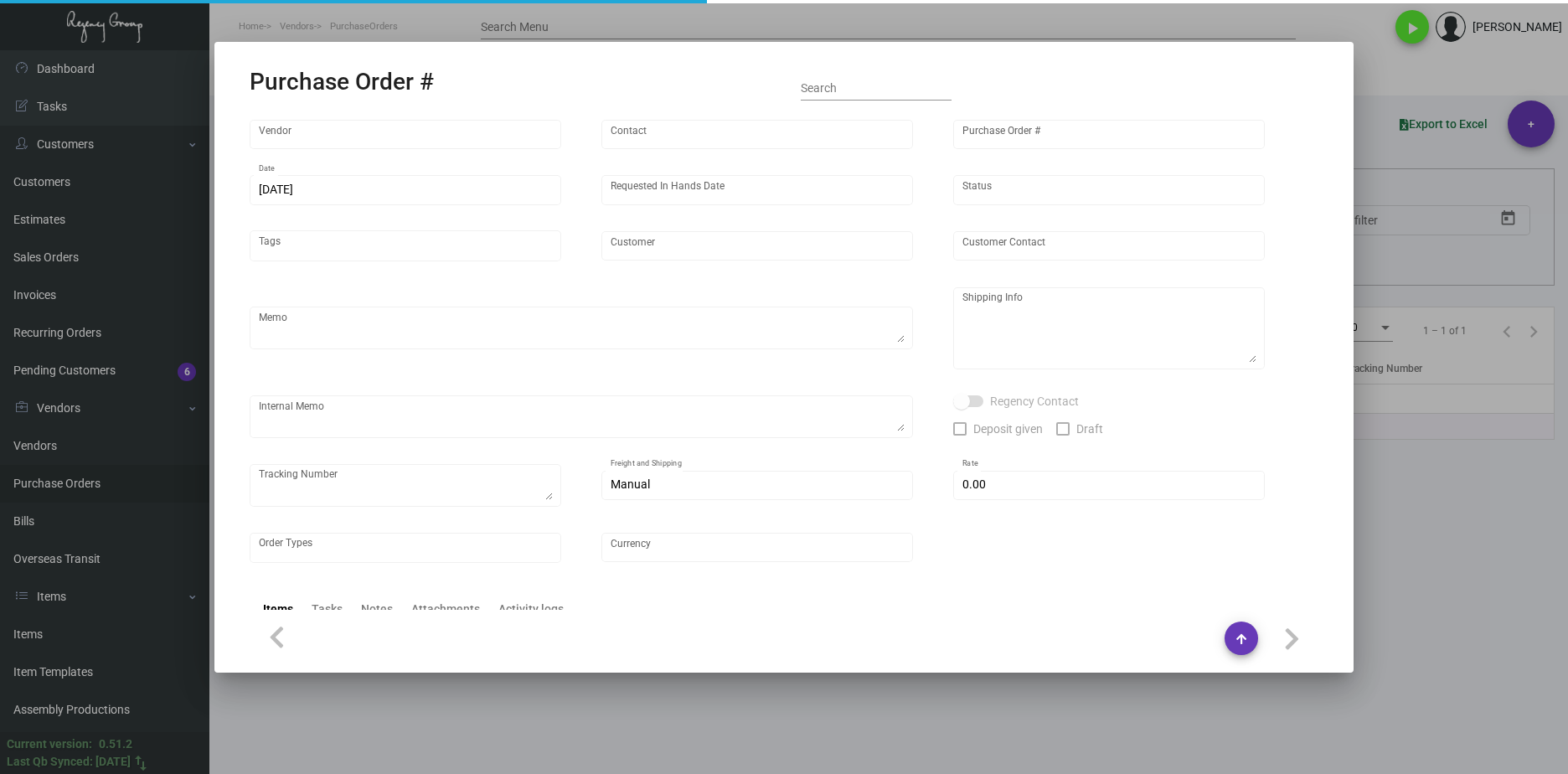
checkbox input "true"
type input "$ 0.00"
type input "United States Dollar $"
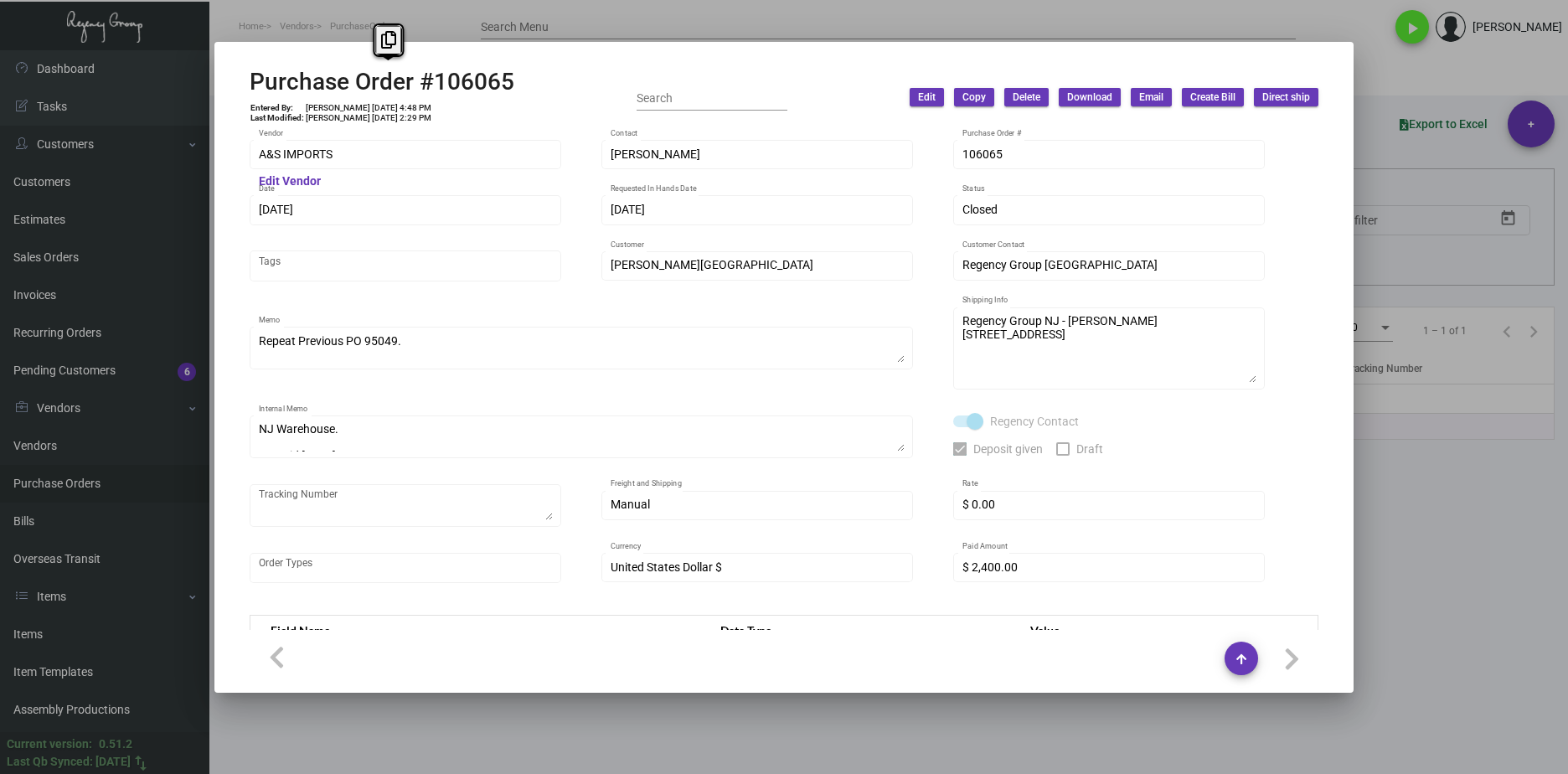
drag, startPoint x: 519, startPoint y: 86, endPoint x: 236, endPoint y: 95, distance: 283.1
click at [236, 95] on mat-dialog-container "Purchase Order #106065 Entered By: Cristal Tineo 6/24/24, 4:48 PM Last Modified…" at bounding box center [783, 368] width 1139 height 651
copy h2 "Purchase Order #106065"
click at [338, 161] on div "A&S IMPORTS Vendor" at bounding box center [405, 154] width 294 height 33
drag, startPoint x: 338, startPoint y: 161, endPoint x: 246, endPoint y: 161, distance: 92.0
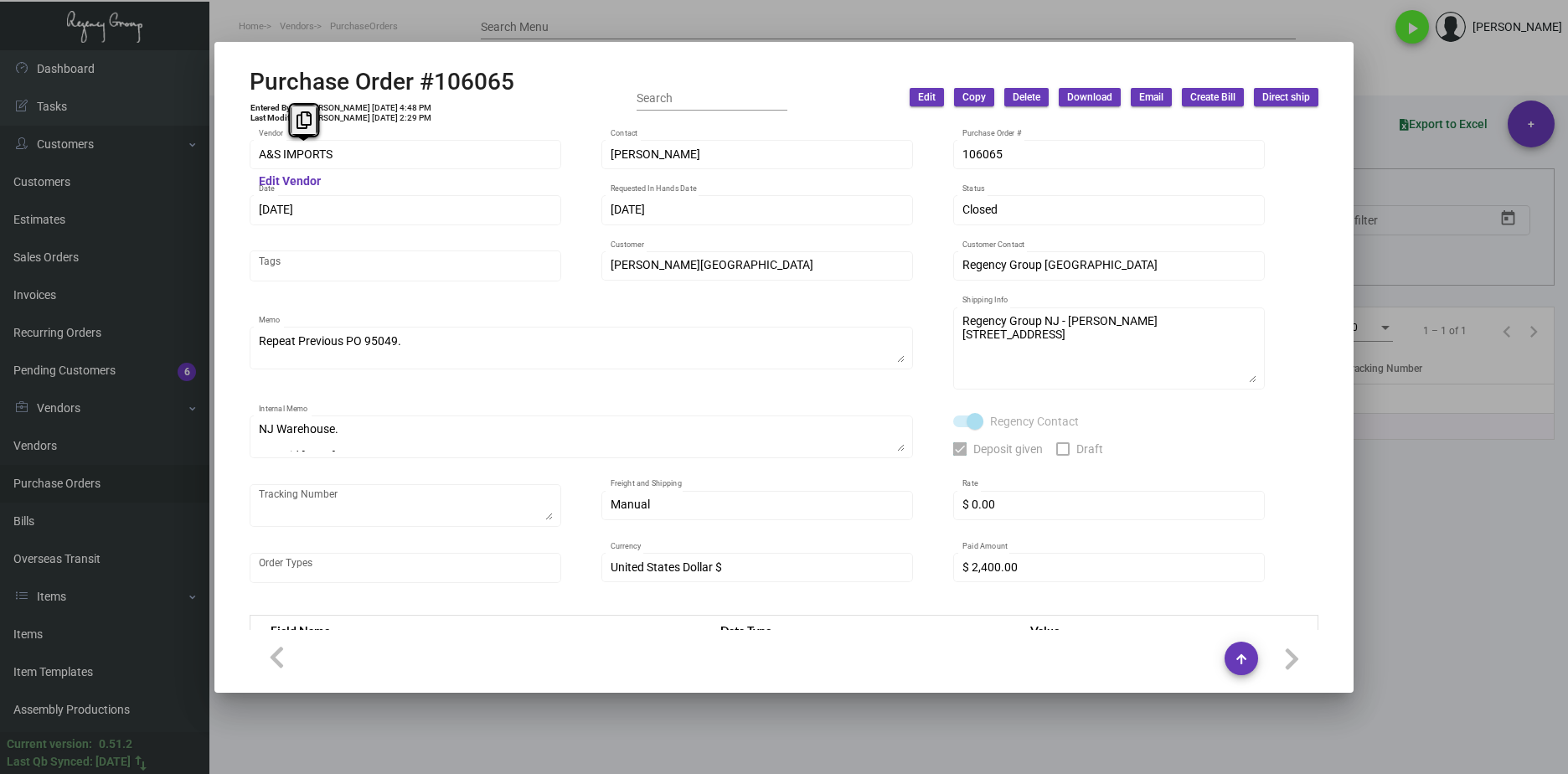
click at [241, 161] on div "A&S IMPORTS Vendor Edit Vendor JAIN SAUL Contact 106065 Purchase Order # 6/24/2…" at bounding box center [784, 379] width 1109 height 503
click at [393, 101] on div "Purchase Order #106065 Entered By: Cristal Tineo 6/24/24, 4:48 PM Last Modified…" at bounding box center [381, 97] width 264 height 59
drag, startPoint x: 385, startPoint y: 106, endPoint x: 359, endPoint y: 107, distance: 26.0
click at [359, 107] on td "Cristal Tineo 6/24/24, 4:48 PM" at bounding box center [368, 108] width 127 height 10
click at [357, 108] on td "Cristal Tineo 6/24/24, 4:48 PM" at bounding box center [368, 108] width 127 height 10
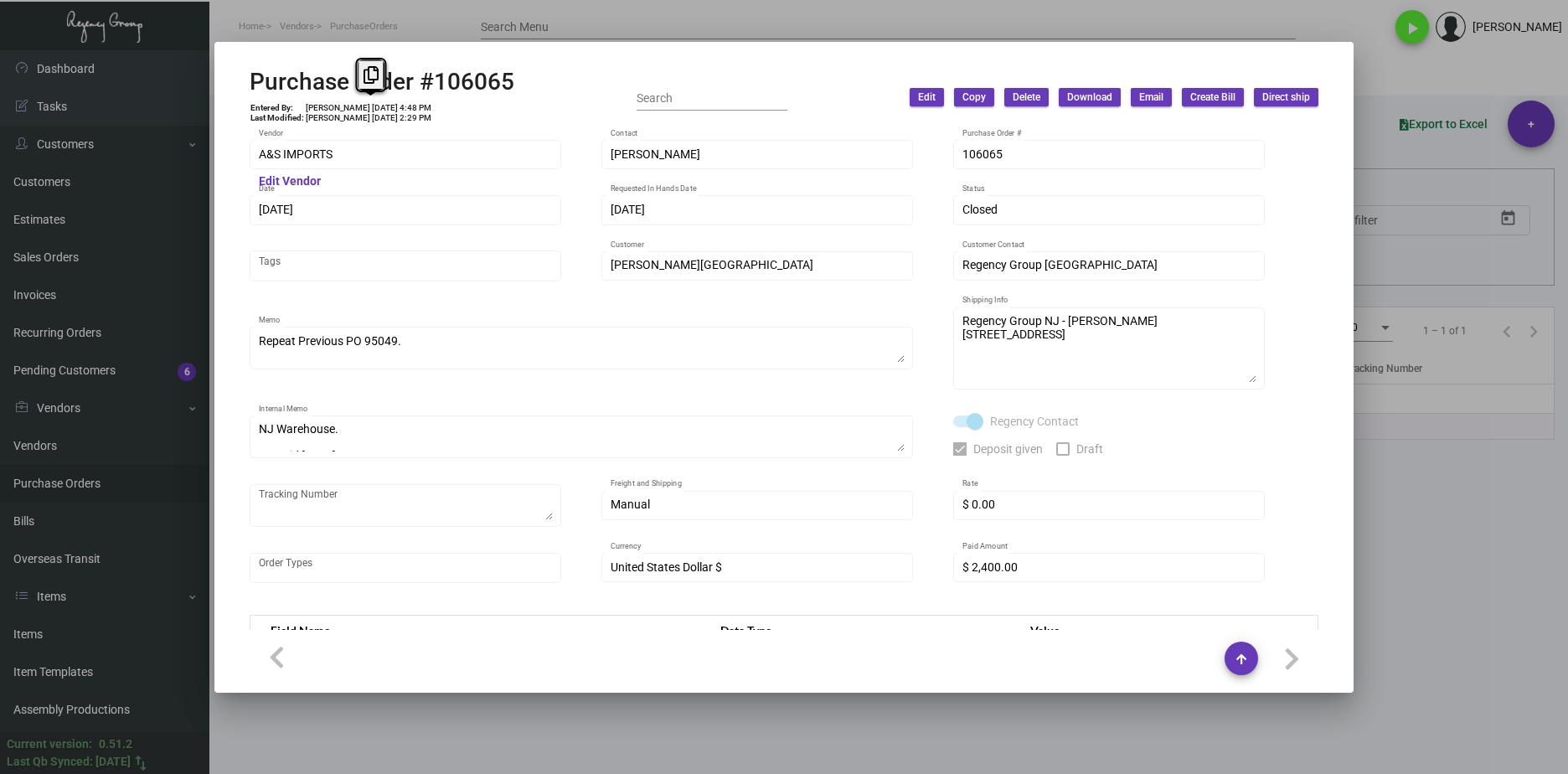
drag, startPoint x: 357, startPoint y: 108, endPoint x: 380, endPoint y: 109, distance: 23.0
click at [380, 109] on td "Cristal Tineo 6/24/24, 4:48 PM" at bounding box center [368, 108] width 127 height 10
copy td "6/24/24"
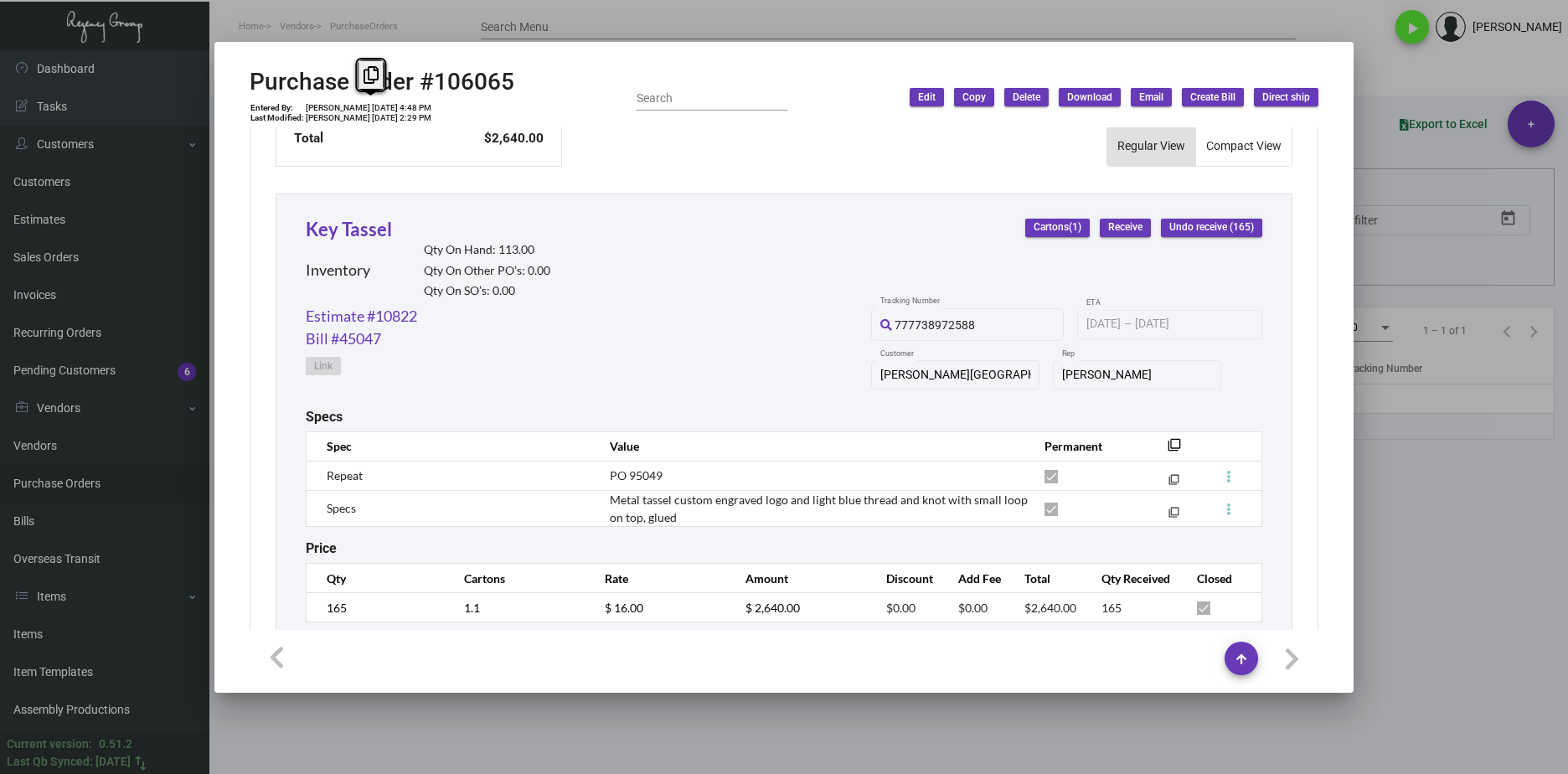
scroll to position [766, 0]
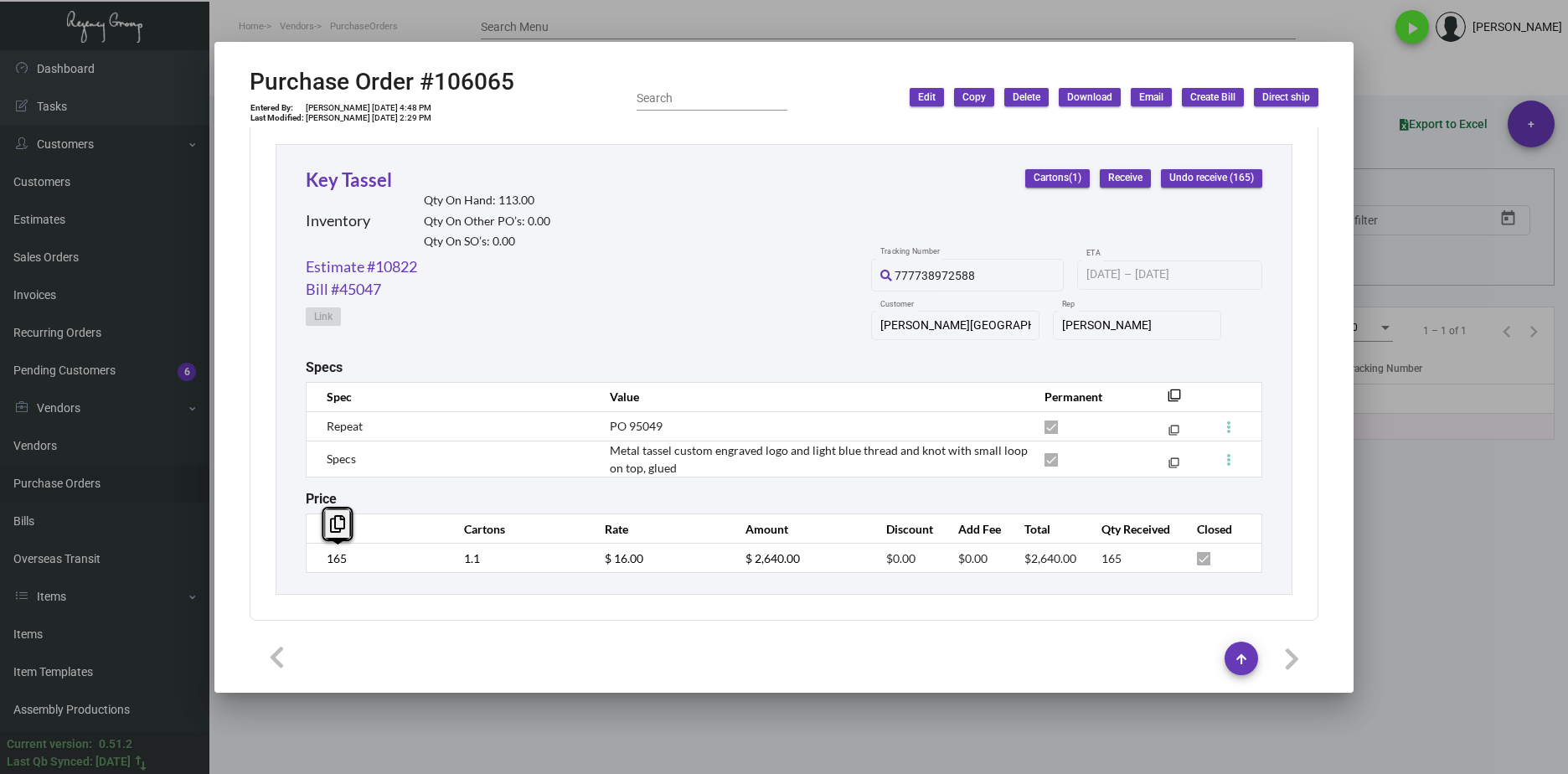
click at [301, 554] on div "Key Tassel Inventory Qty On Hand: 113.00 Qty On Other PO’s: 0.00 Qty On SO’s: 0…" at bounding box center [784, 370] width 1017 height 451
click at [559, 291] on div "Estimate #10822 Bill #45047 Link 777738972588 Tracking Number 8/5/2024 8/5/2024…" at bounding box center [784, 307] width 957 height 104
drag, startPoint x: 360, startPoint y: 267, endPoint x: 303, endPoint y: 266, distance: 57.0
click at [303, 266] on div "Key Tassel Inventory Qty On Hand: 113.00 Qty On Other PO’s: 0.00 Qty On SO’s: 0…" at bounding box center [784, 370] width 1017 height 451
copy link "Estimate #10822"
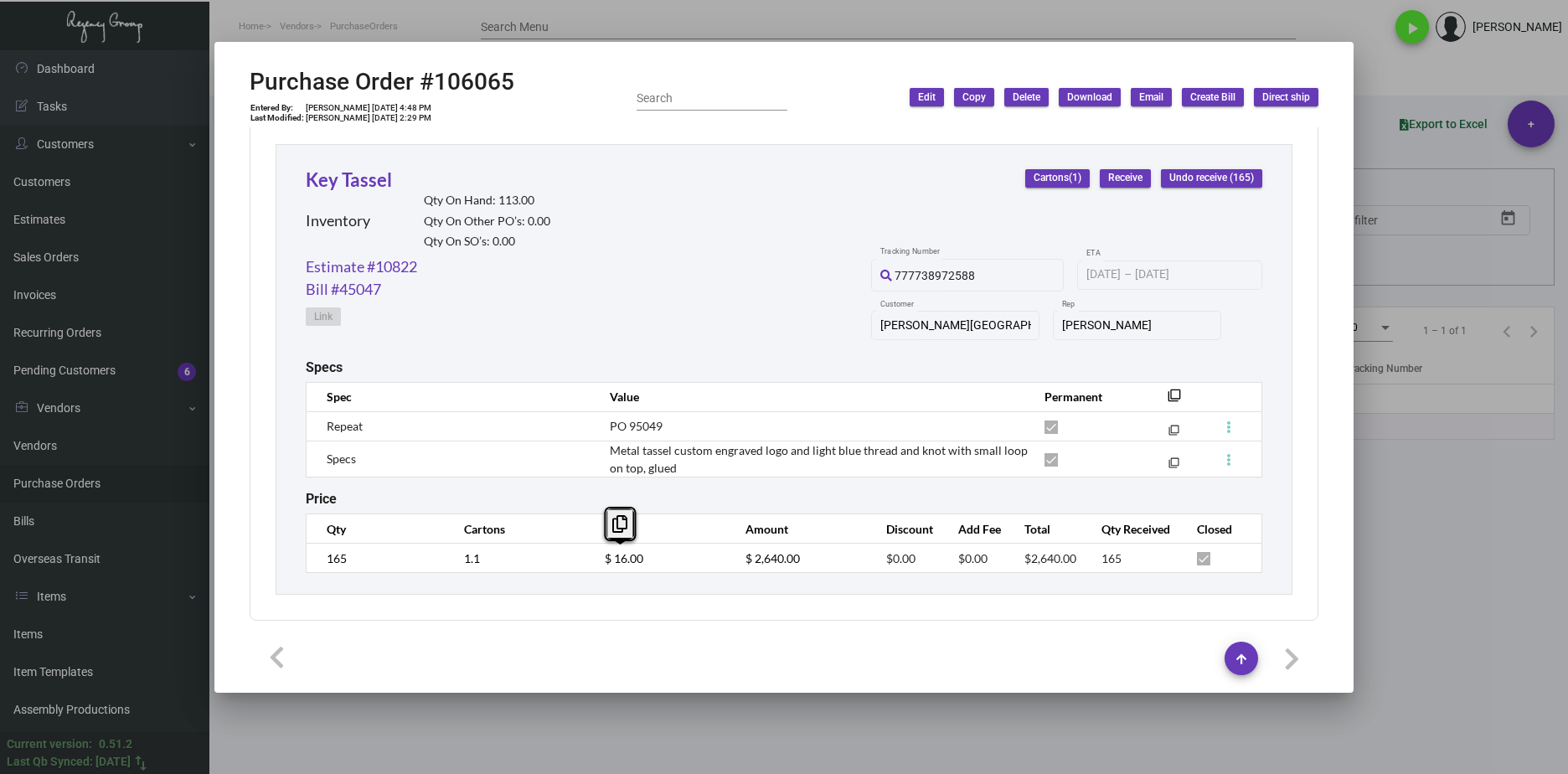
click at [564, 567] on tr "165 1.1 $ 16.00 $ 2,640.00 $0.00 $0.00 $2,640.00 165" at bounding box center [784, 558] width 956 height 29
click at [409, 272] on link "Estimate #10822" at bounding box center [361, 266] width 112 height 23
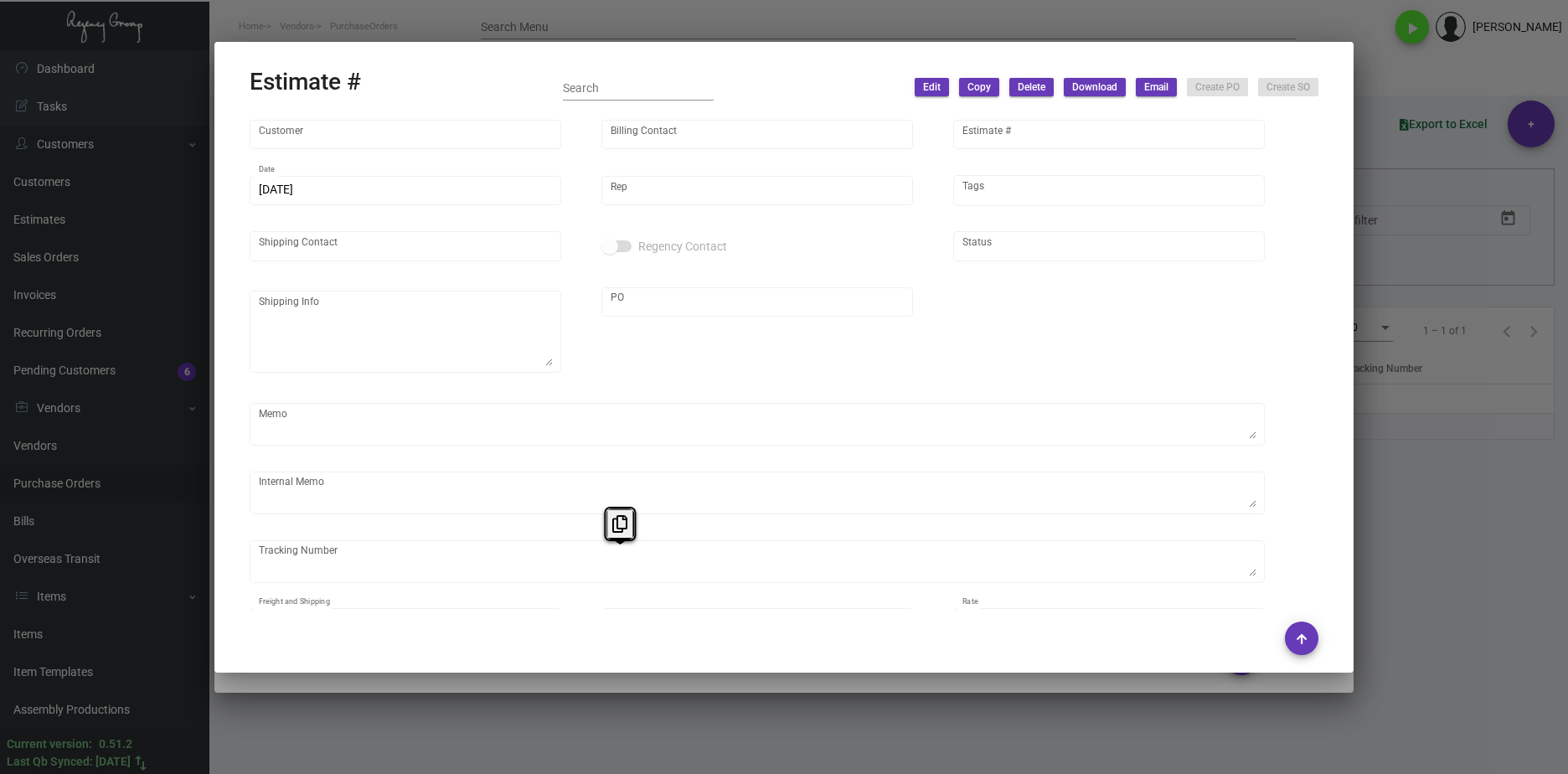
type input "Lowell Hotel"
type input "Accounts Payable"
type input "10822"
type input "[DATE]"
type input "Sanam Ravani"
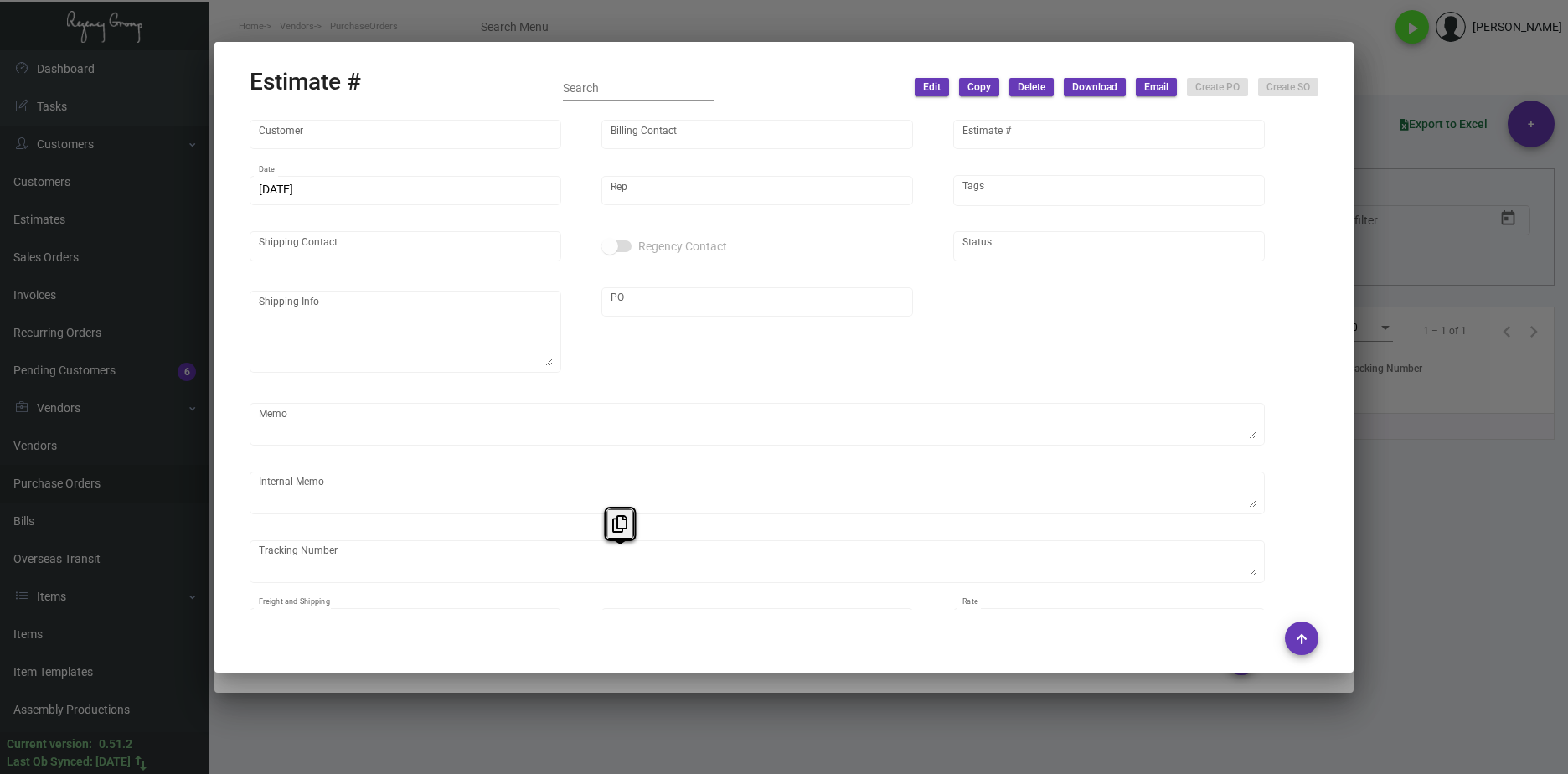
type textarea "NJ Warehouse."
type input "United States Dollar $"
type input "$ 0.00"
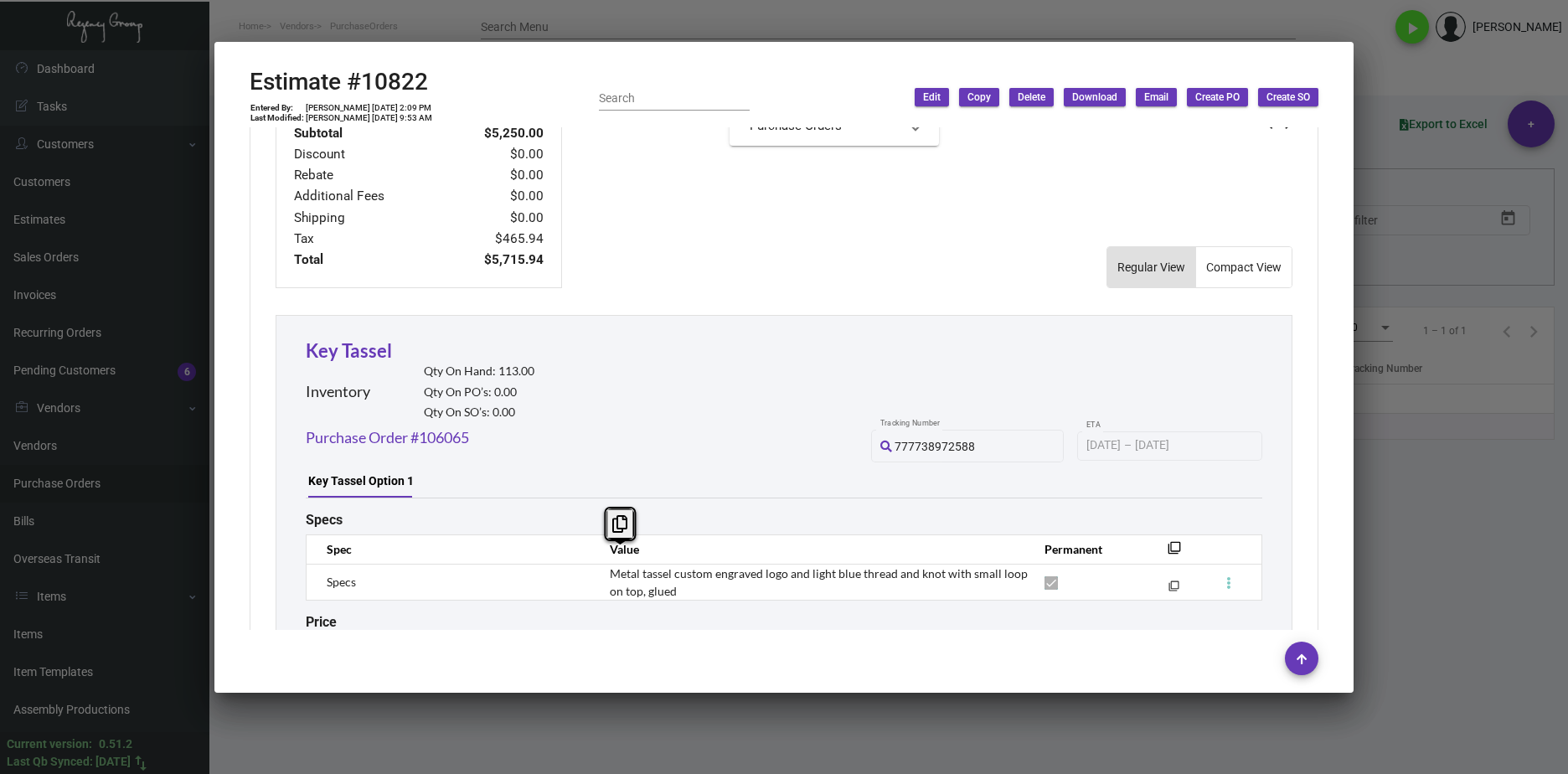
scroll to position [842, 0]
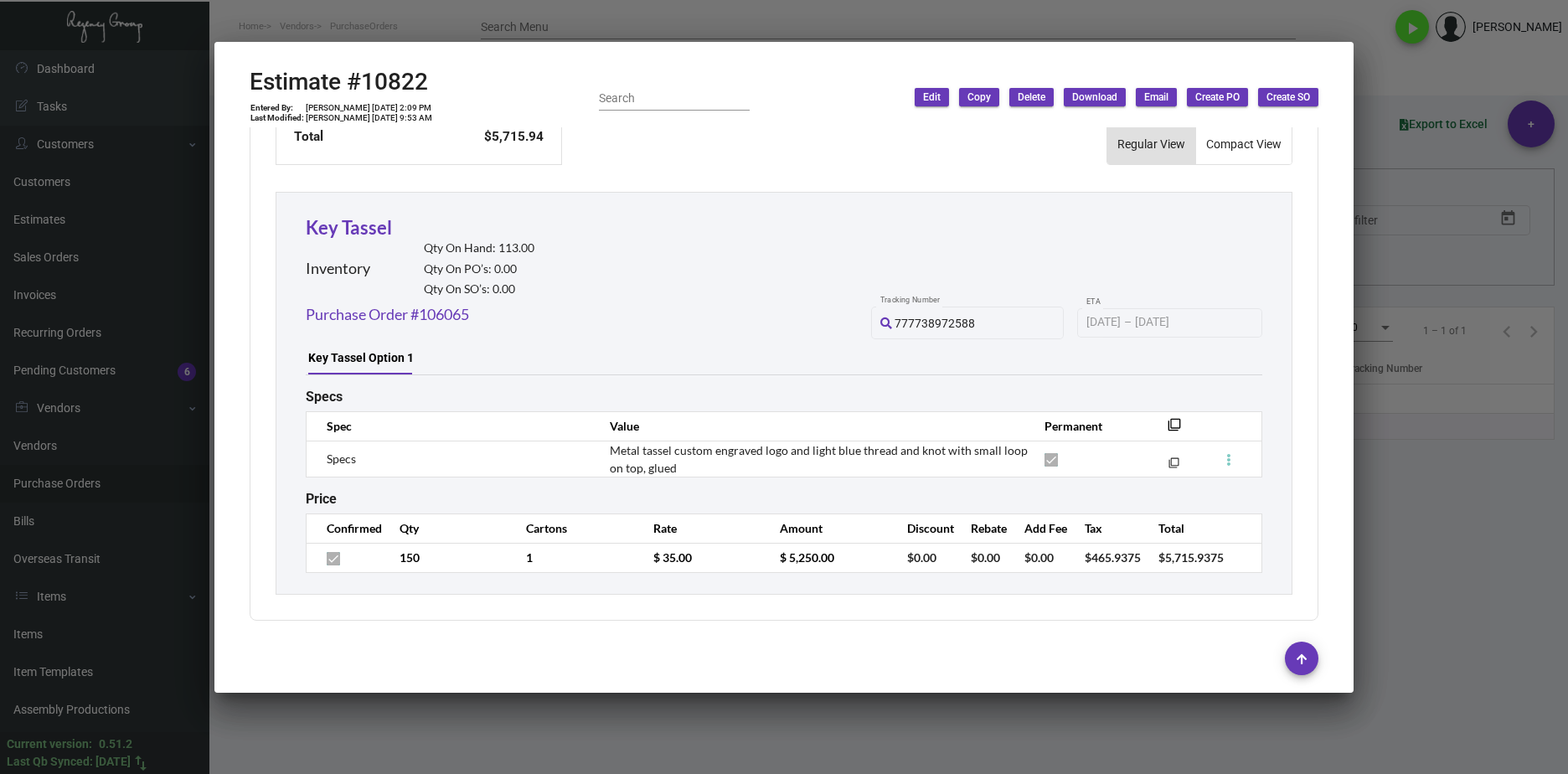
click at [637, 553] on td "$ 35.00" at bounding box center [700, 557] width 126 height 29
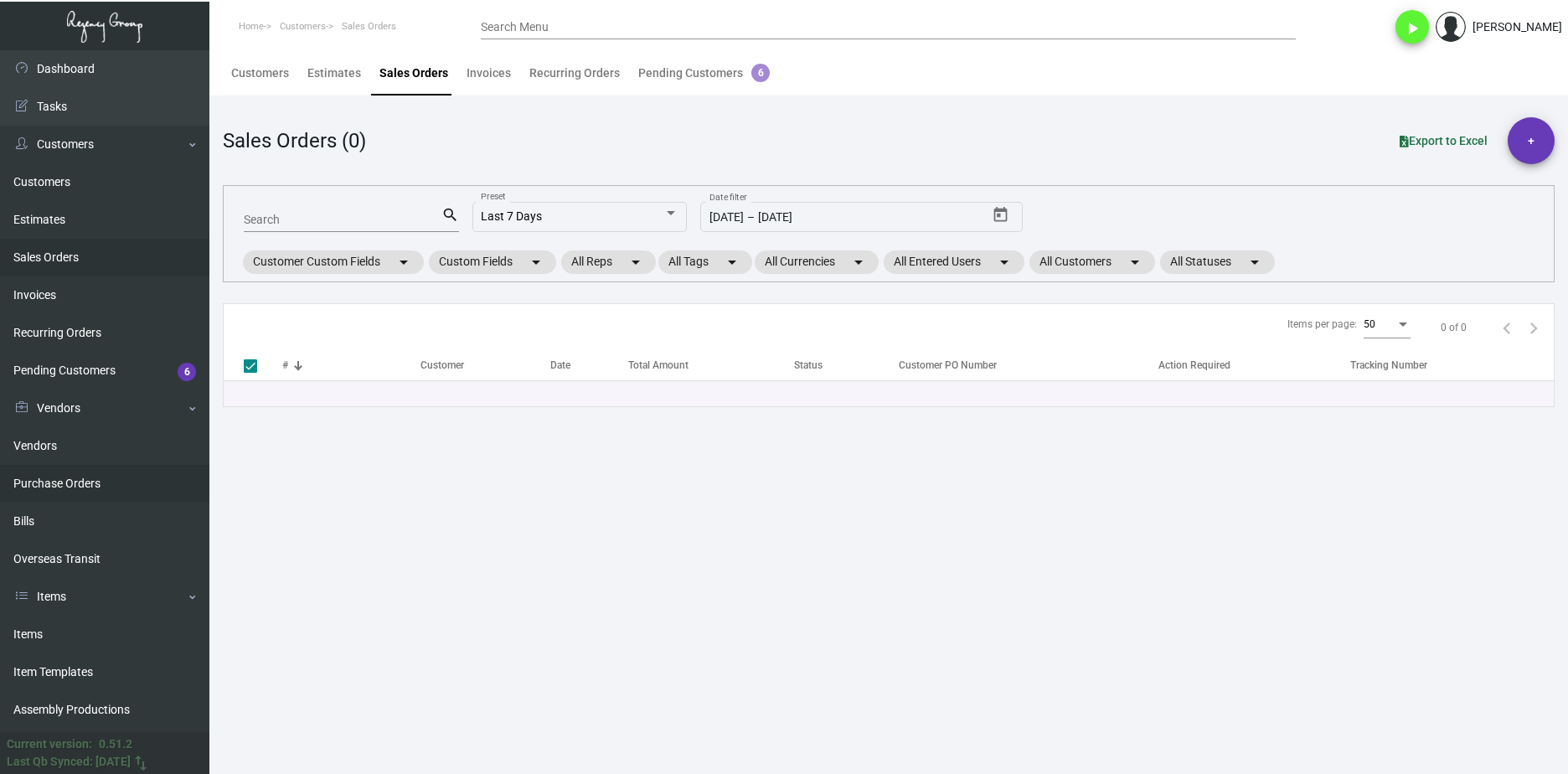
click at [89, 477] on link "Purchase Orders" at bounding box center [104, 483] width 209 height 38
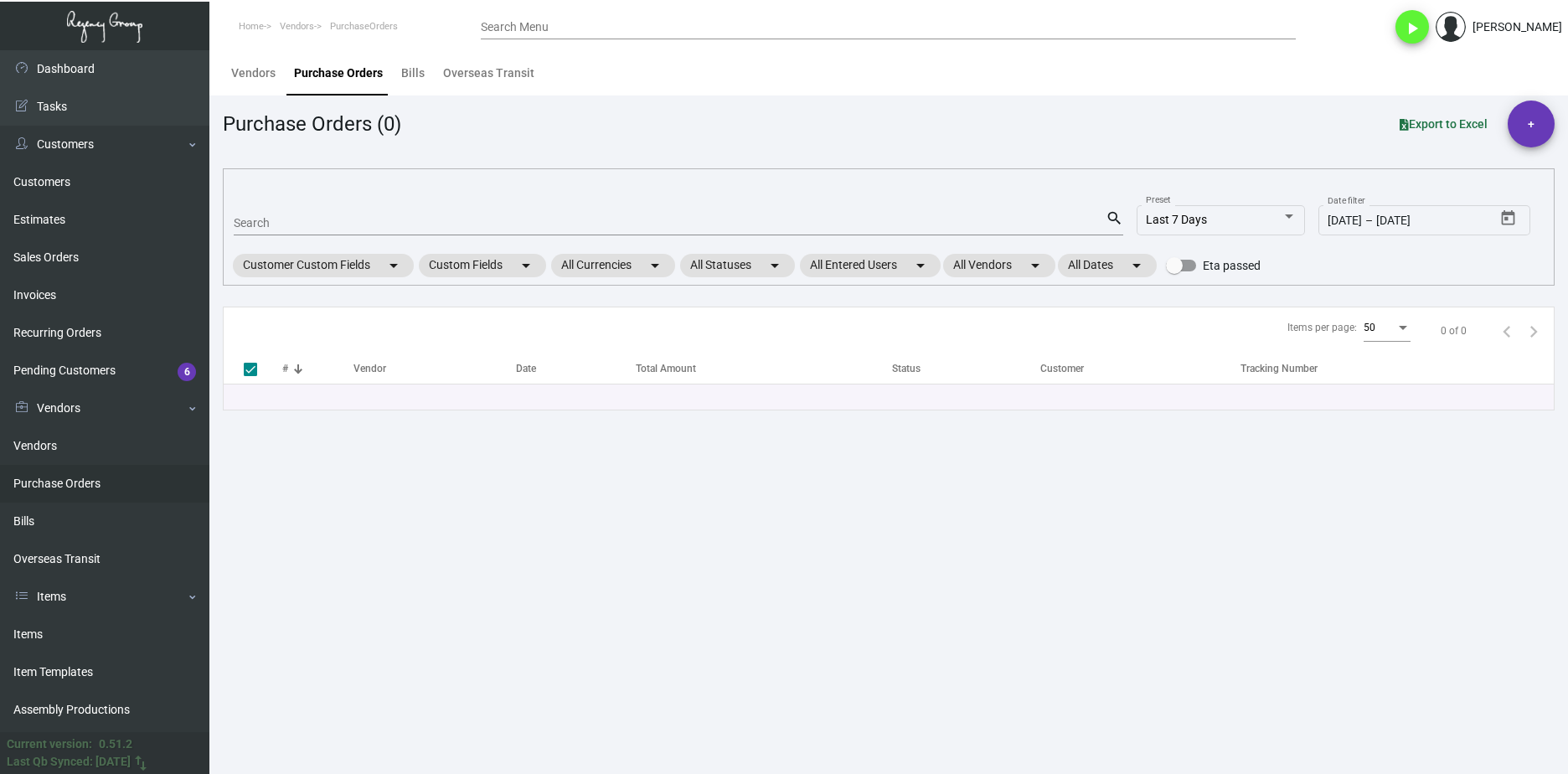
click at [333, 231] on div "Search" at bounding box center [669, 222] width 872 height 26
paste input "99902"
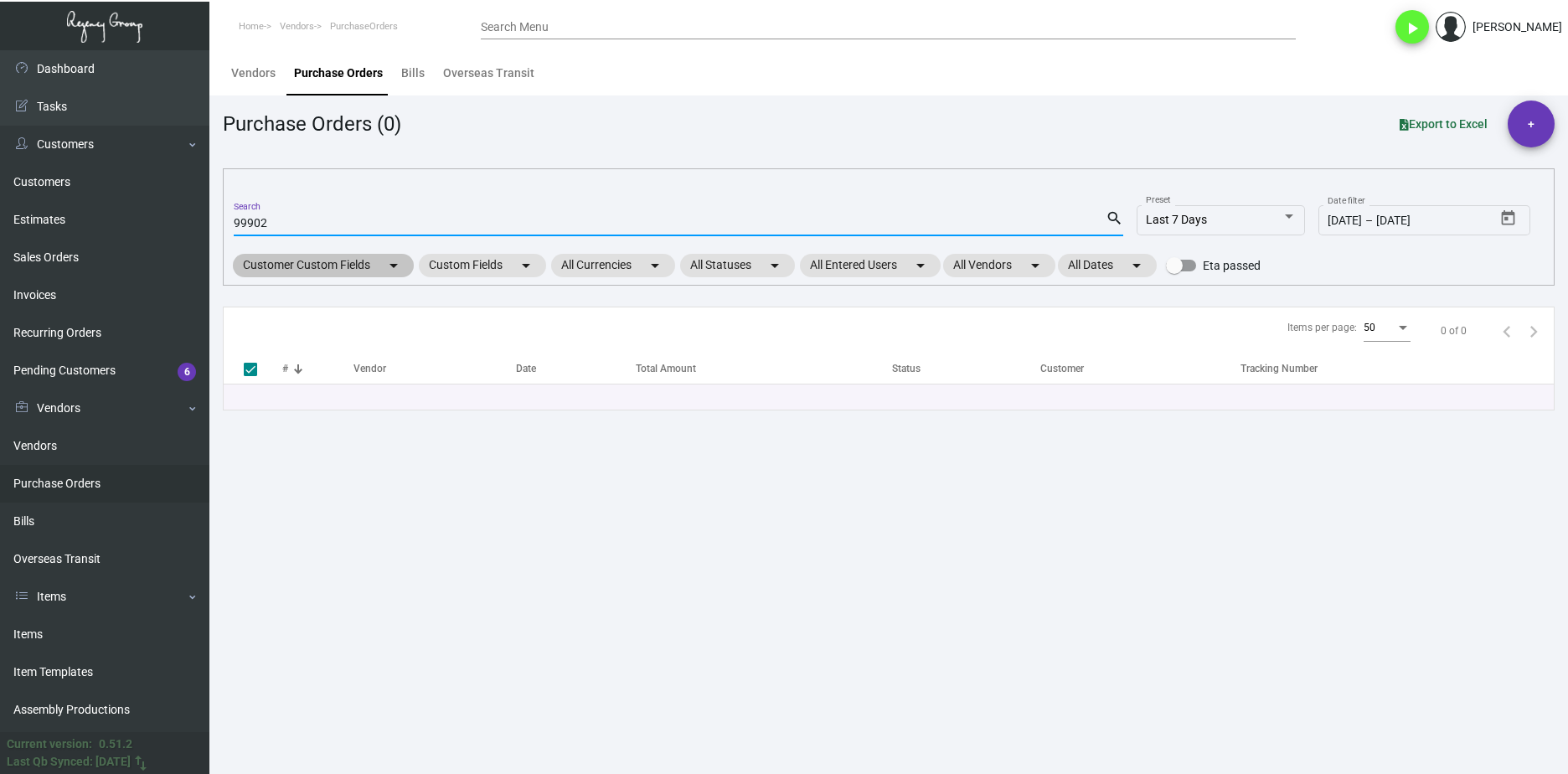
type input "99902"
checkbox input "false"
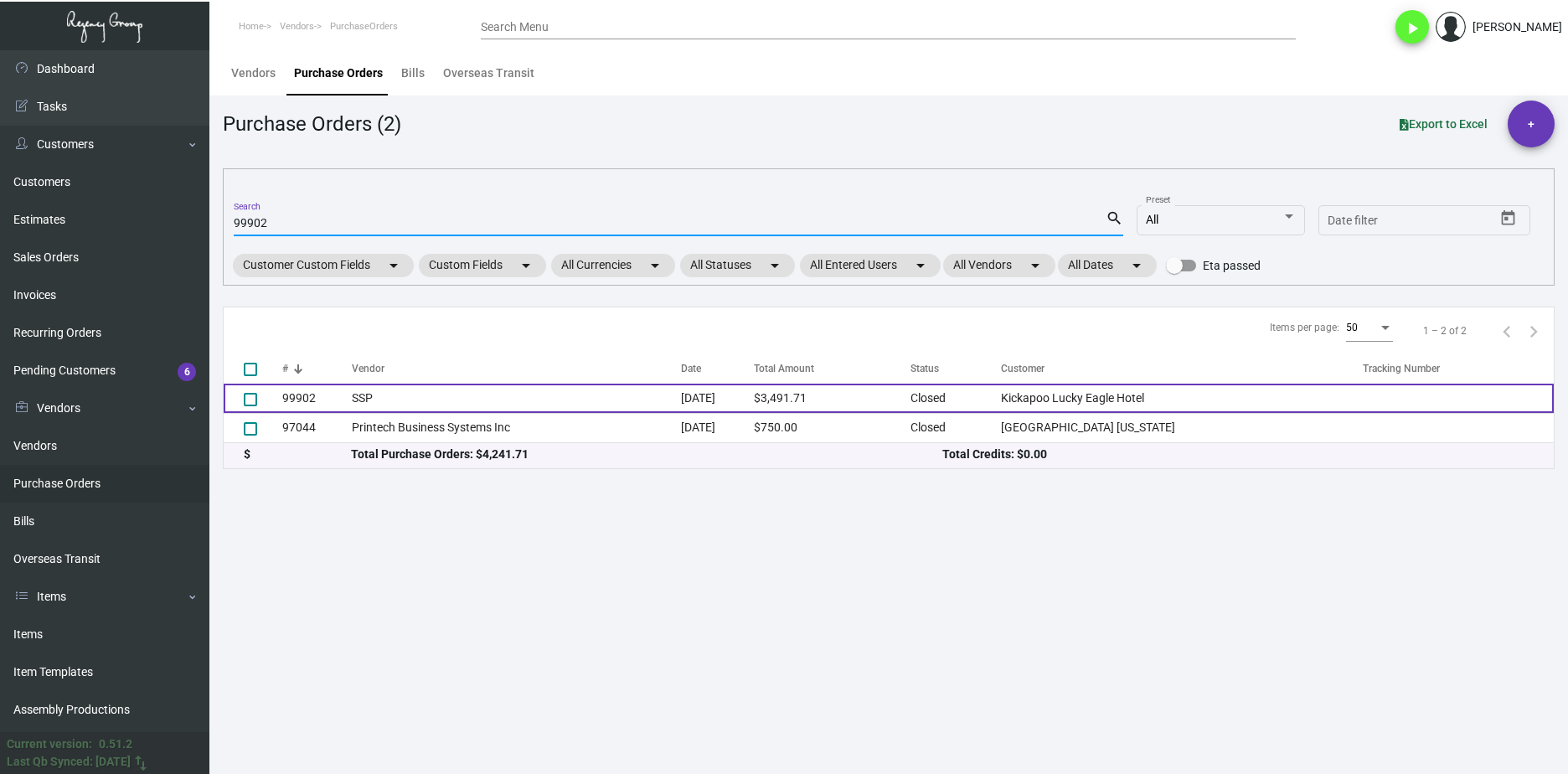
click at [361, 405] on td "SSP" at bounding box center [516, 398] width 328 height 29
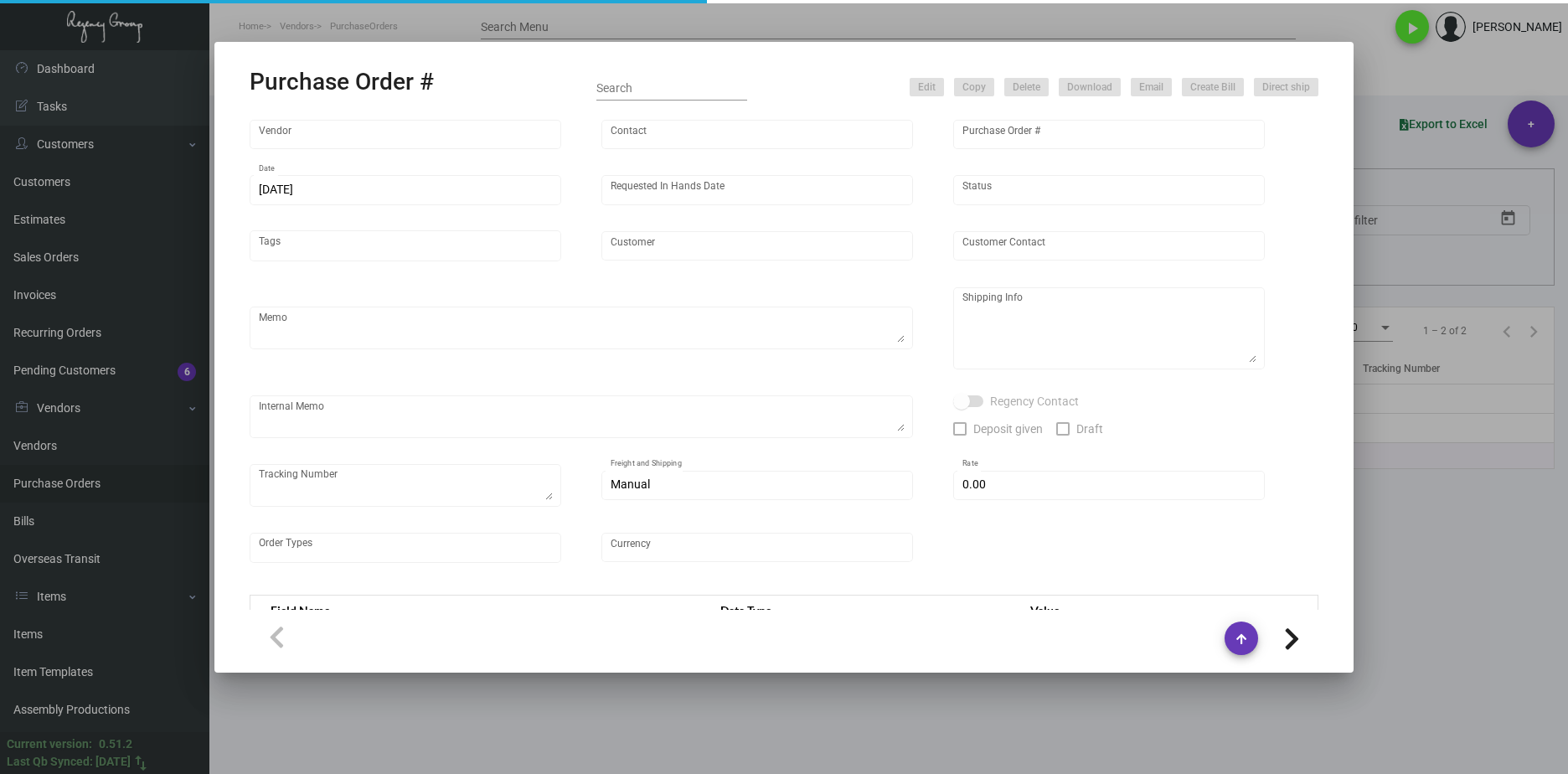
type input "SSP"
type input "[PERSON_NAME]"
type input "99902"
type input "[DATE]"
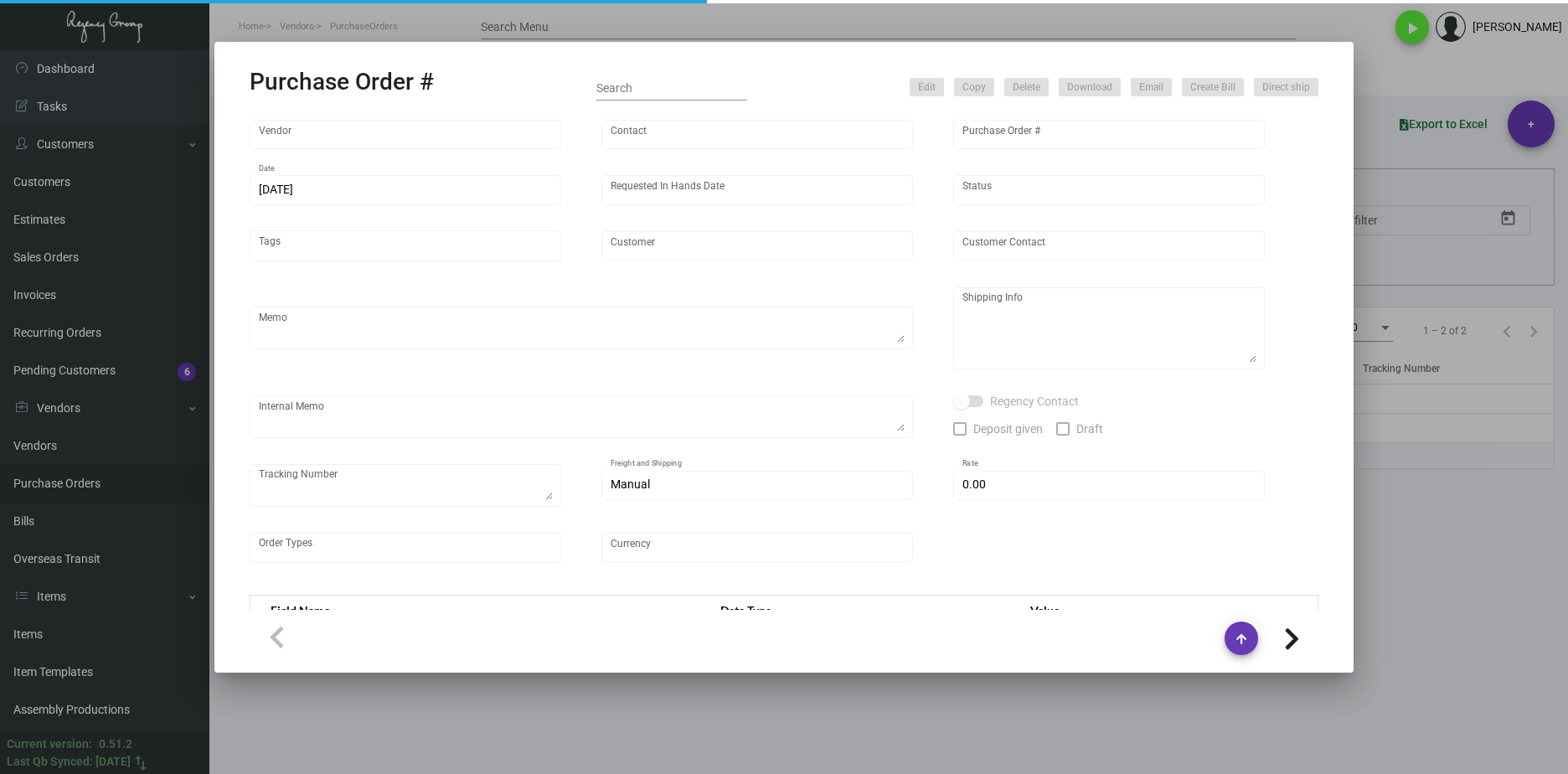
type input "Kickapoo Lucky Eagle Hotel"
type textarea "PLEASE SEND PDF PROOFS TO OUR ART TEAM ; [EMAIL_ADDRESS][DOMAIN_NAME] WITH ME I…"
type textarea "Regency Group LA - [PERSON_NAME] 10845 Vanowen [GEOGRAPHIC_DATA] US"
type textarea "7.25 - Proofs sent over; APPROVED. Shipped from SSP by UPS Ground TK#1Z1AY27603…"
checkbox input "true"
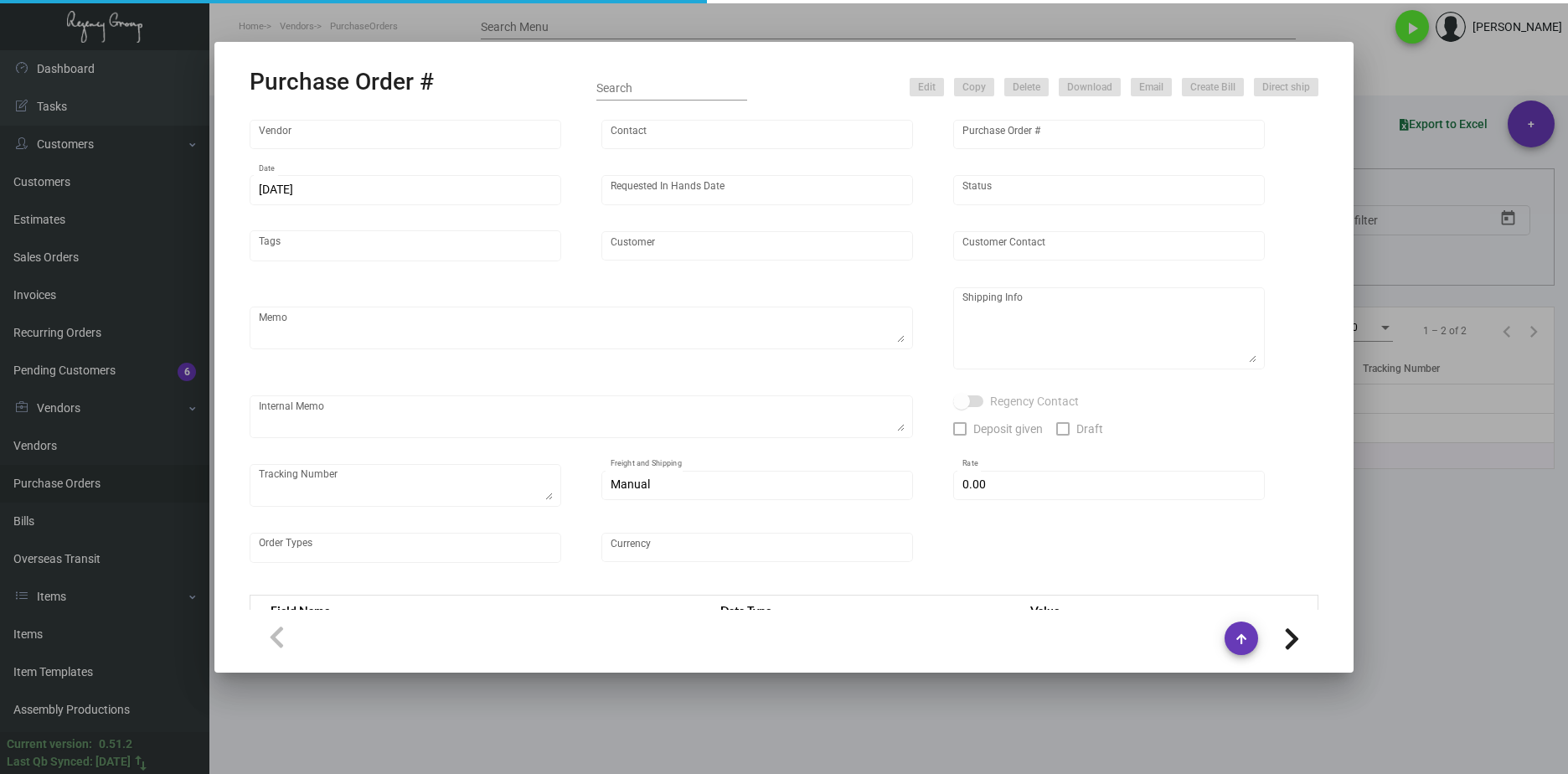
type input "$ 0.00"
type input "United States Dollar $"
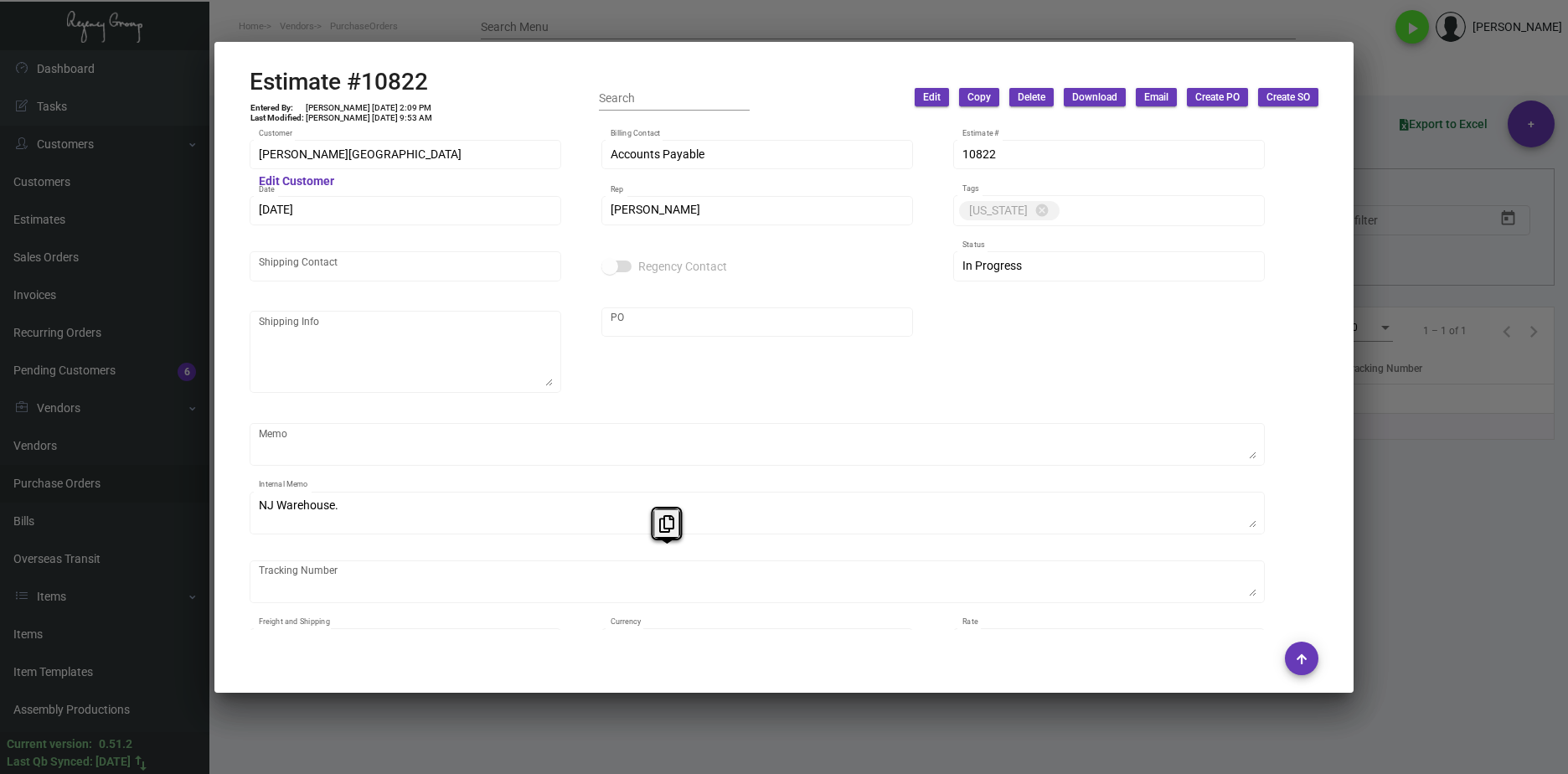
scroll to position [842, 0]
